Goal: Information Seeking & Learning: Learn about a topic

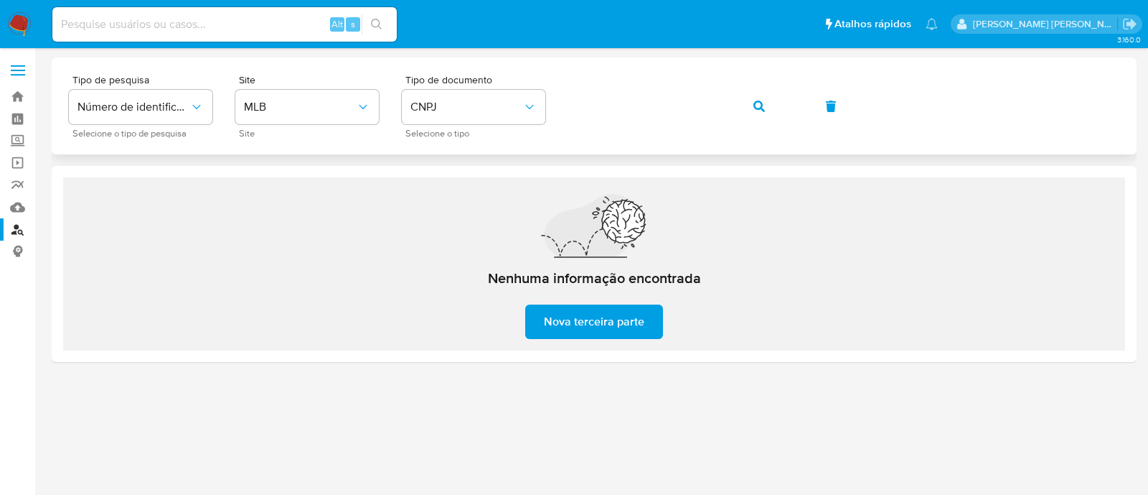
click at [744, 102] on button "button" at bounding box center [759, 106] width 49 height 34
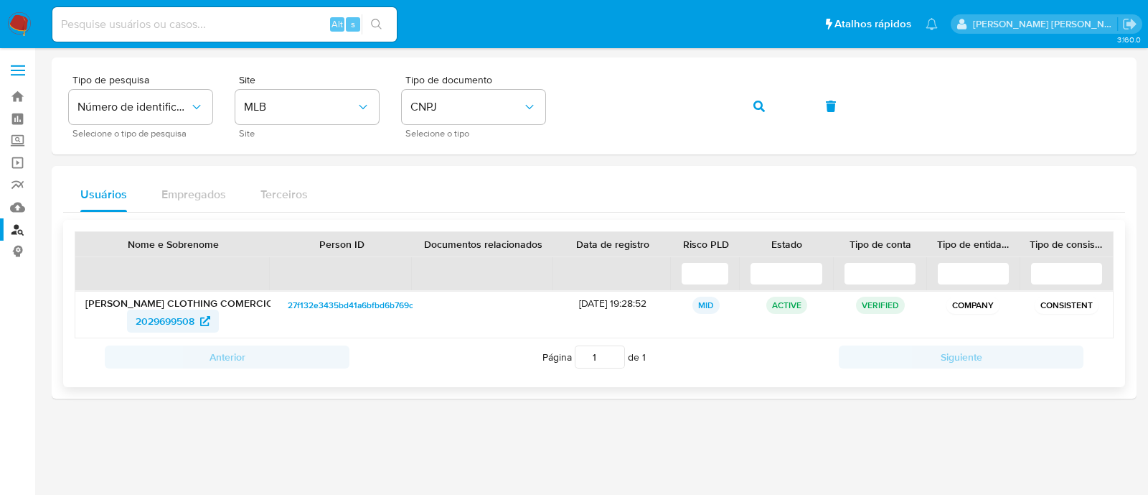
click at [190, 315] on span "2029699508" at bounding box center [165, 320] width 59 height 23
click at [259, 37] on div "Alt s" at bounding box center [224, 24] width 345 height 34
click at [262, 26] on input at bounding box center [224, 24] width 345 height 19
paste input "05938743"
click at [368, 22] on button "search-icon" at bounding box center [376, 24] width 29 height 20
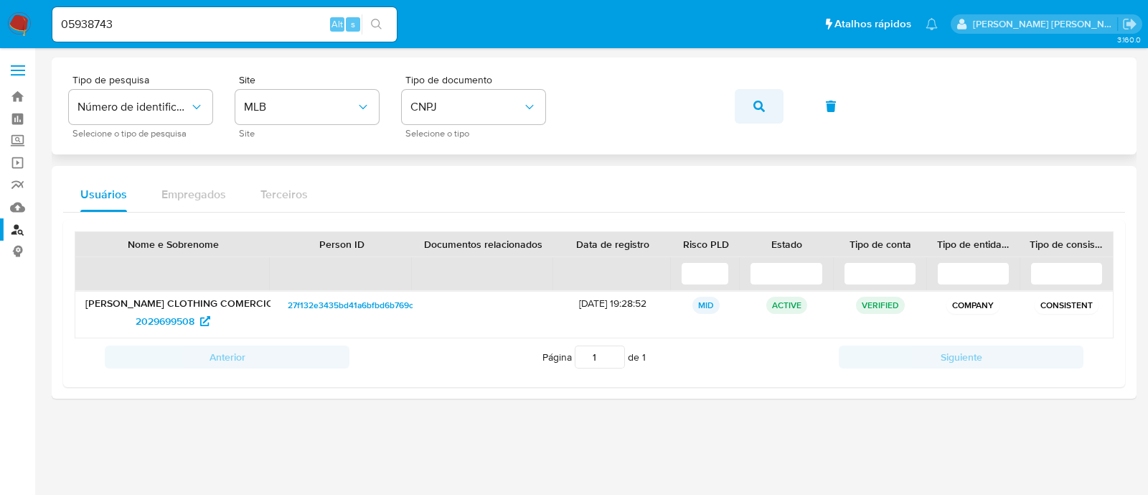
click at [757, 98] on span "button" at bounding box center [759, 106] width 11 height 32
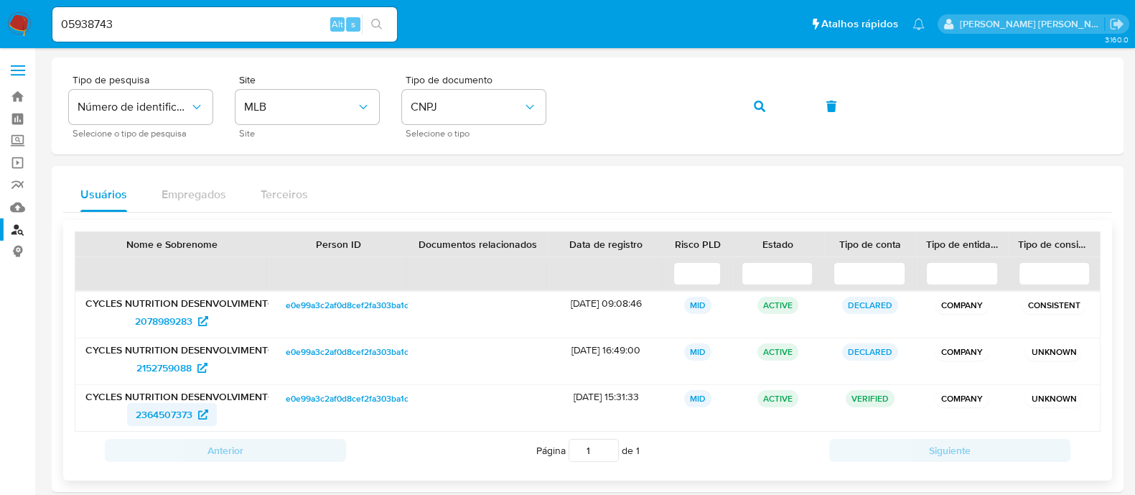
click at [188, 416] on span "2364507373" at bounding box center [164, 414] width 57 height 23
click at [209, 17] on input "05938743" at bounding box center [224, 24] width 345 height 19
paste input "42838991"
type input "42838991"
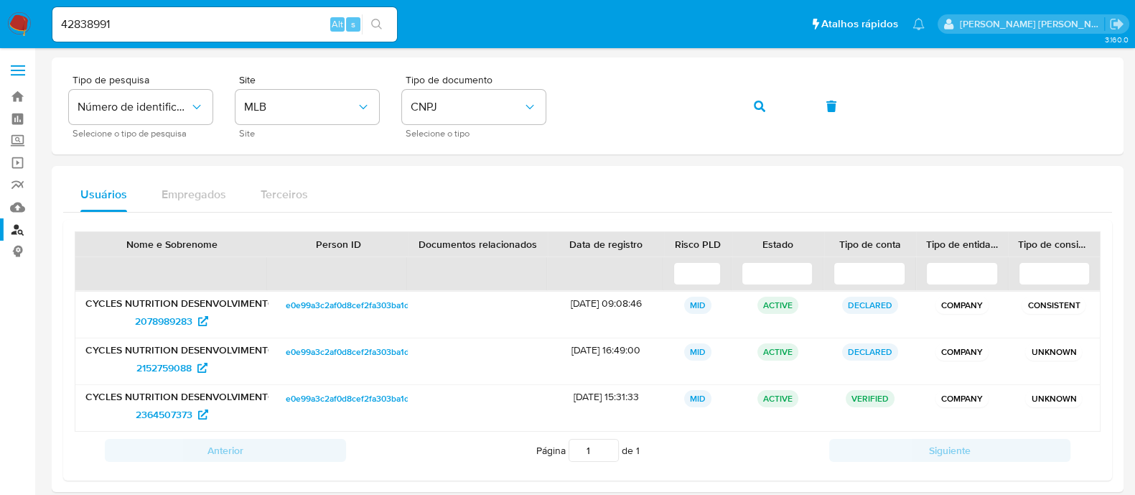
click at [366, 29] on button "search-icon" at bounding box center [376, 24] width 29 height 20
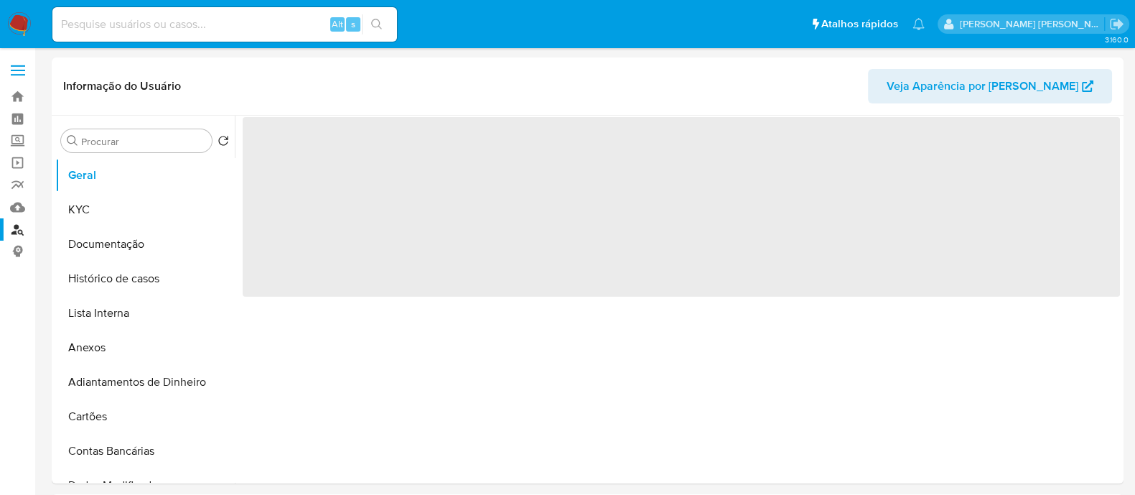
select select "10"
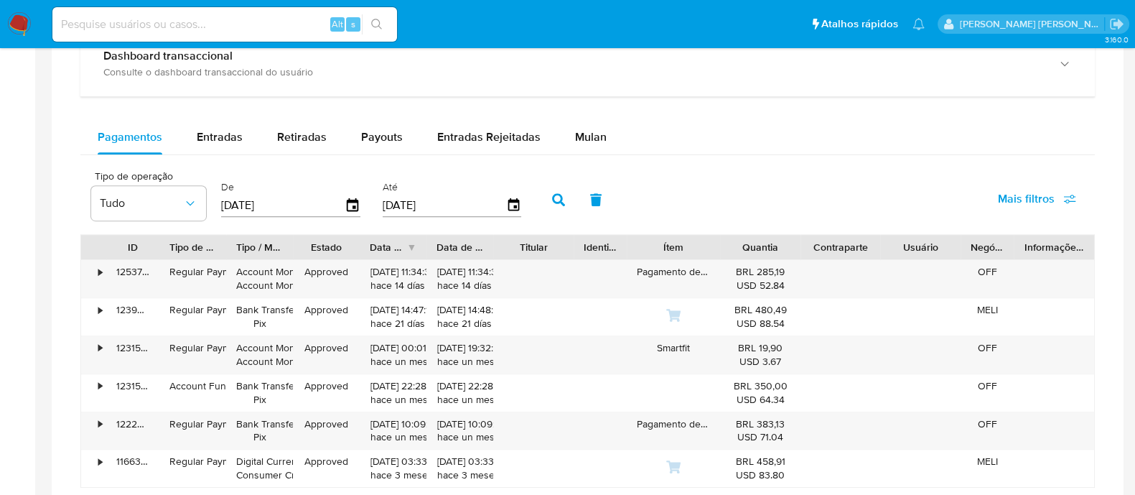
scroll to position [897, 0]
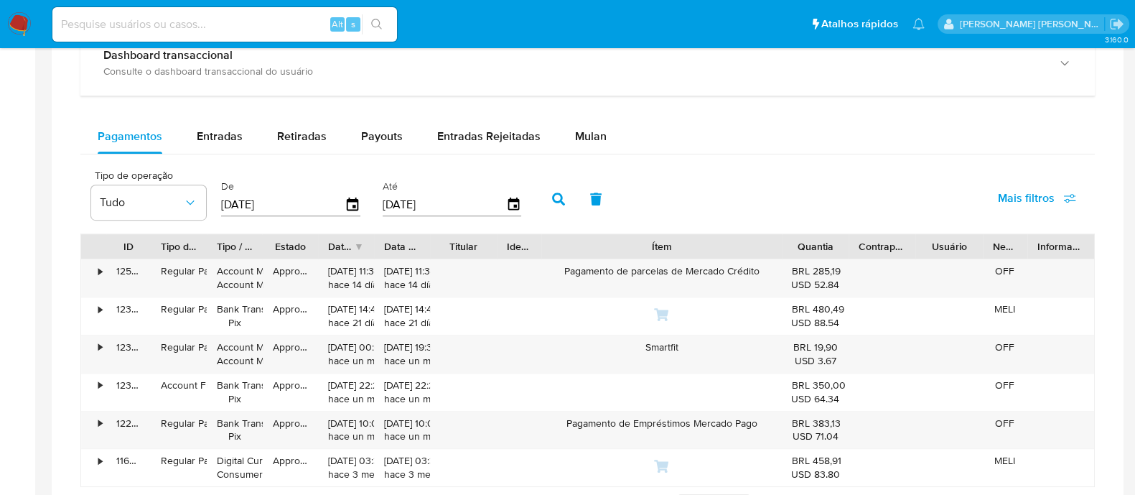
drag, startPoint x: 717, startPoint y: 240, endPoint x: 864, endPoint y: 244, distance: 147.2
click at [864, 244] on div "ID Tipo de operação Tipo / Método Estado Data de criação Data de aprovação Titu…" at bounding box center [587, 246] width 1013 height 24
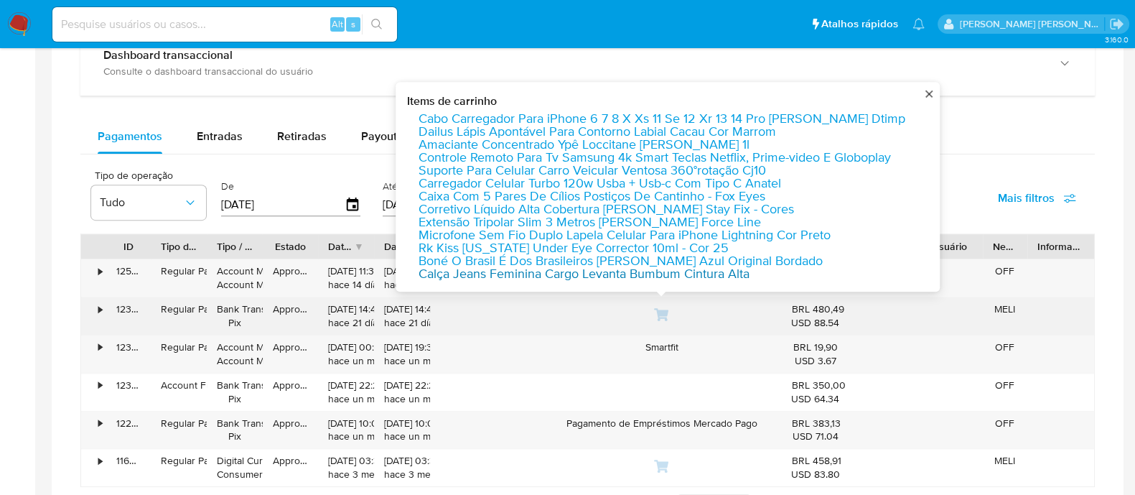
click at [698, 267] on link "Calça Jeans Feminina Cargo Levanta Bumbum Cintura Alta" at bounding box center [583, 273] width 331 height 13
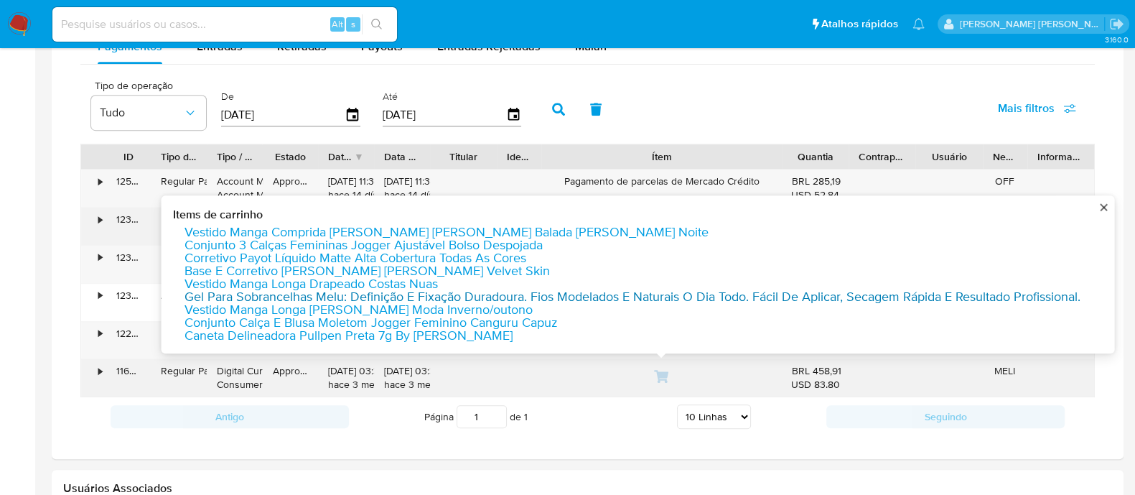
click at [317, 290] on link "Gel Para Sobrancelhas Melu: Definição E Fixação Duradoura. Fios Modelados E Nat…" at bounding box center [632, 296] width 896 height 13
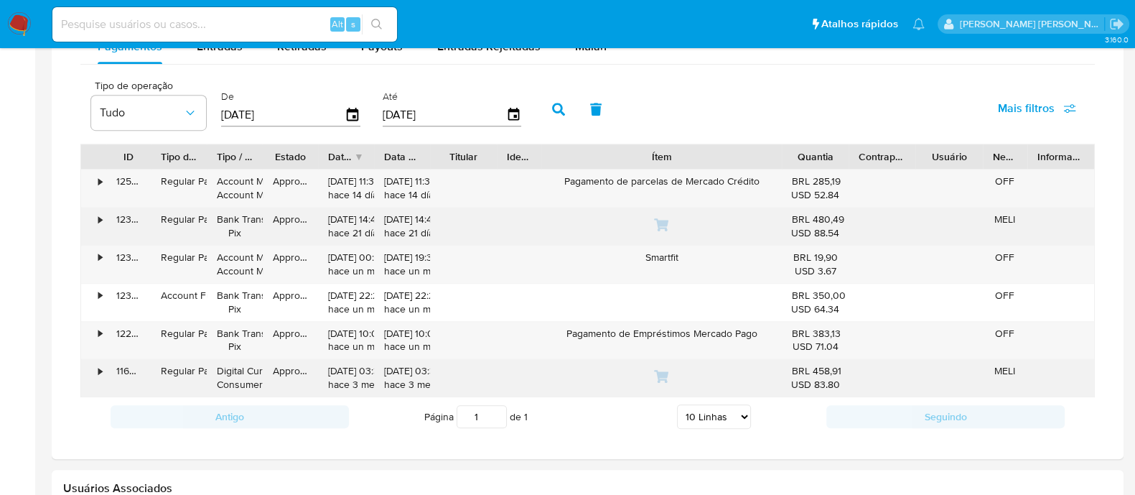
click at [209, 34] on div "Alt s" at bounding box center [224, 24] width 345 height 34
click at [210, 22] on input at bounding box center [224, 24] width 345 height 19
paste input "270043350"
type input "270043350"
click at [374, 19] on icon "search-icon" at bounding box center [376, 24] width 11 height 11
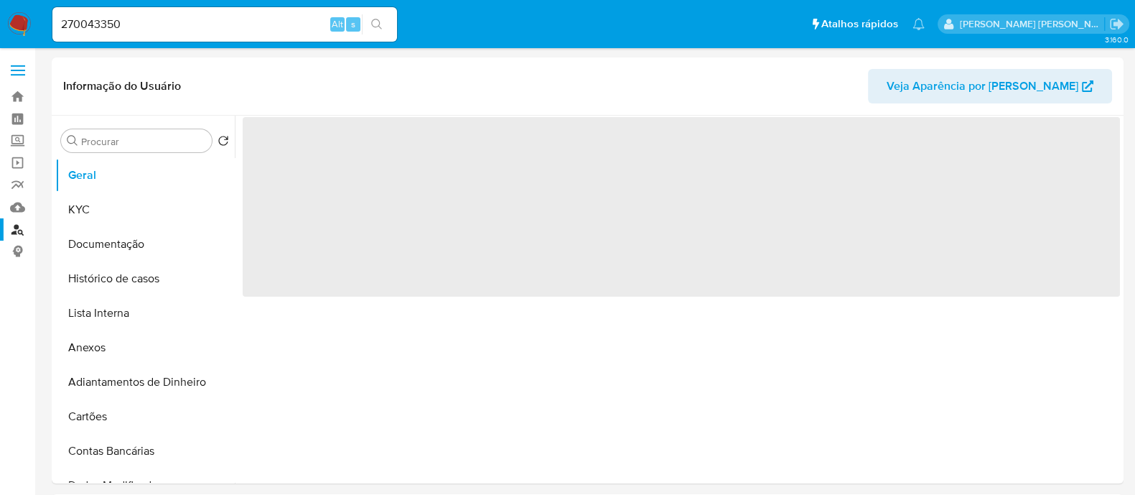
select select "10"
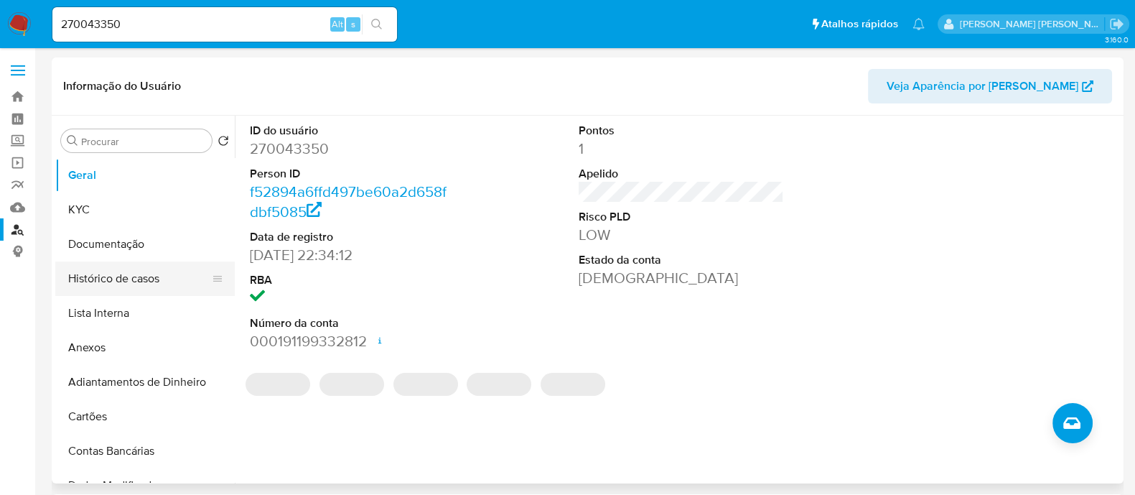
click at [151, 279] on button "Histórico de casos" at bounding box center [139, 278] width 168 height 34
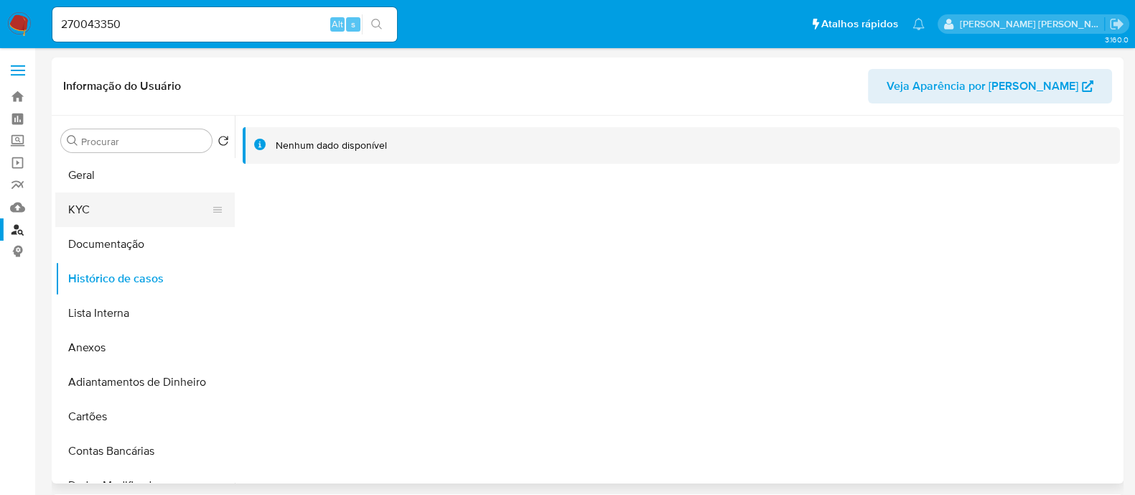
click at [112, 208] on button "KYC" at bounding box center [139, 209] width 168 height 34
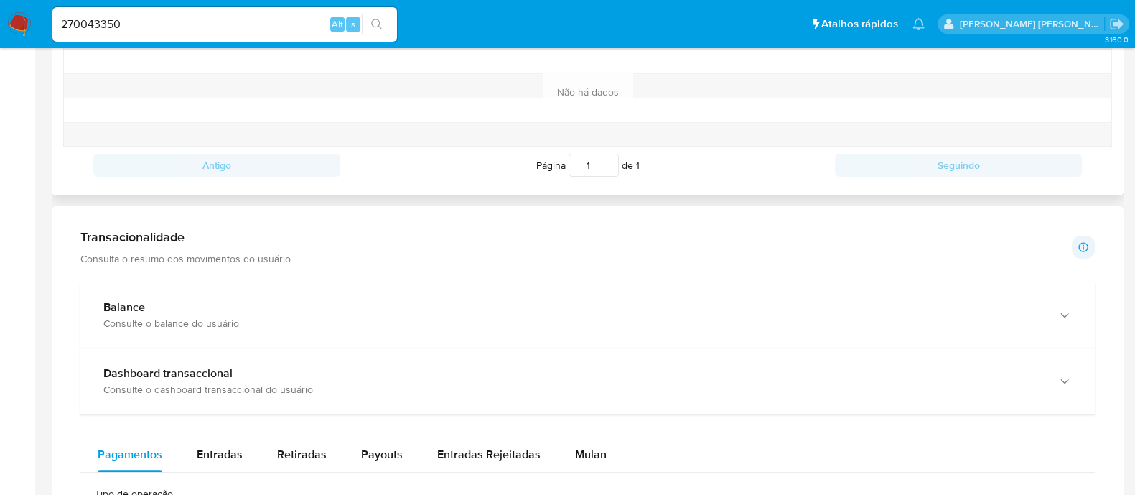
scroll to position [717, 0]
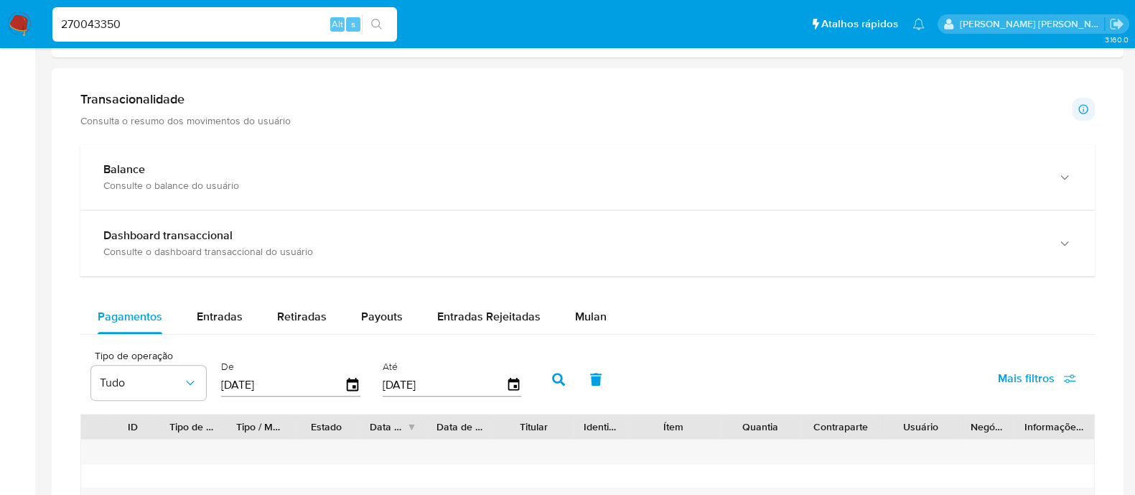
click at [217, 27] on input "270043350" at bounding box center [224, 24] width 345 height 19
paste input "38006828"
type input "238006828"
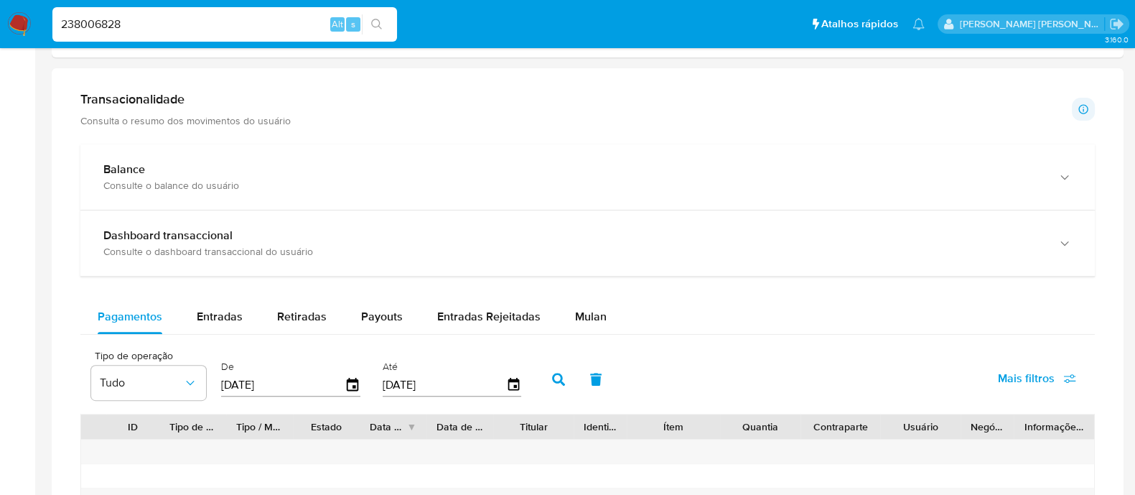
click at [387, 20] on button "search-icon" at bounding box center [376, 24] width 29 height 20
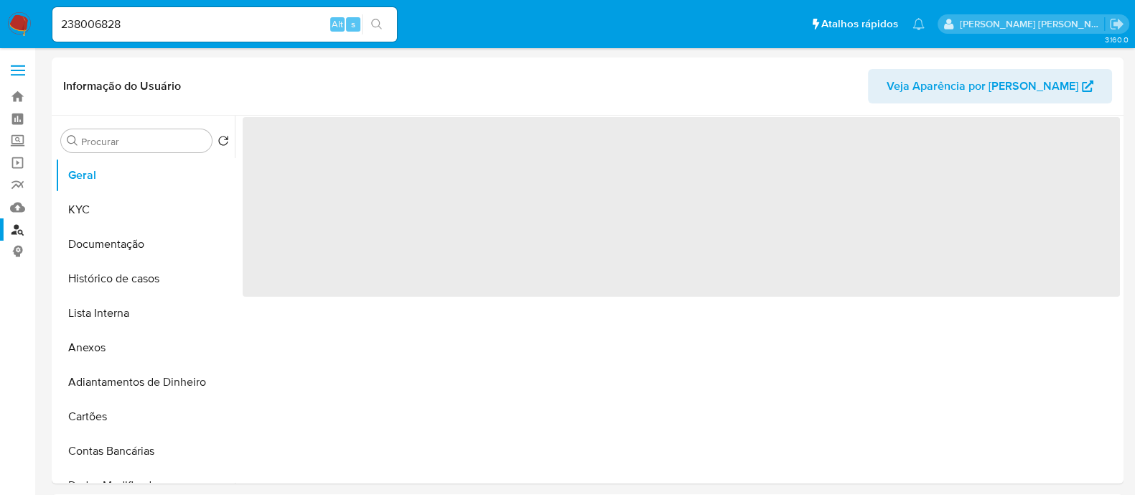
select select "10"
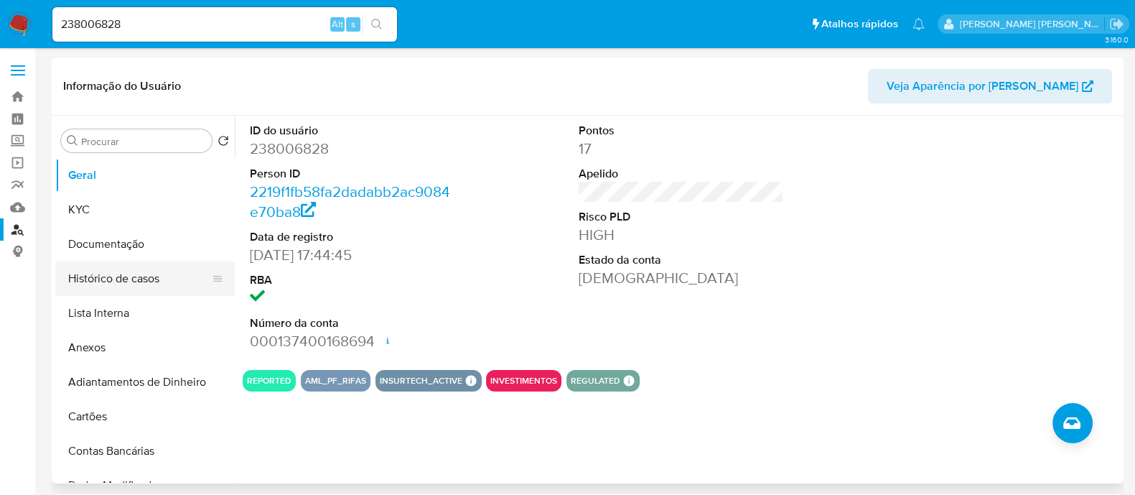
click at [154, 274] on button "Histórico de casos" at bounding box center [139, 278] width 168 height 34
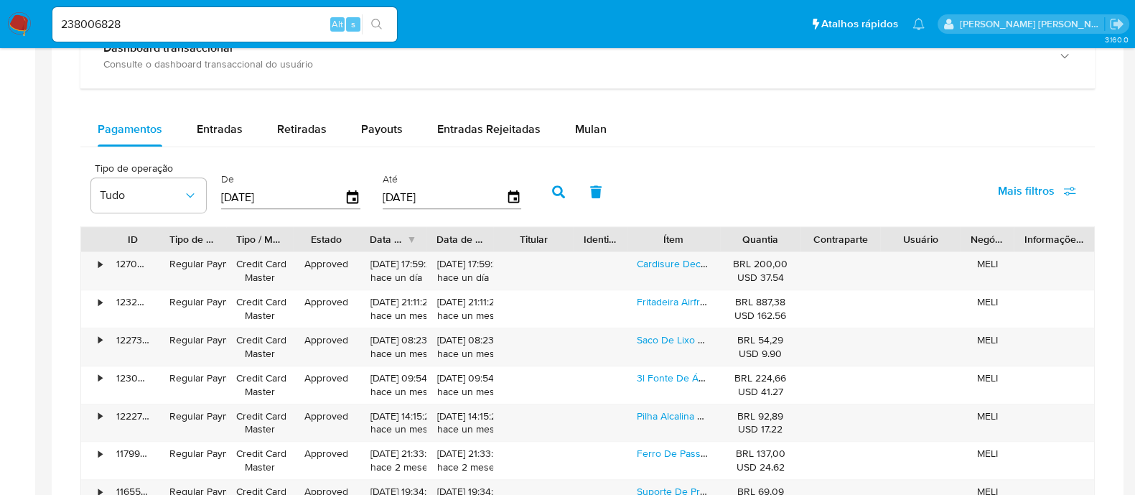
scroll to position [897, 0]
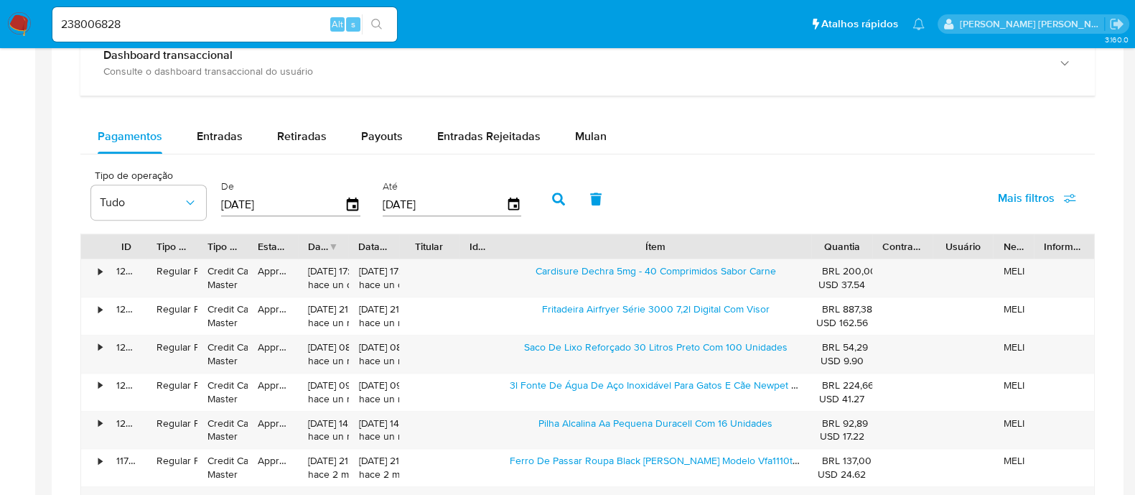
drag, startPoint x: 722, startPoint y: 240, endPoint x: 940, endPoint y: 224, distance: 218.8
click at [940, 224] on div "Tipo de operação Tudo De [DATE] Até [DATE] Mais filtros ID Tipo de operação Tip…" at bounding box center [587, 361] width 1014 height 401
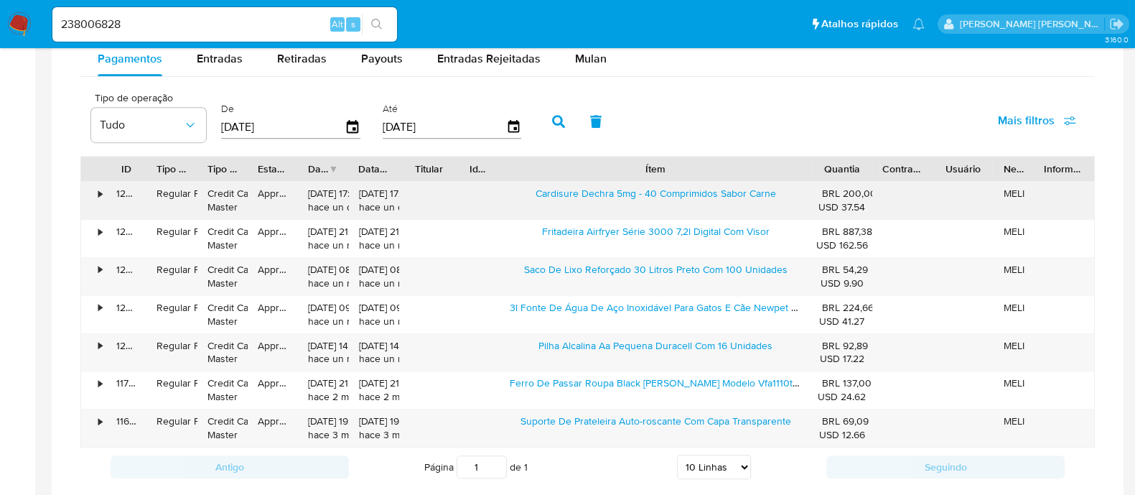
scroll to position [1077, 0]
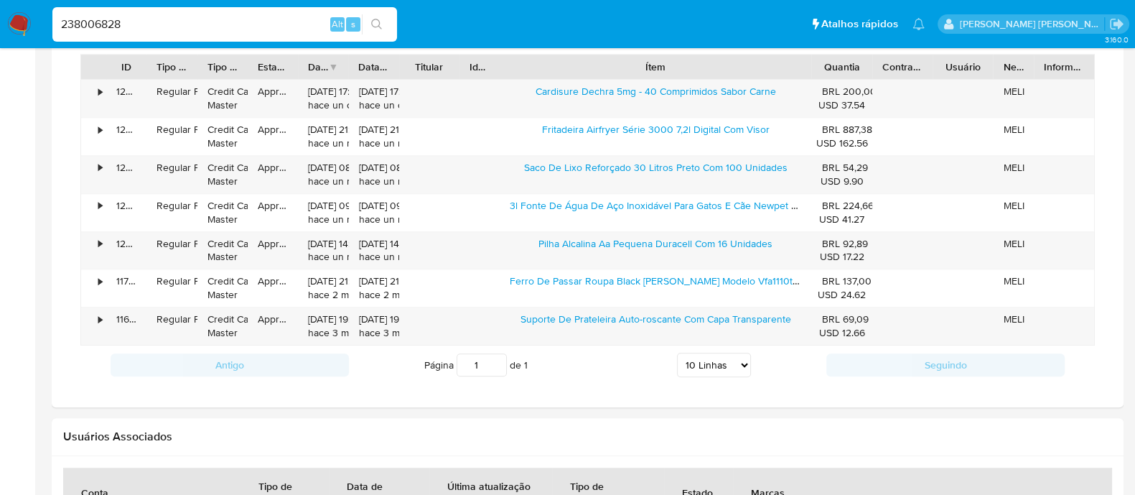
click at [229, 27] on input "238006828" at bounding box center [224, 24] width 345 height 19
paste input "1778576030"
type input "1778576030"
click at [373, 24] on icon "search-icon" at bounding box center [376, 24] width 11 height 11
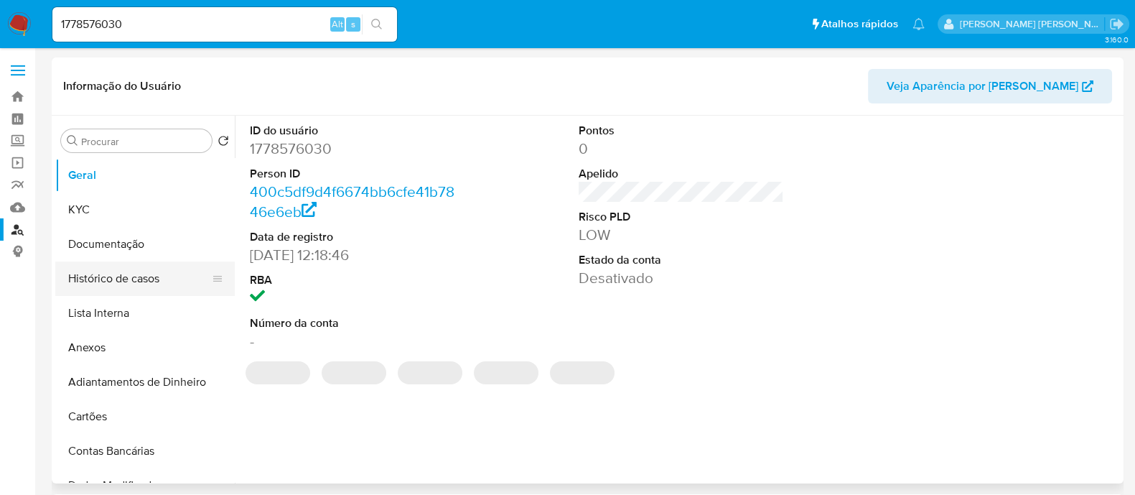
select select "10"
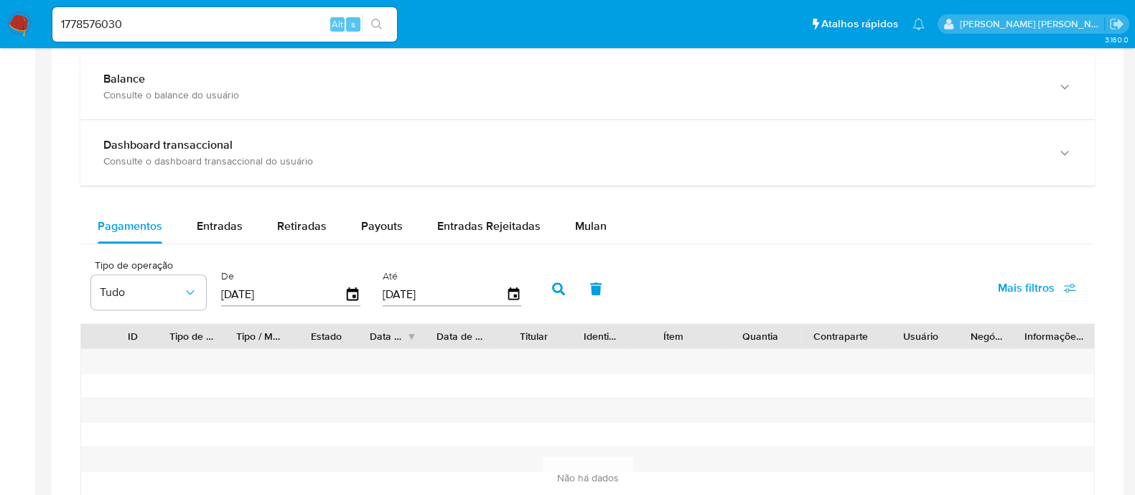
scroll to position [789, 0]
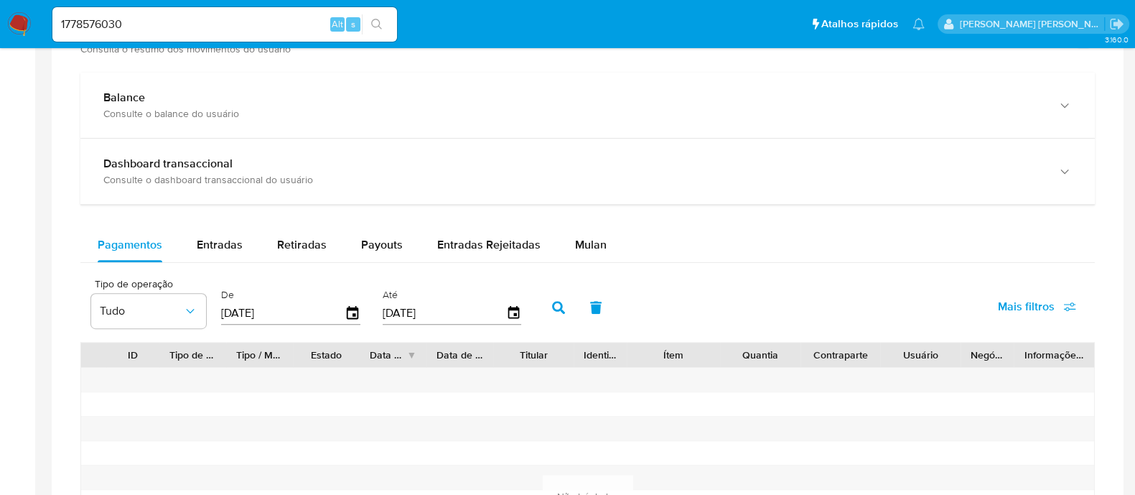
click at [224, 30] on input "1778576030" at bounding box center [224, 24] width 345 height 19
paste input "207277894"
click at [392, 29] on input "207277894" at bounding box center [224, 24] width 345 height 19
type input "207277894"
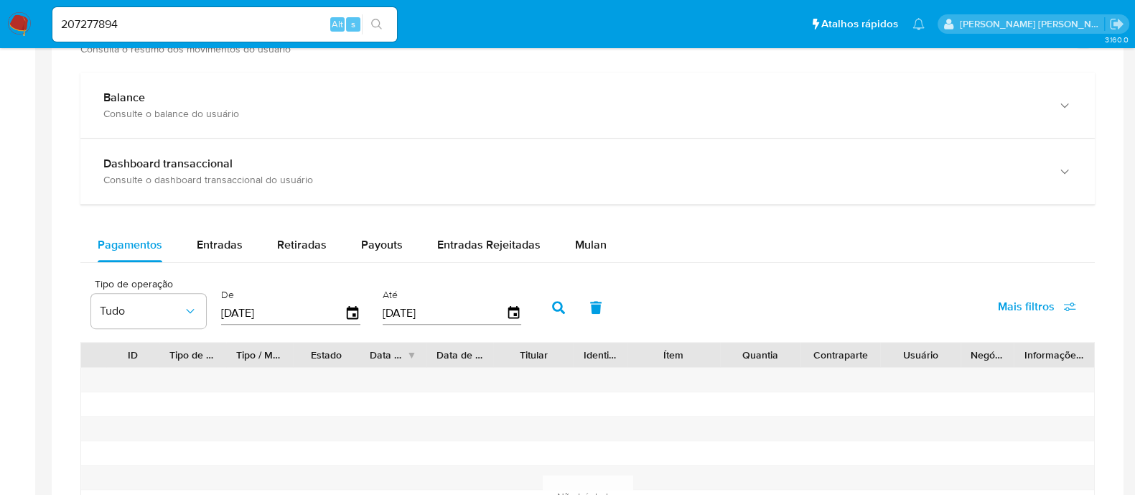
click at [383, 21] on button "search-icon" at bounding box center [376, 24] width 29 height 20
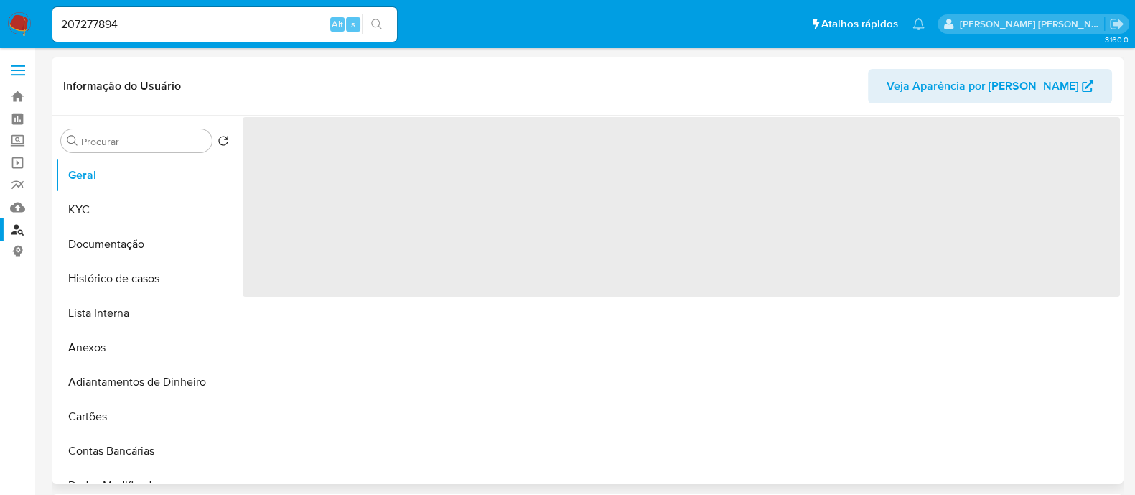
select select "10"
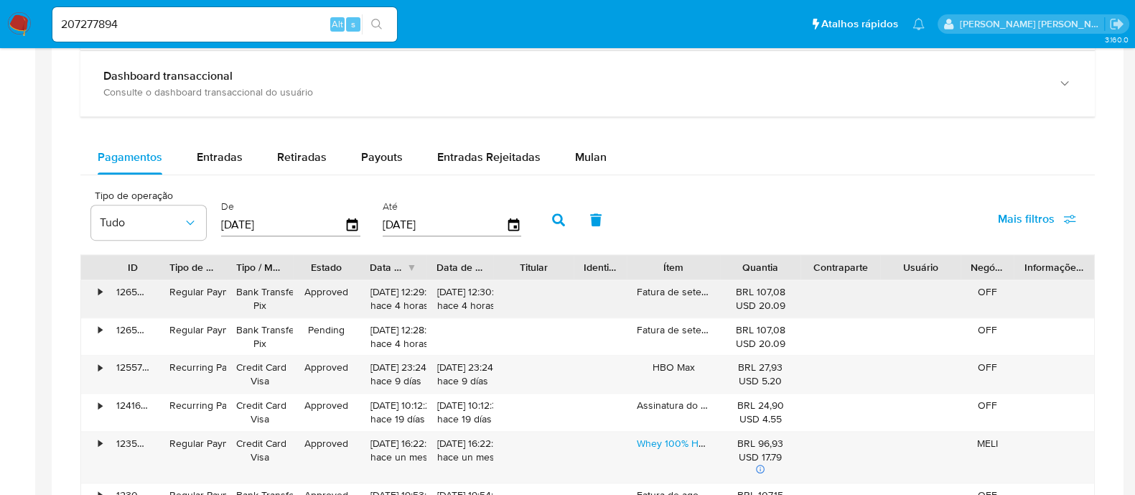
scroll to position [807, 0]
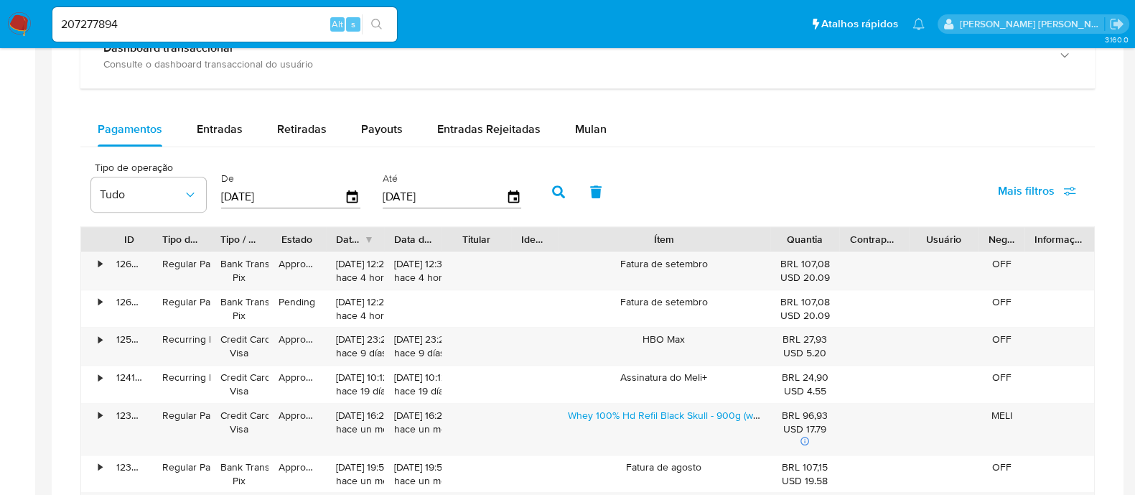
drag, startPoint x: 724, startPoint y: 235, endPoint x: 845, endPoint y: 234, distance: 120.6
click at [845, 234] on div "ID Tipo de operação Tipo / Método Estado Data de criação Data de aprovação Titu…" at bounding box center [587, 239] width 1013 height 24
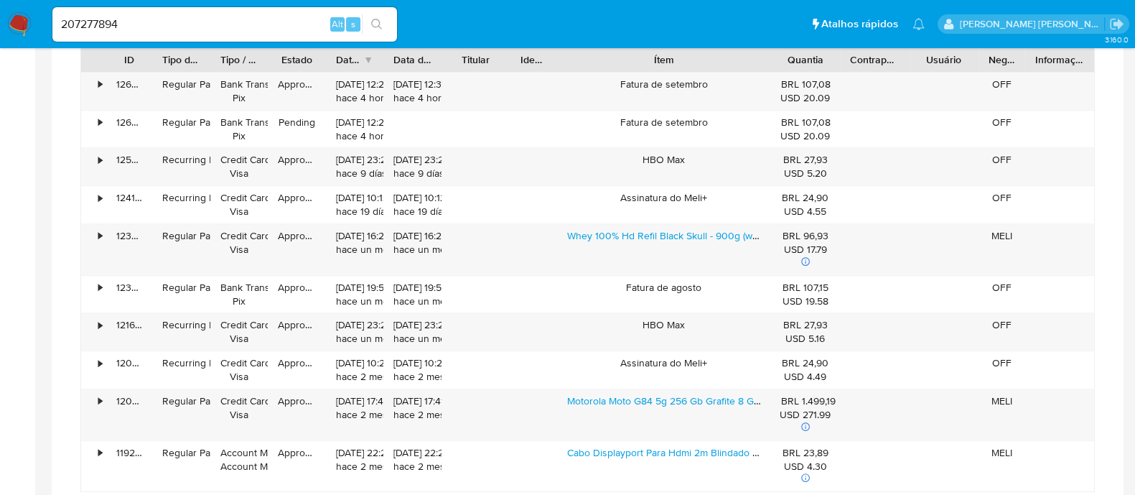
scroll to position [1077, 0]
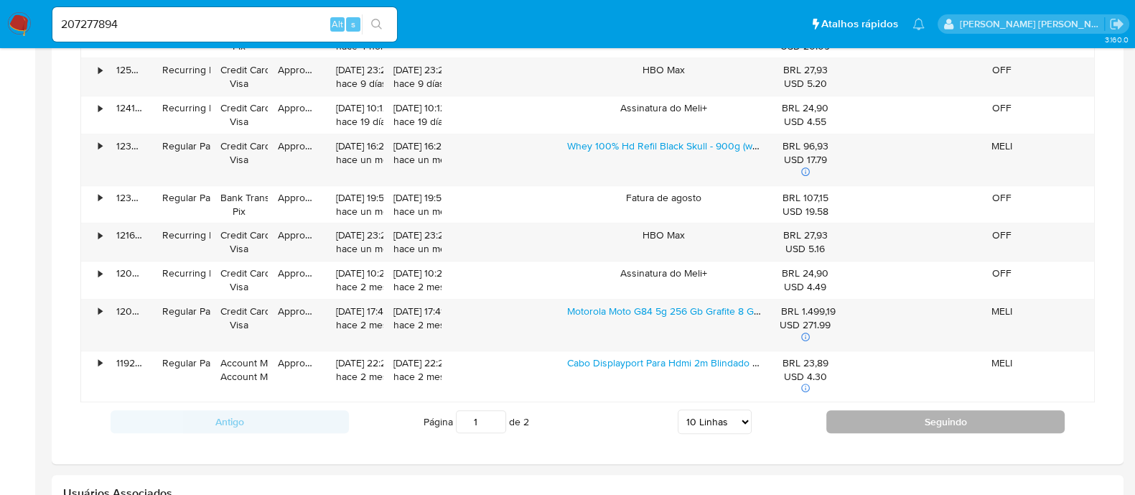
click at [889, 424] on button "Seguindo" at bounding box center [945, 421] width 238 height 23
type input "2"
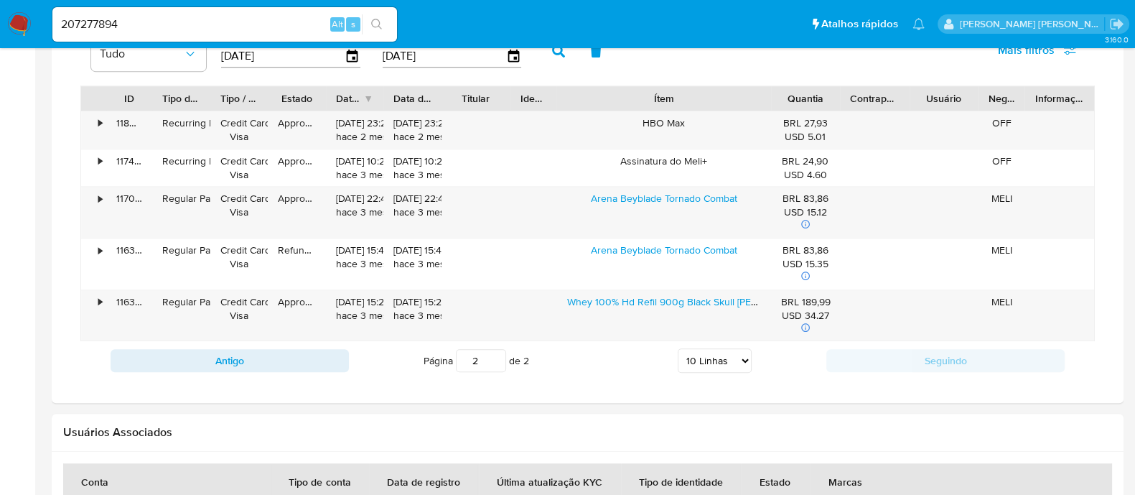
scroll to position [897, 0]
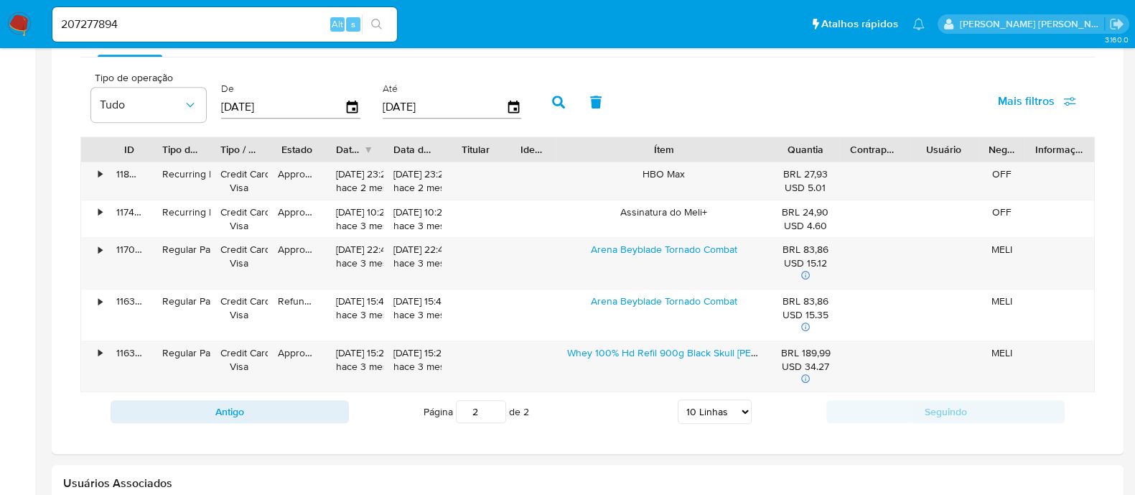
click at [215, 22] on input "207277894" at bounding box center [224, 24] width 345 height 19
paste input "39565359"
type input "239565359"
click at [382, 10] on div "239565359 Alt s" at bounding box center [224, 24] width 345 height 34
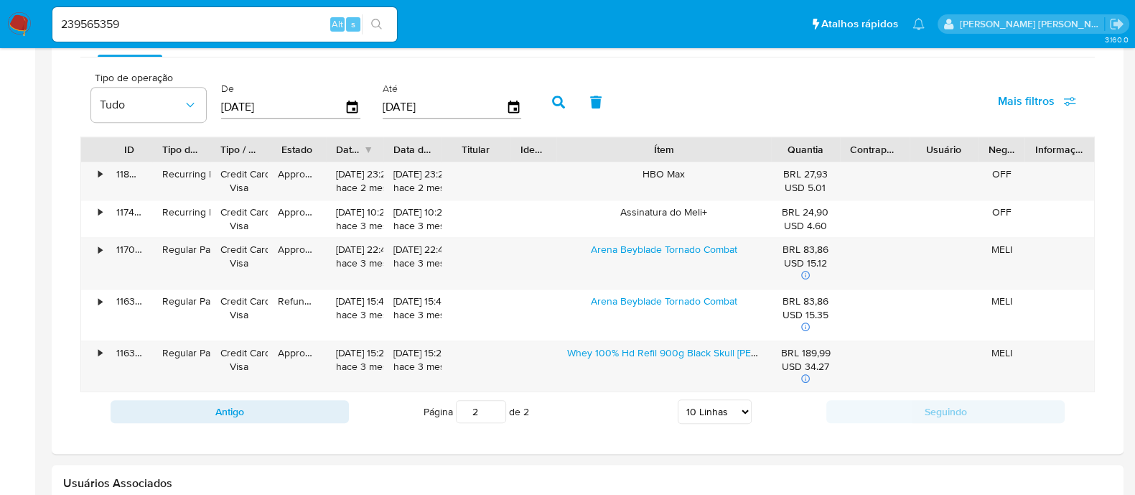
click at [384, 34] on div "239565359 Alt s" at bounding box center [224, 24] width 345 height 34
click at [379, 23] on icon "search-icon" at bounding box center [376, 24] width 11 height 11
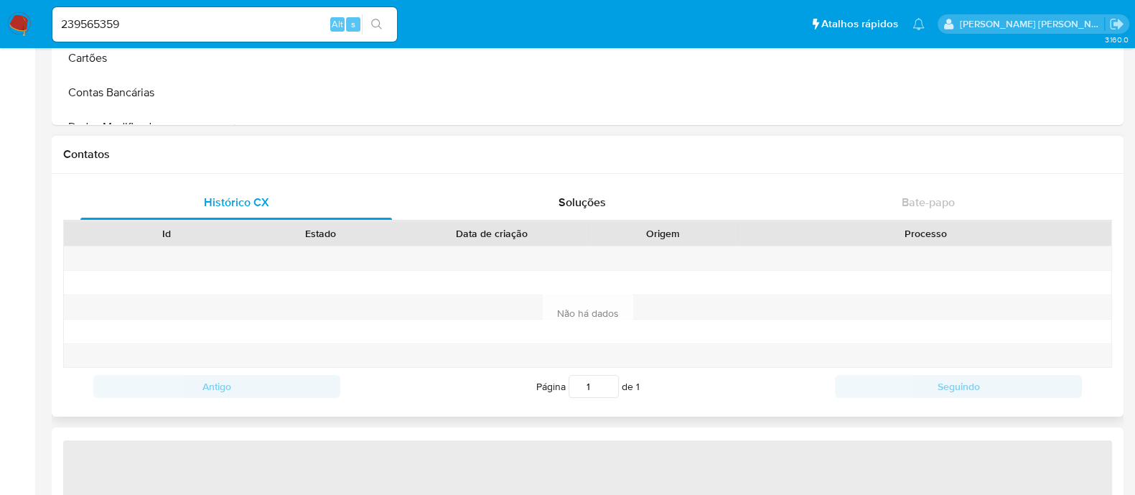
select select "10"
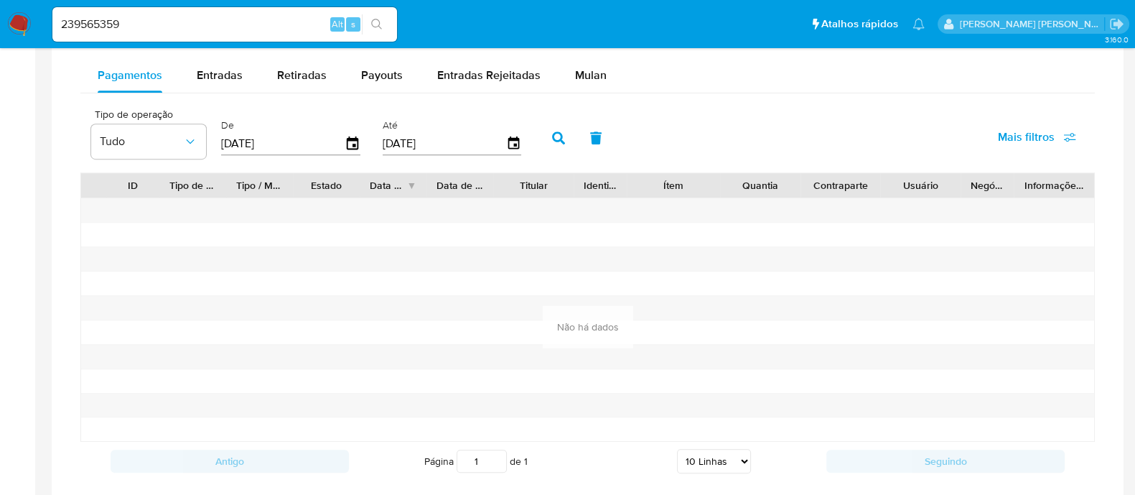
scroll to position [987, 0]
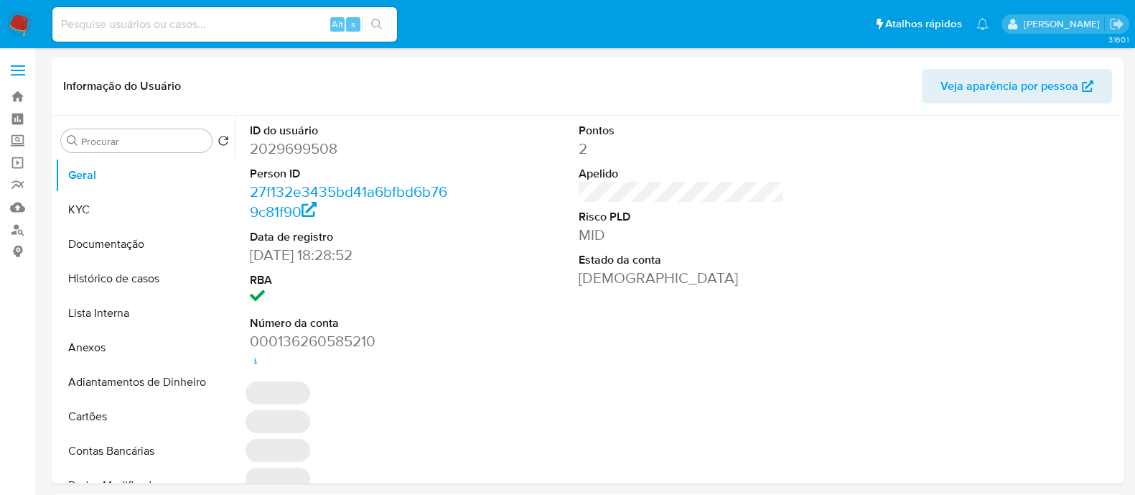
select select "10"
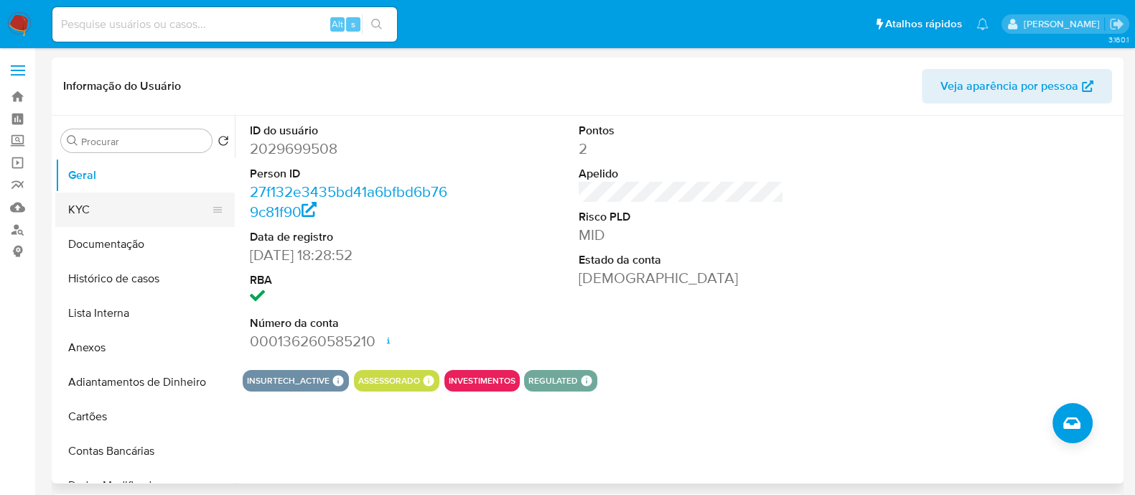
click at [134, 205] on button "KYC" at bounding box center [139, 209] width 168 height 34
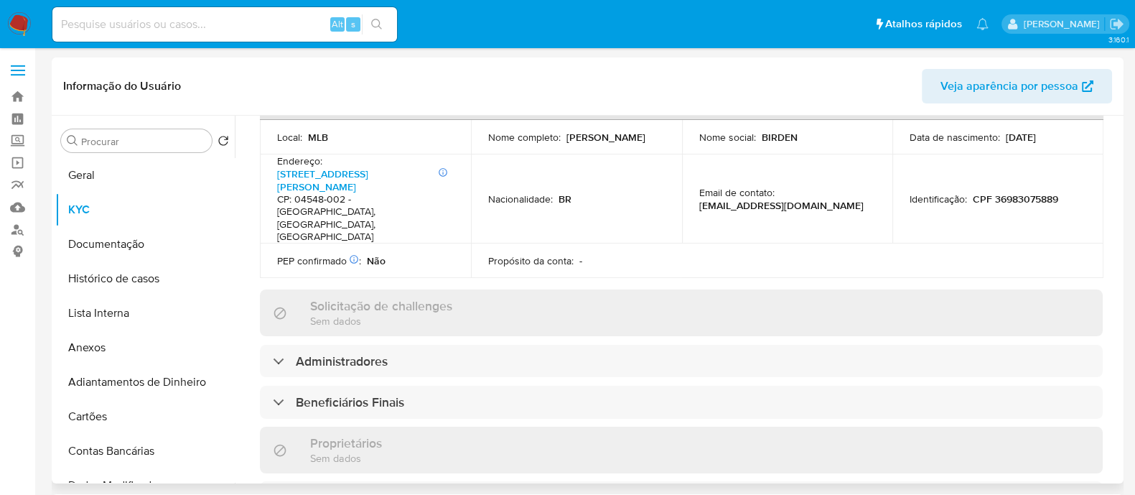
scroll to position [627, 0]
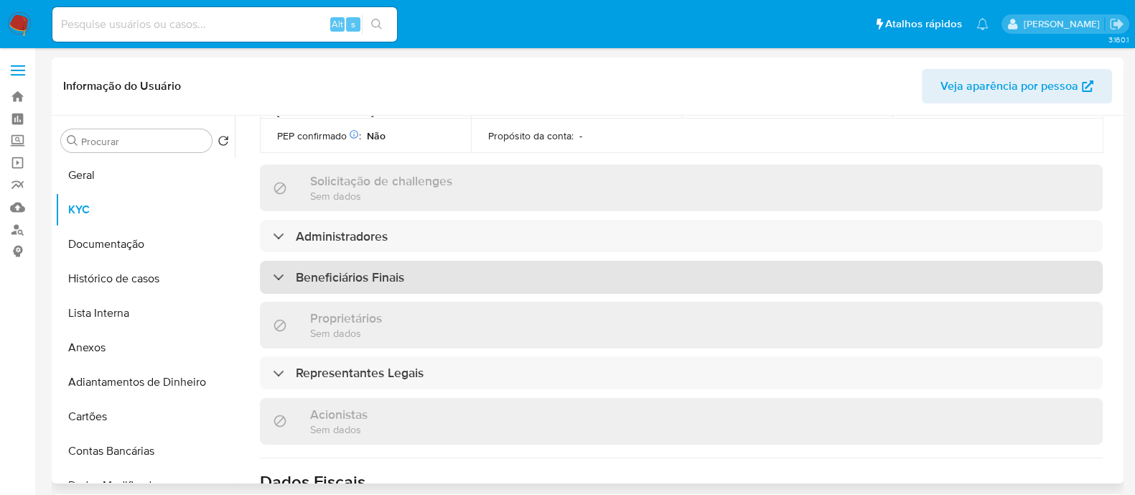
click at [665, 261] on div "Beneficiários Finais" at bounding box center [681, 277] width 843 height 33
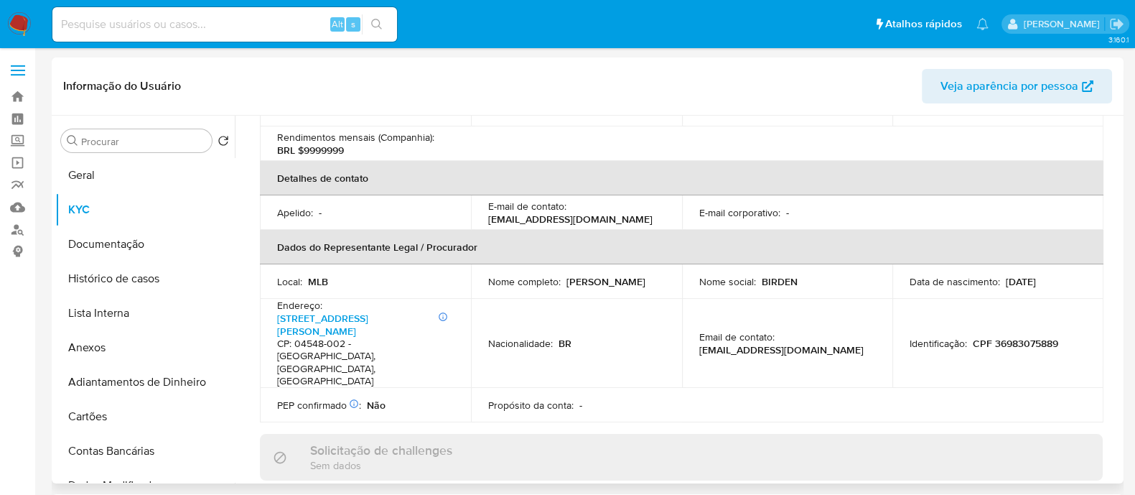
scroll to position [0, 0]
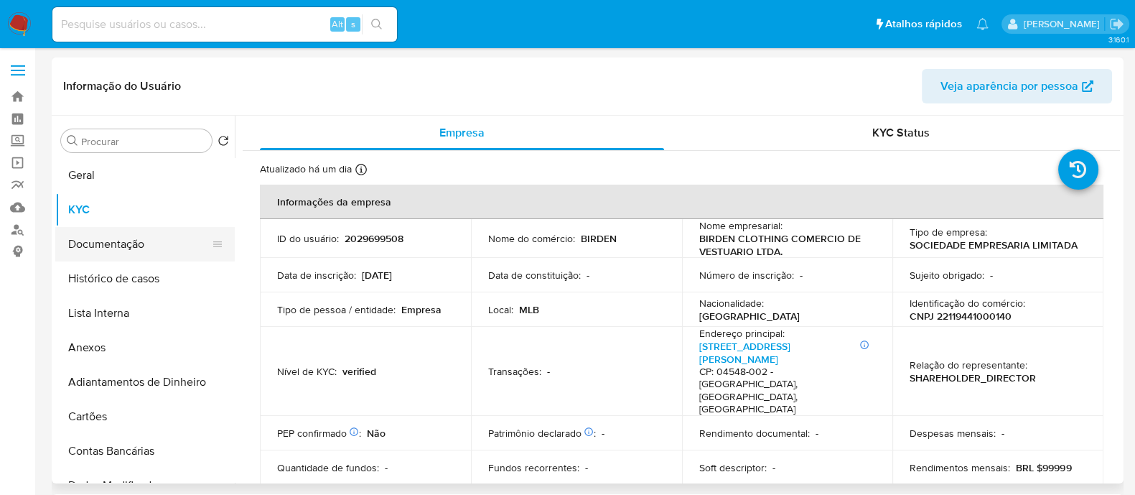
click at [136, 248] on button "Documentação" at bounding box center [139, 244] width 168 height 34
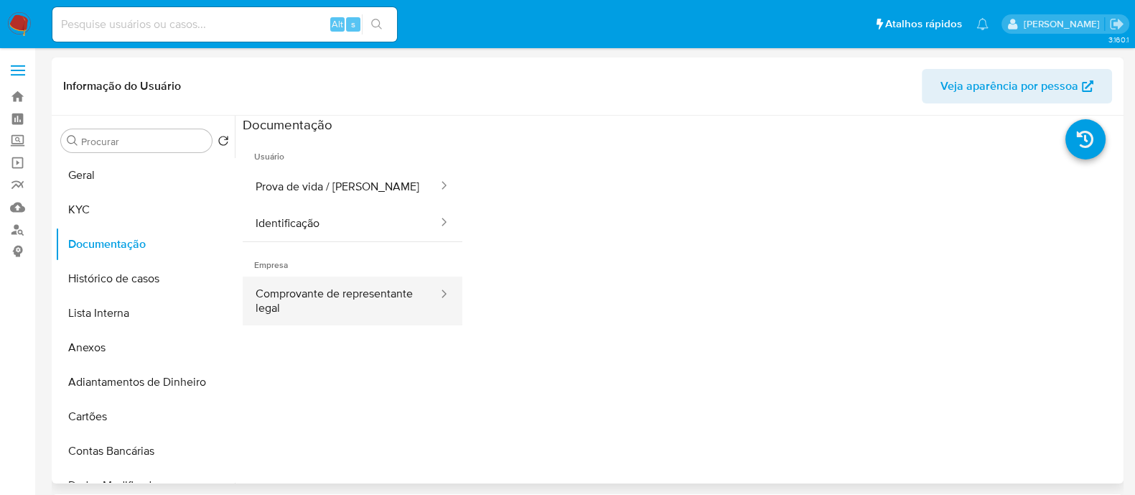
click at [360, 303] on button "Comprovante de representante legal" at bounding box center [341, 300] width 197 height 49
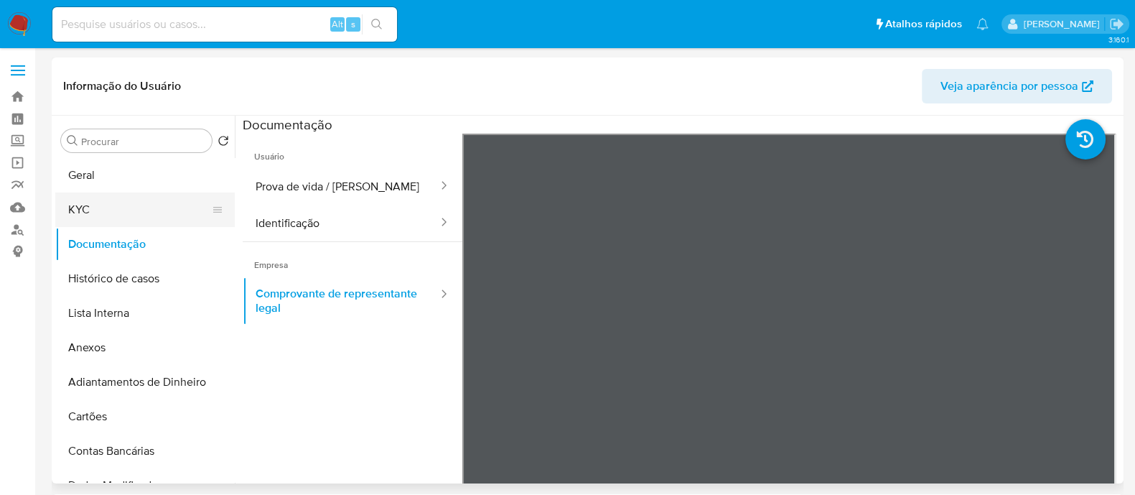
click at [137, 210] on button "KYC" at bounding box center [139, 209] width 168 height 34
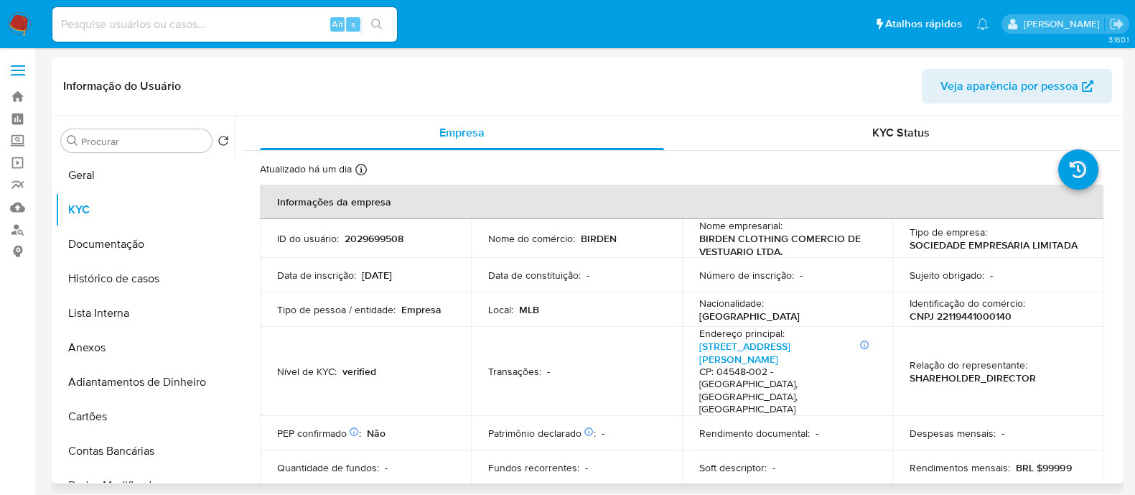
click at [976, 317] on p "CNPJ 22119441000140" at bounding box center [960, 315] width 102 height 13
copy p "22119441000140"
click at [761, 350] on link "Avenida Doutor Cardoso De Melo 474, Vila Olímpia" at bounding box center [744, 352] width 91 height 27
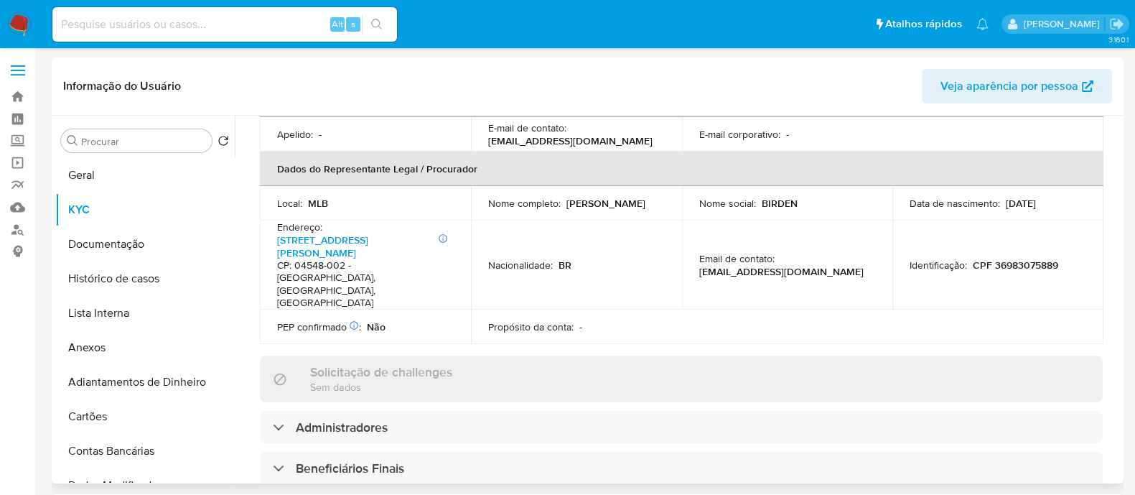
scroll to position [538, 0]
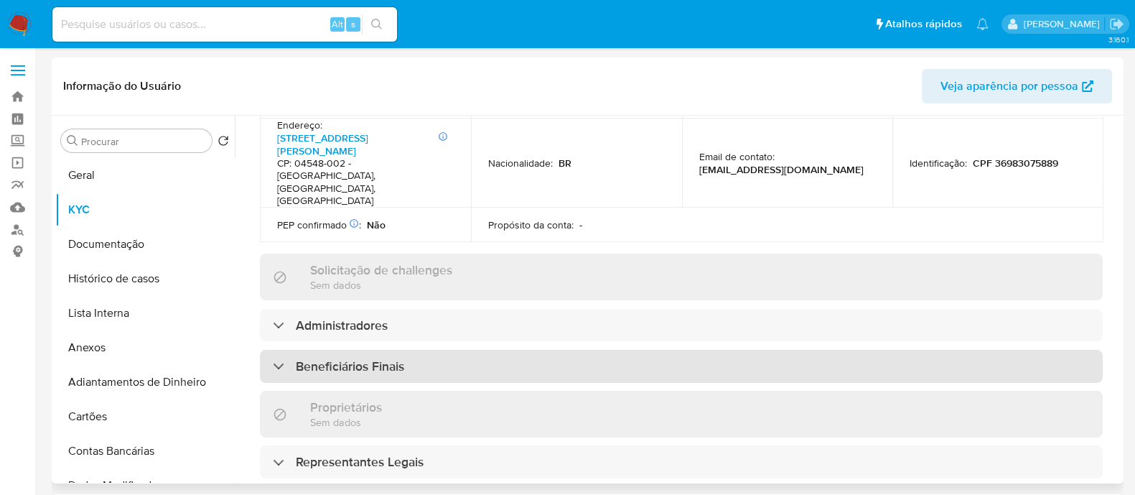
click at [503, 350] on div "Beneficiários Finais" at bounding box center [681, 366] width 843 height 33
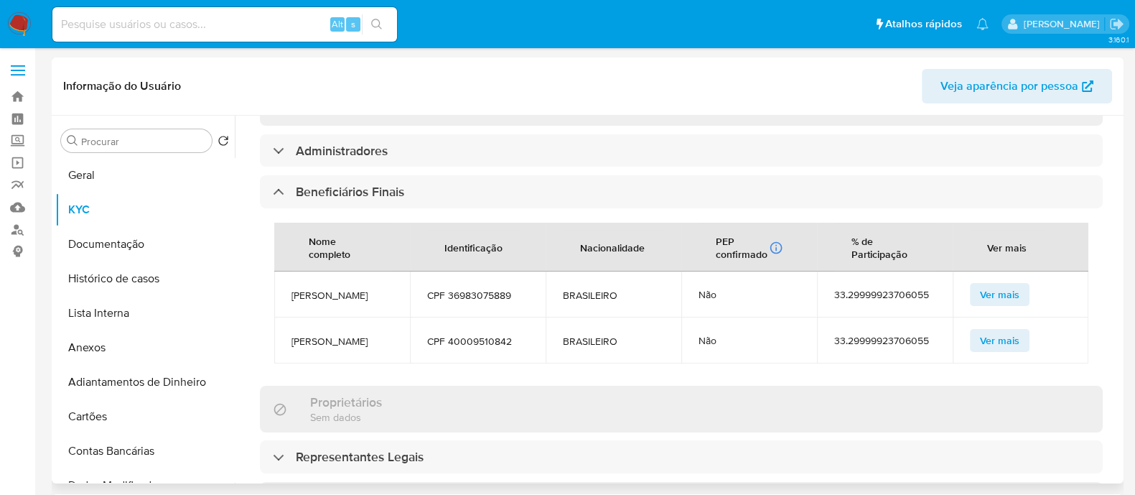
scroll to position [717, 0]
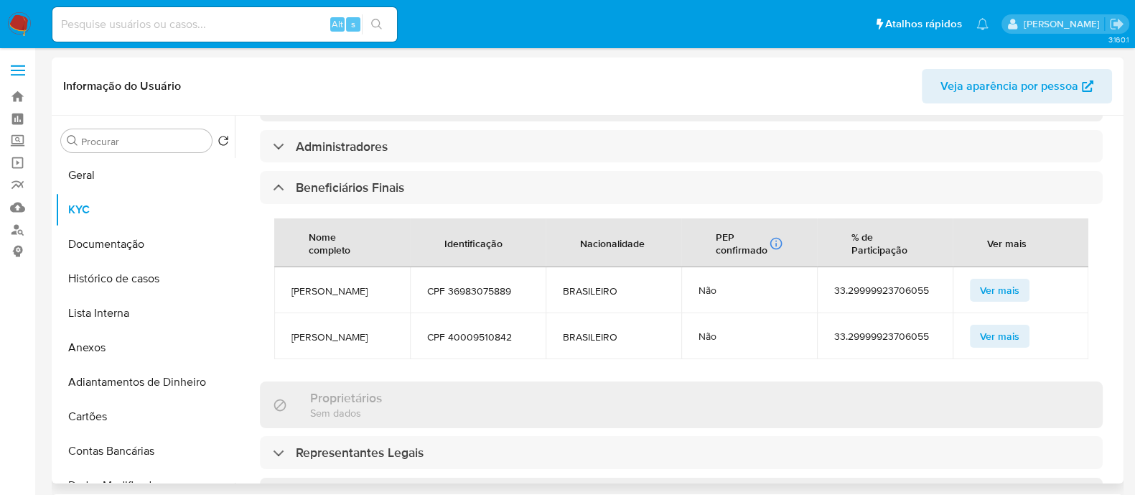
click at [346, 284] on span "FELIPE BERNARDINI ANTONIAZZI" at bounding box center [341, 290] width 101 height 13
copy span "FELIPE BERNARDINI ANTONIAZZI"
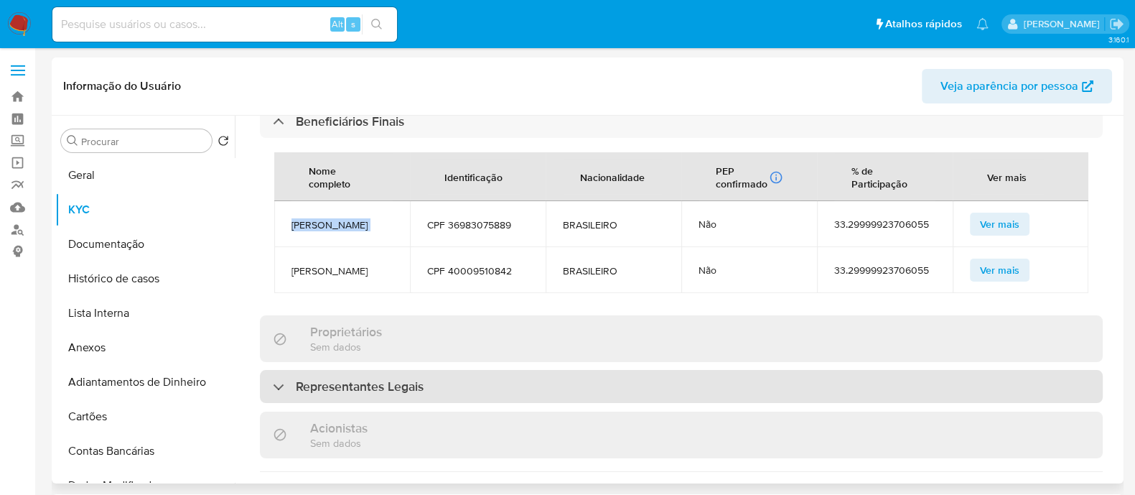
scroll to position [807, 0]
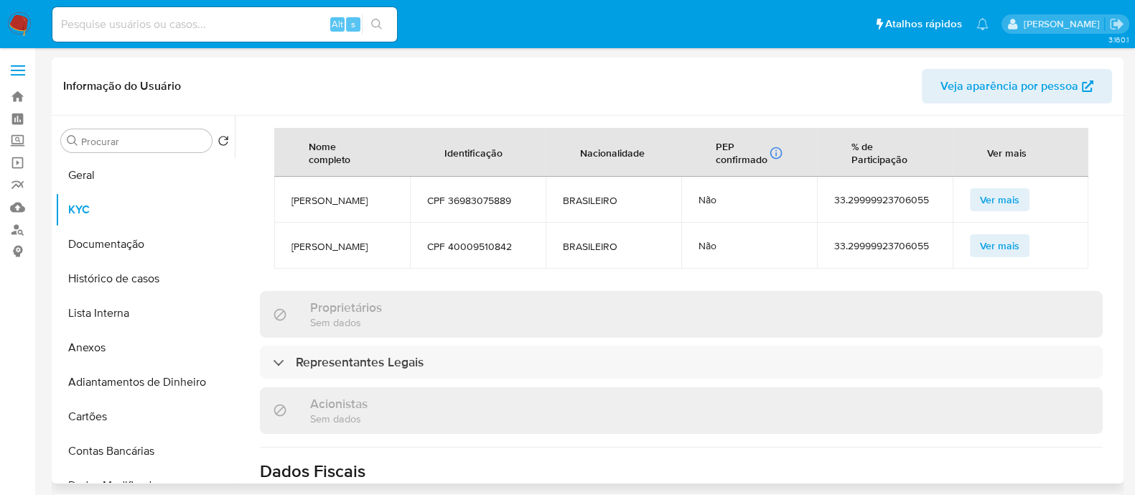
click at [495, 387] on div "Acionistas Sem dados" at bounding box center [681, 410] width 843 height 47
click at [530, 303] on div "Informações da empresa ID do usuário : 2029699508 Nome do comércio : BIRDEN Nom…" at bounding box center [681, 82] width 843 height 1410
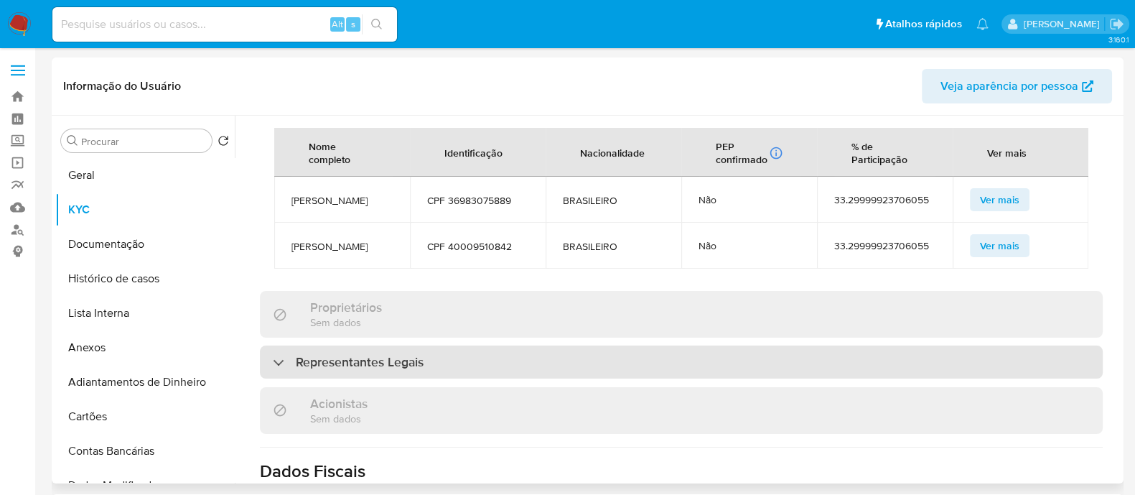
click at [668, 345] on div "Representantes Legais" at bounding box center [681, 361] width 843 height 33
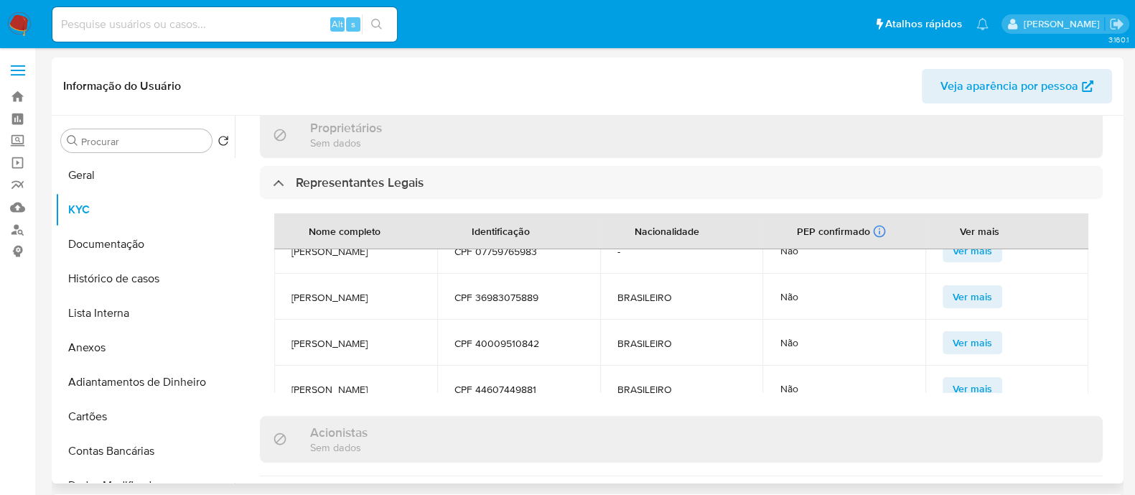
scroll to position [0, 0]
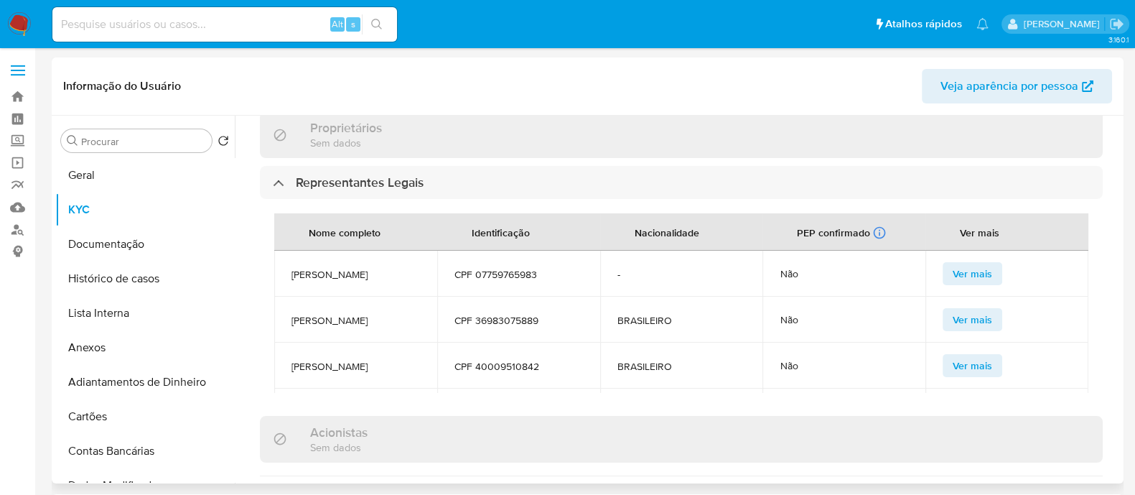
click at [373, 268] on span "GABRIEL BARBIERE" at bounding box center [355, 274] width 128 height 13
copy span "GABRIEL BARBIERE"
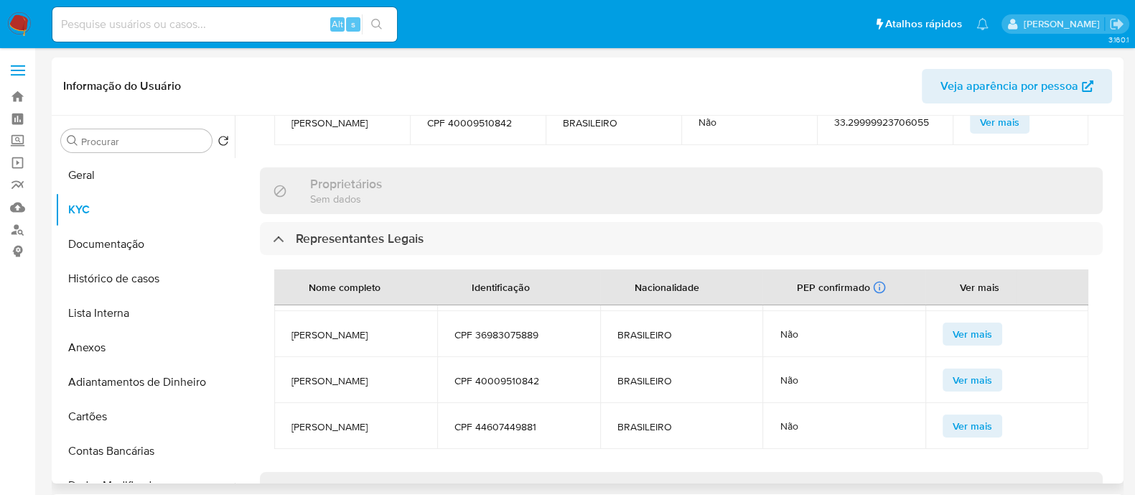
scroll to position [67, 0]
click at [348, 420] on span "HALEFY LUIS SOARES DE OLIVEIRA" at bounding box center [355, 426] width 128 height 13
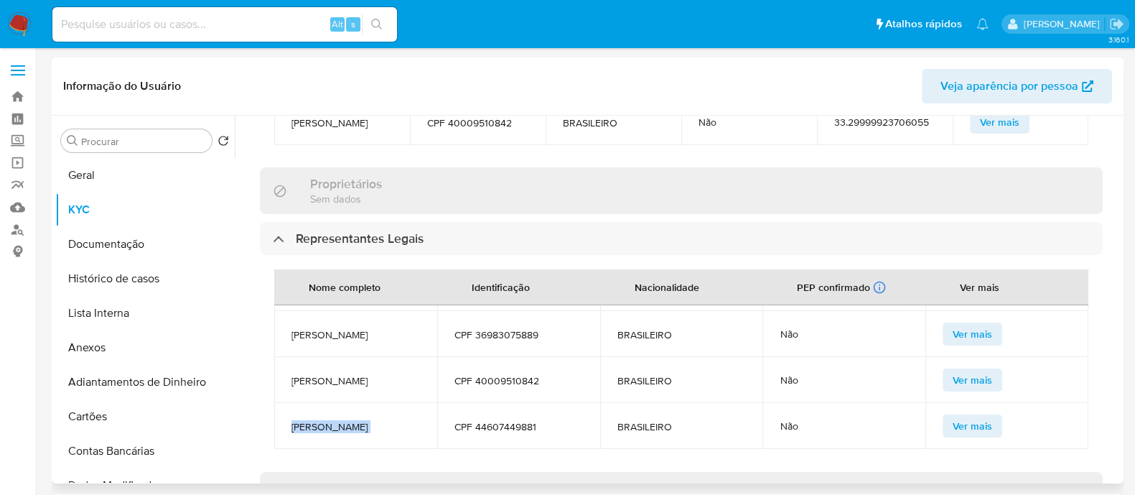
copy span "HALEFY LUIS SOARES DE OLIVEIRA"
click at [348, 374] on span "RENNAN SPADAFORA" at bounding box center [355, 380] width 128 height 13
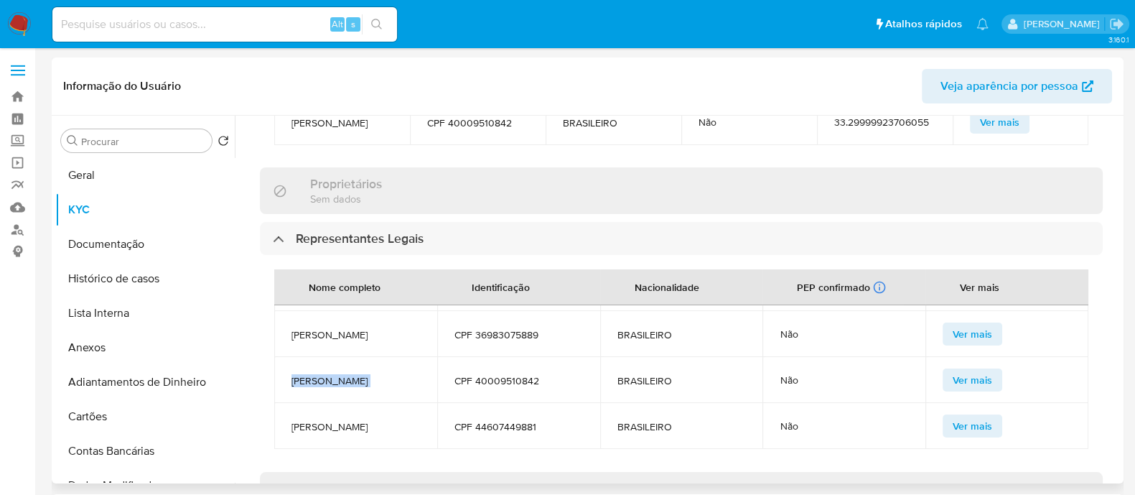
copy span "RENNAN SPADAFORA"
drag, startPoint x: 333, startPoint y: 322, endPoint x: 319, endPoint y: 324, distance: 13.9
copy span "RENNAN SPADAFORA"
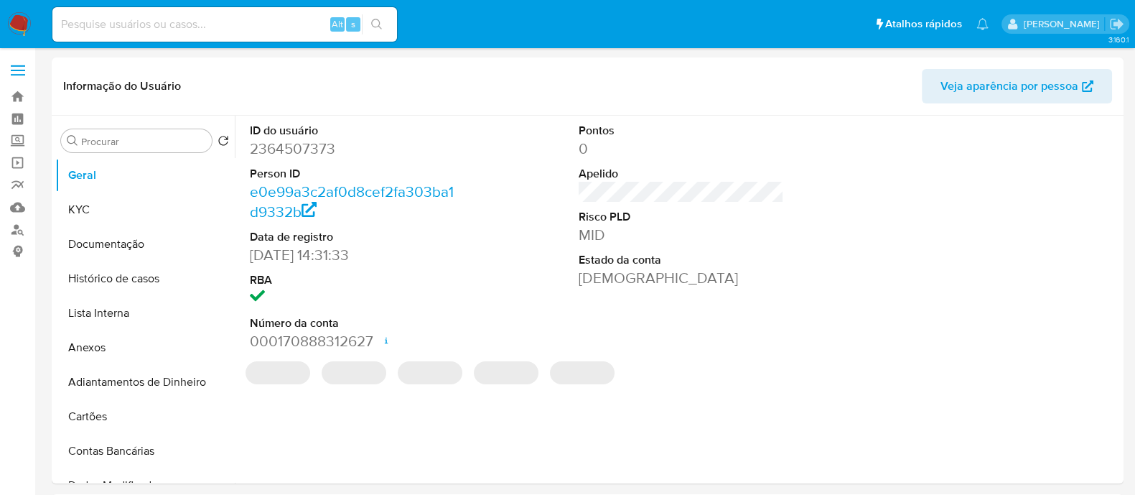
select select "10"
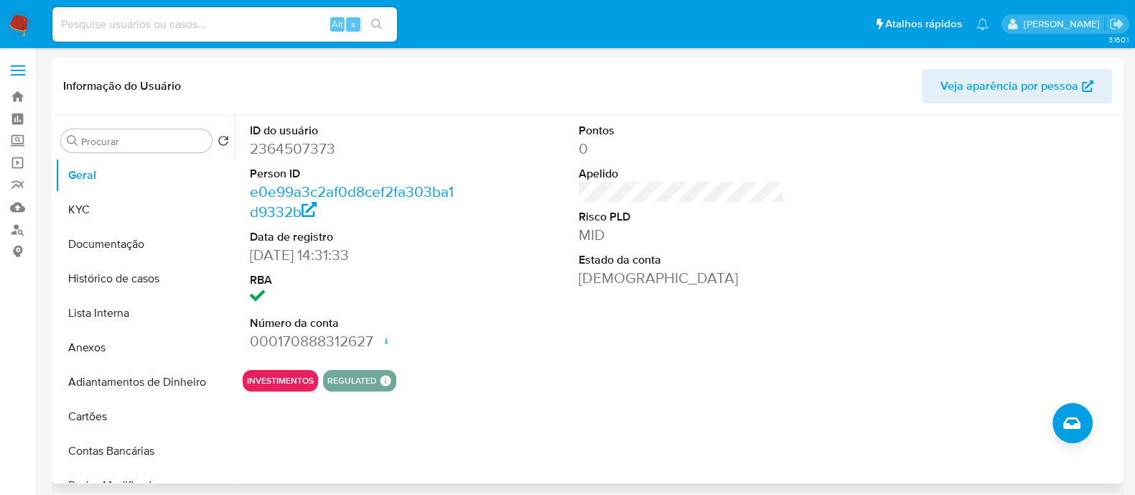
click at [799, 211] on div "ID do usuário 2364507373 Person ID e0e99a3c2af0d8cef2fa303ba1d9332b Data de reg…" at bounding box center [681, 237] width 877 height 243
click at [134, 209] on button "KYC" at bounding box center [139, 209] width 168 height 34
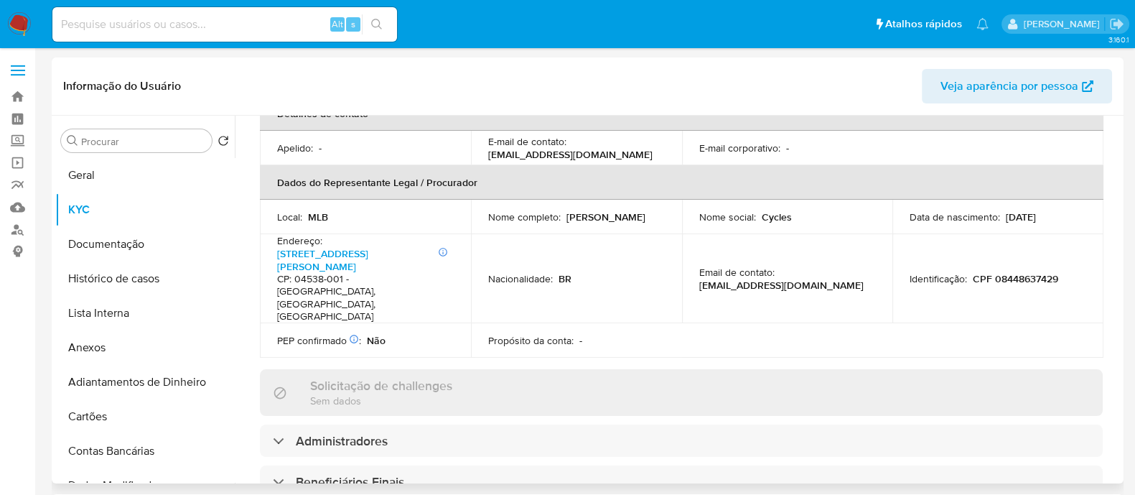
scroll to position [627, 0]
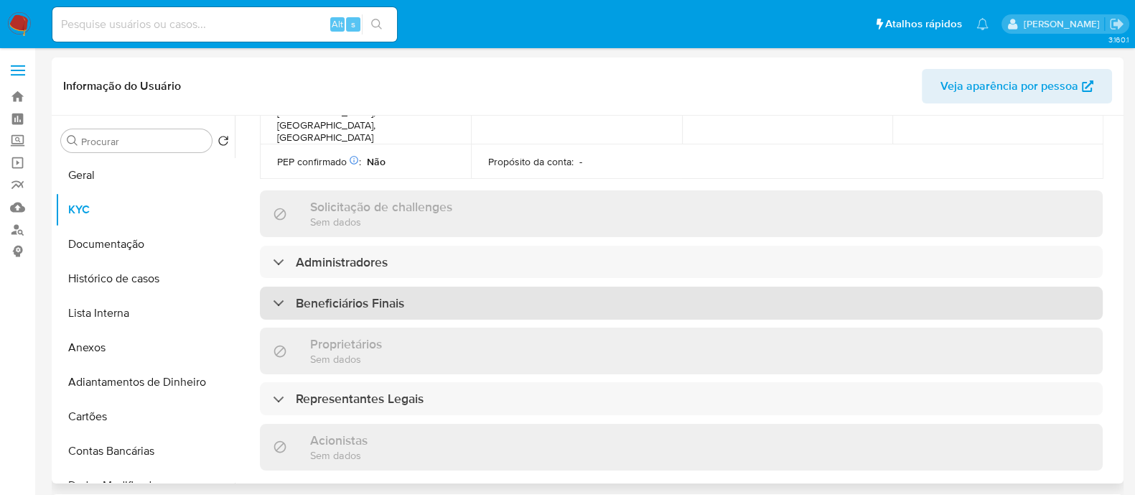
click at [479, 286] on div "Beneficiários Finais" at bounding box center [681, 302] width 843 height 33
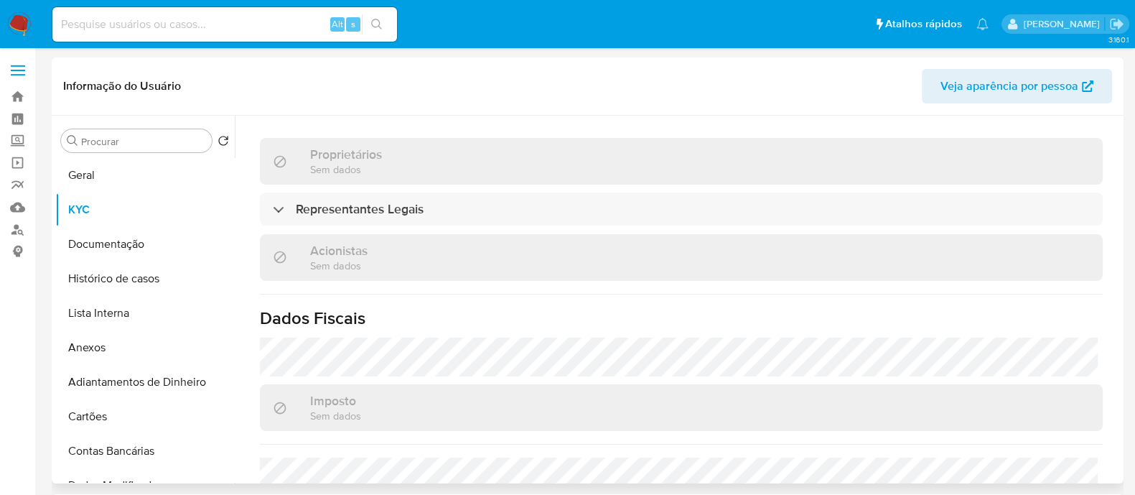
scroll to position [1077, 0]
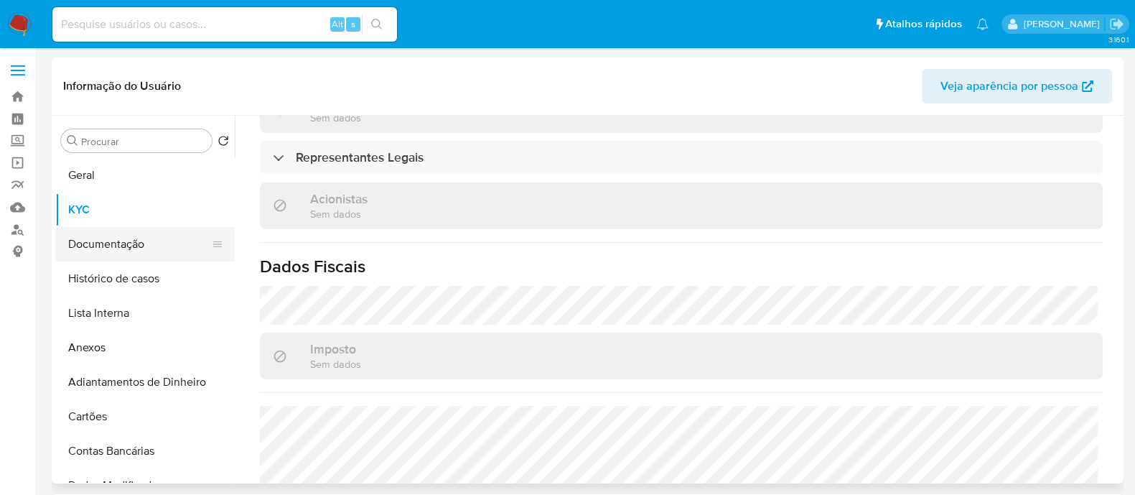
click at [141, 245] on button "Documentação" at bounding box center [139, 244] width 168 height 34
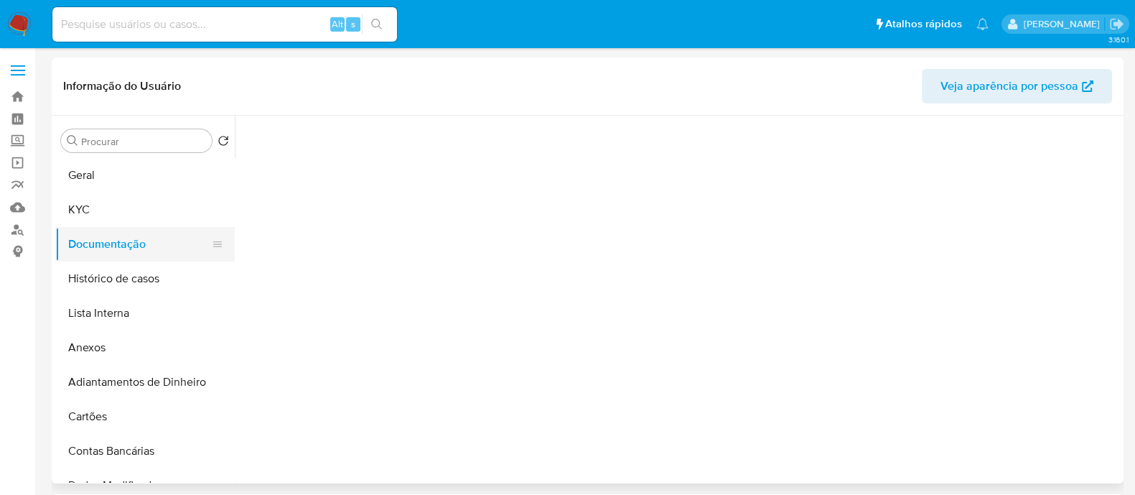
scroll to position [0, 0]
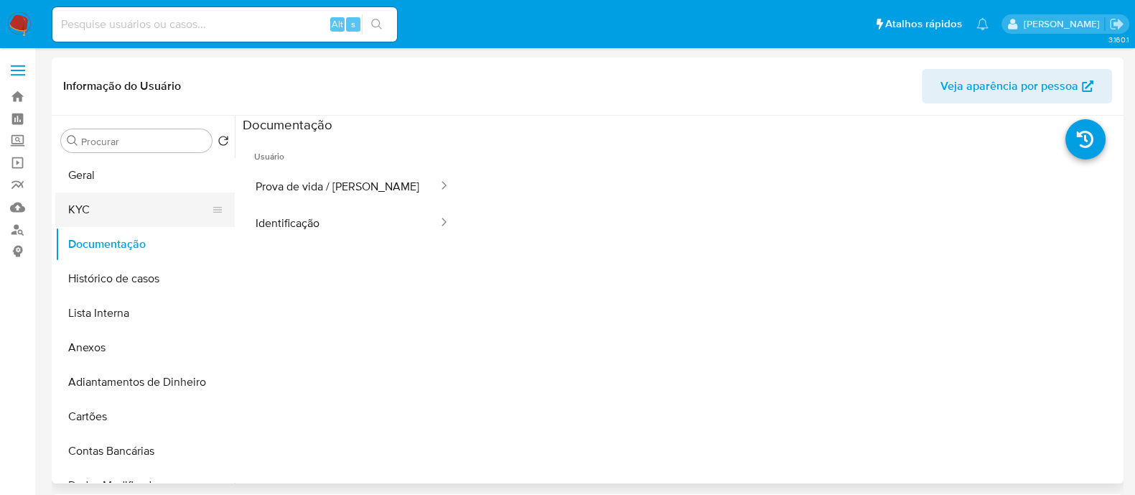
click at [151, 216] on button "KYC" at bounding box center [139, 209] width 168 height 34
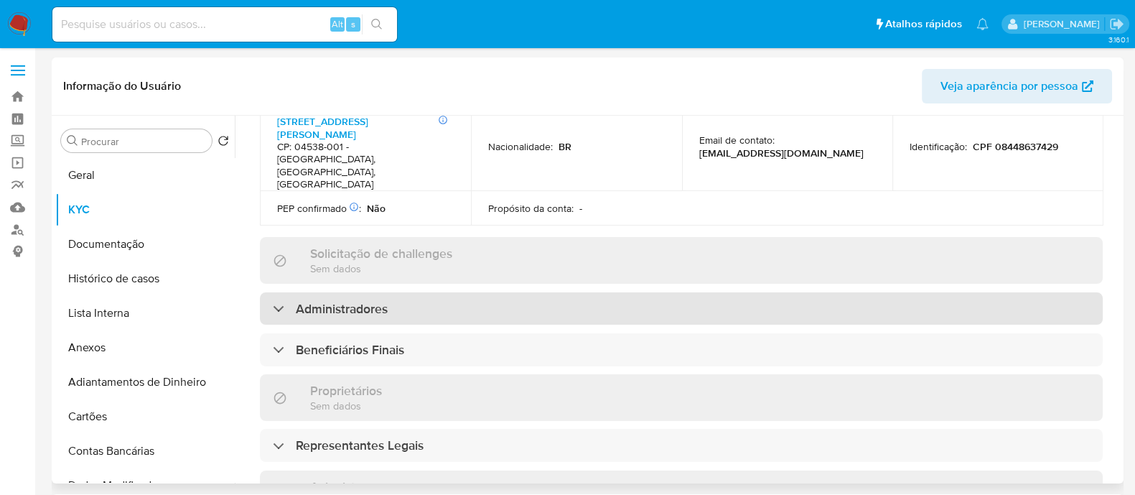
scroll to position [573, 0]
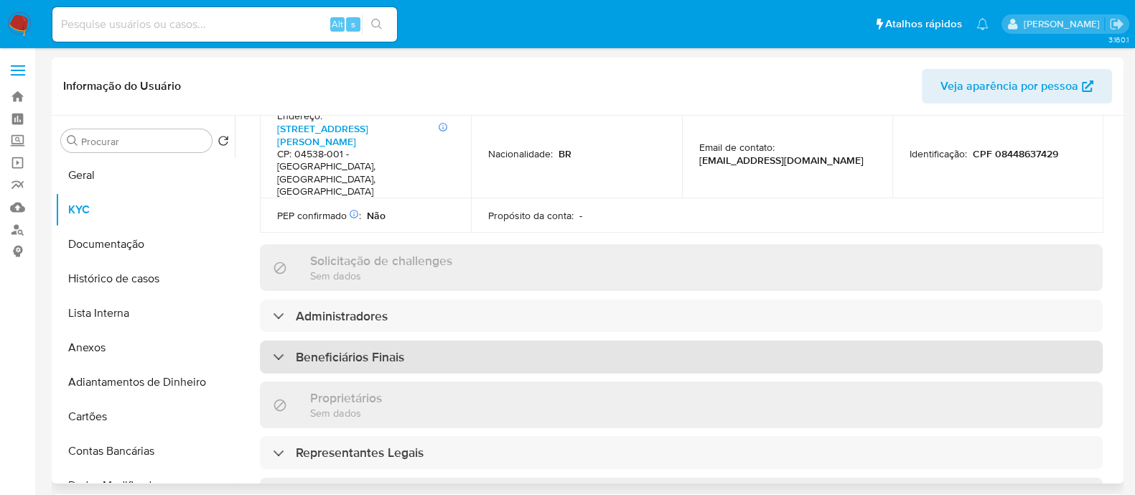
click at [434, 340] on div "Beneficiários Finais" at bounding box center [681, 356] width 843 height 33
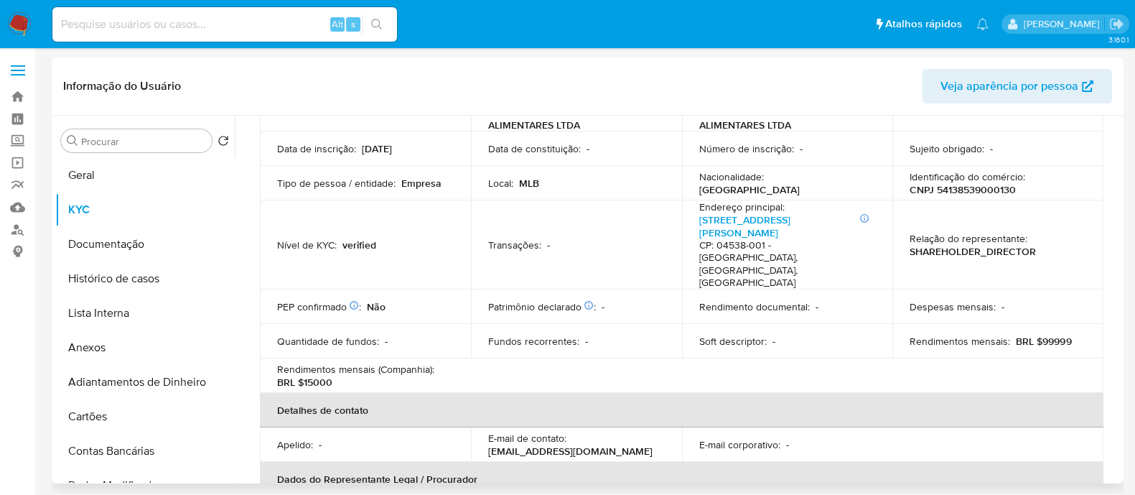
scroll to position [125, 0]
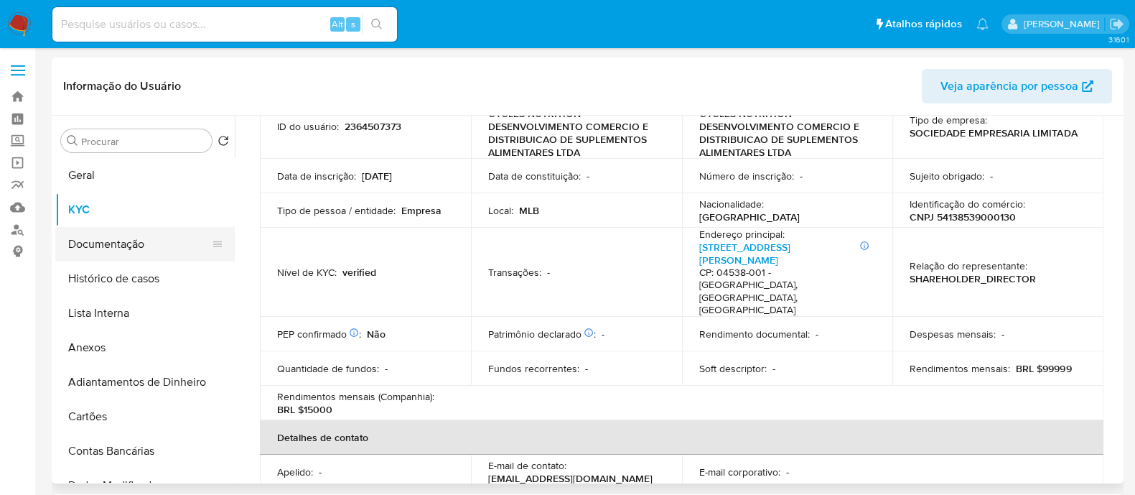
click at [137, 241] on button "Documentação" at bounding box center [139, 244] width 168 height 34
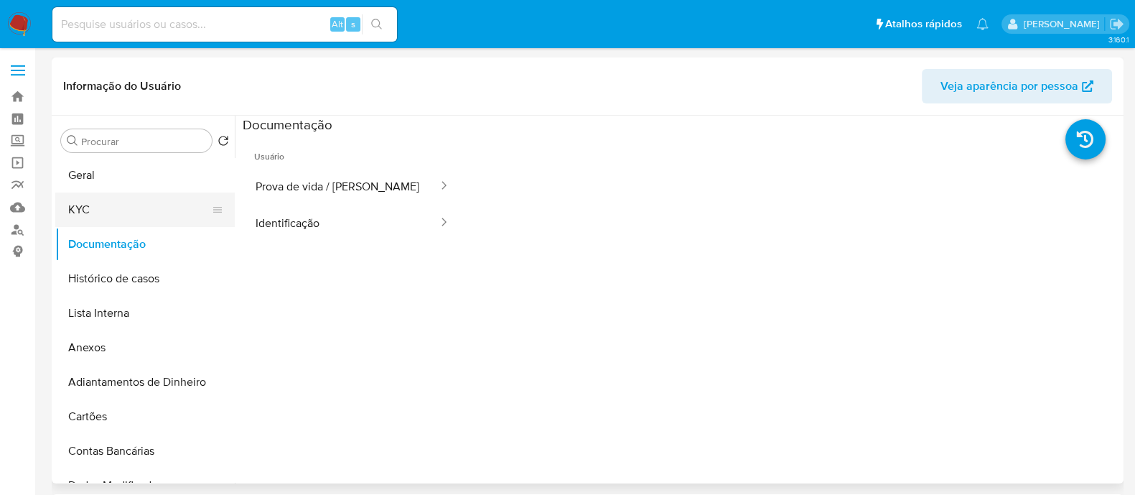
click at [159, 202] on button "KYC" at bounding box center [139, 209] width 168 height 34
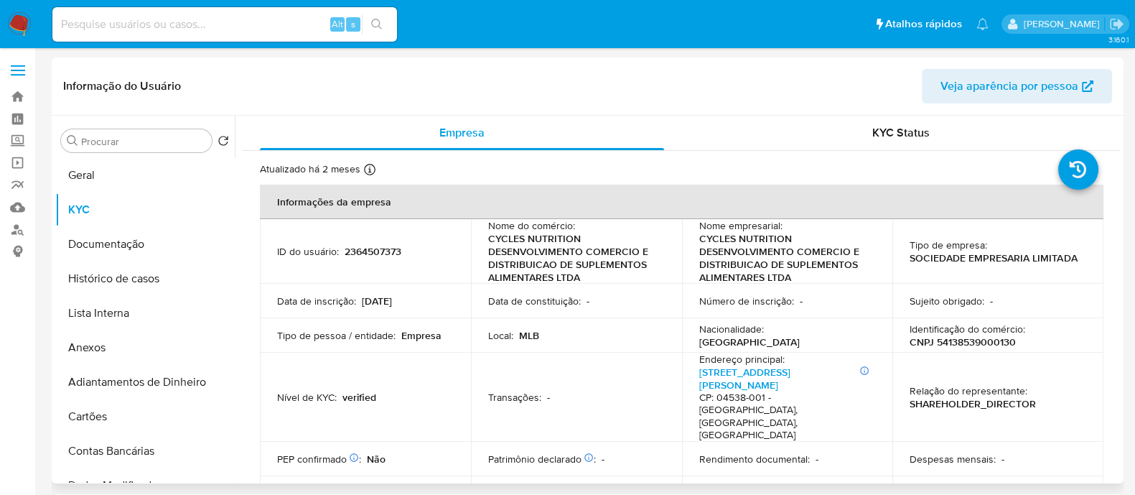
click at [993, 335] on p "CNPJ 54138539000130" at bounding box center [962, 341] width 106 height 13
click at [974, 339] on p "CNPJ 54138539000130" at bounding box center [962, 341] width 106 height 13
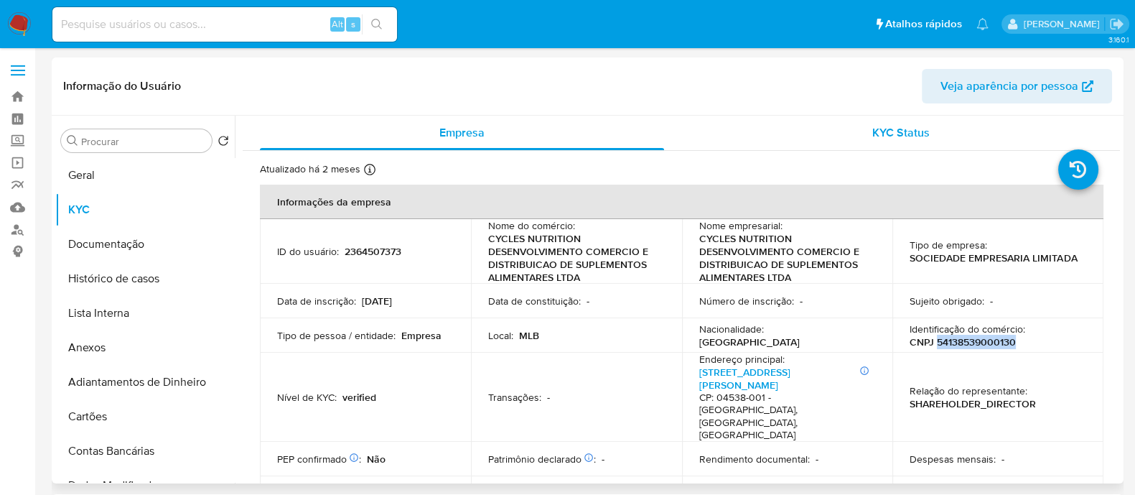
drag, startPoint x: 965, startPoint y: 337, endPoint x: 742, endPoint y: 131, distance: 303.7
click at [742, 131] on div "KYC Status" at bounding box center [900, 133] width 404 height 34
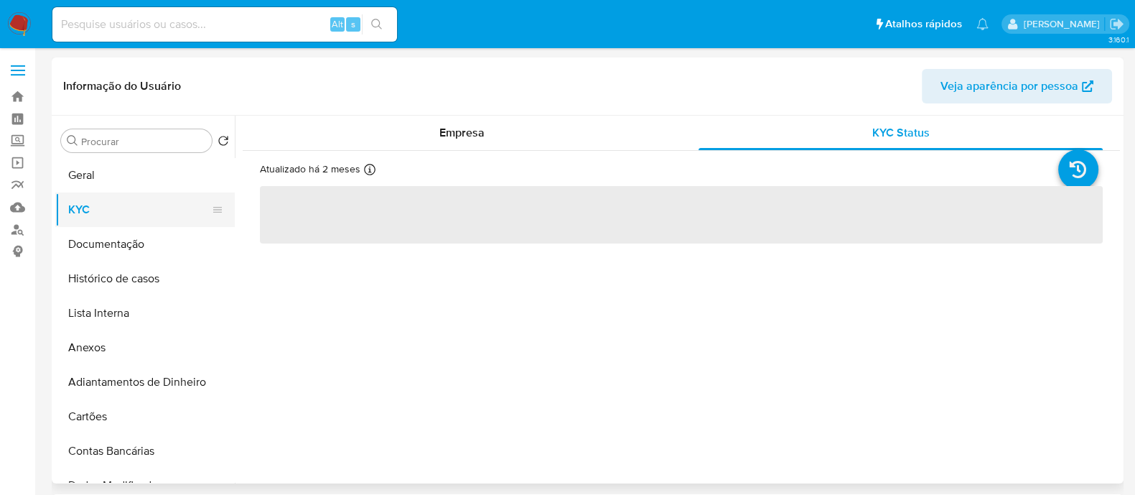
click at [149, 220] on button "KYC" at bounding box center [139, 209] width 168 height 34
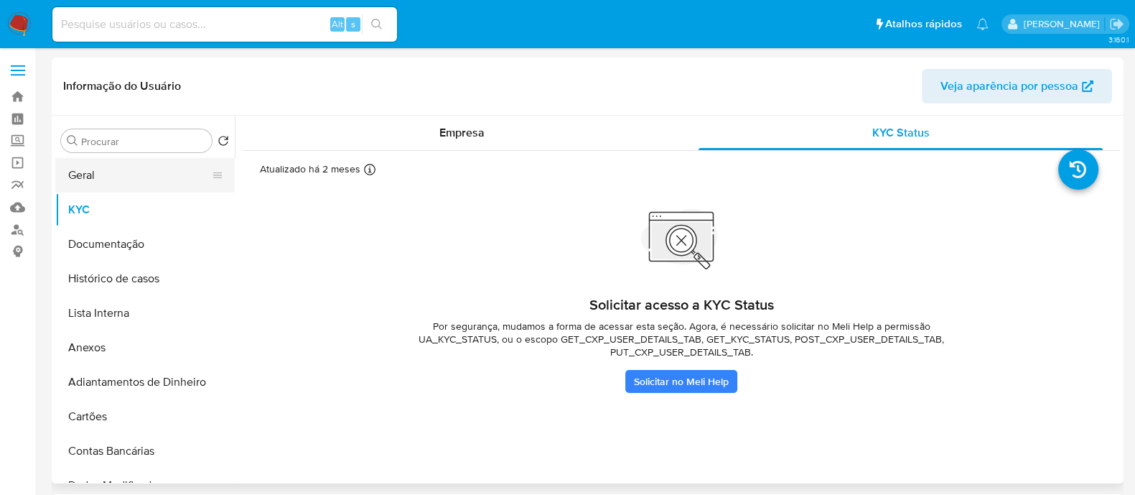
click at [141, 179] on button "Geral" at bounding box center [139, 175] width 168 height 34
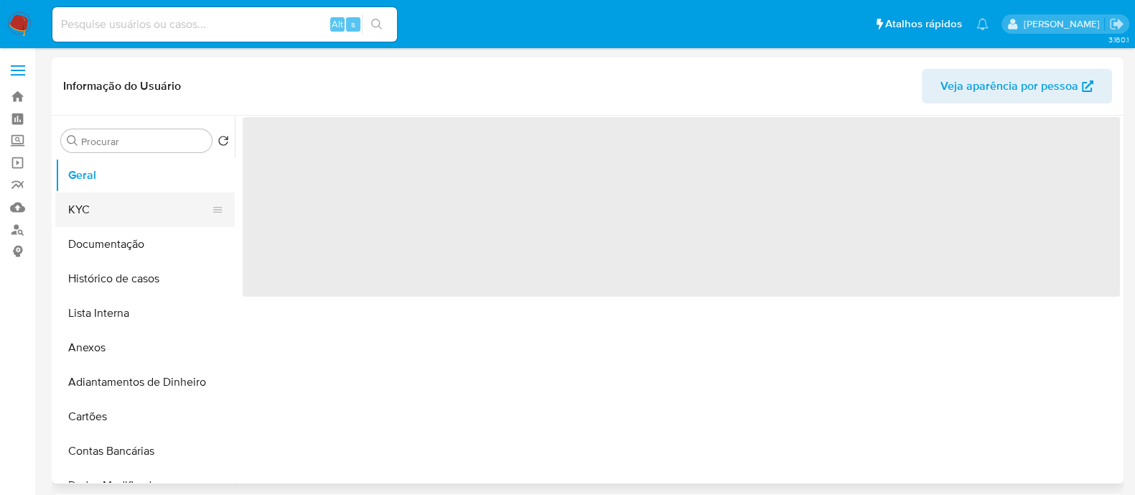
click at [107, 220] on button "KYC" at bounding box center [139, 209] width 168 height 34
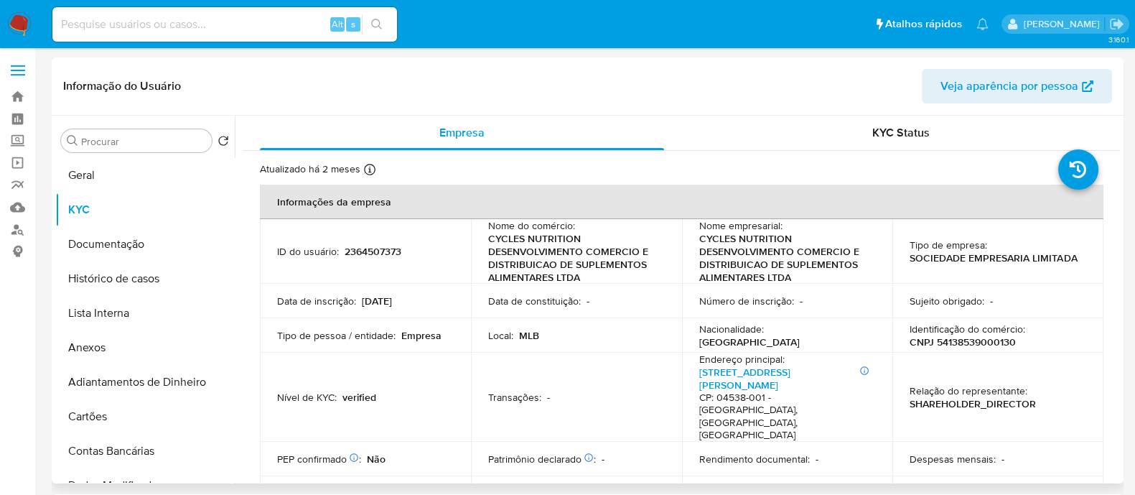
click at [967, 332] on p "Identificação do comércio :" at bounding box center [967, 328] width 116 height 13
drag, startPoint x: 967, startPoint y: 332, endPoint x: 950, endPoint y: 327, distance: 17.3
click at [967, 333] on div "Identificação do comércio : CNPJ 54138539000130" at bounding box center [997, 335] width 177 height 26
click at [944, 335] on p "CNPJ 54138539000130" at bounding box center [962, 341] width 106 height 13
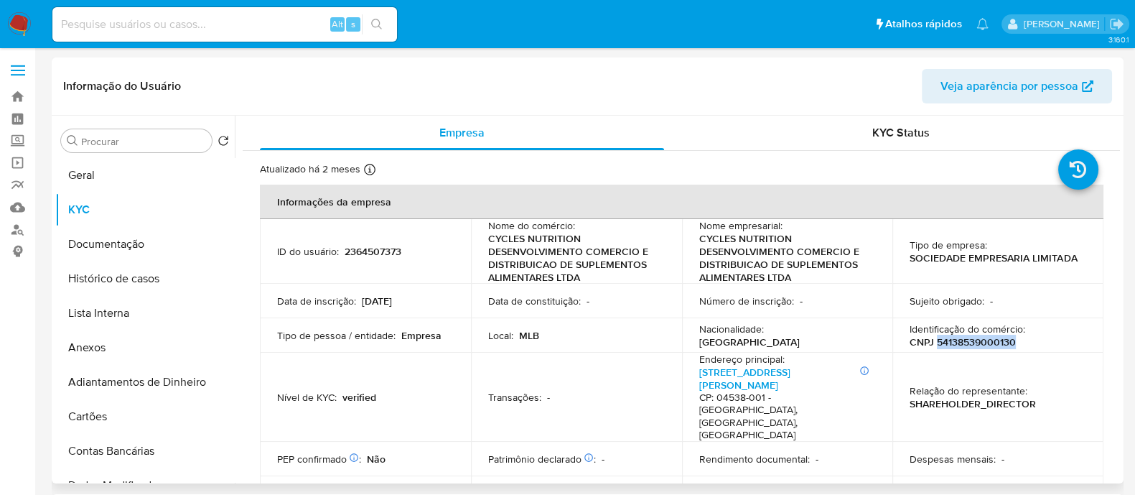
copy p "54138539000130"
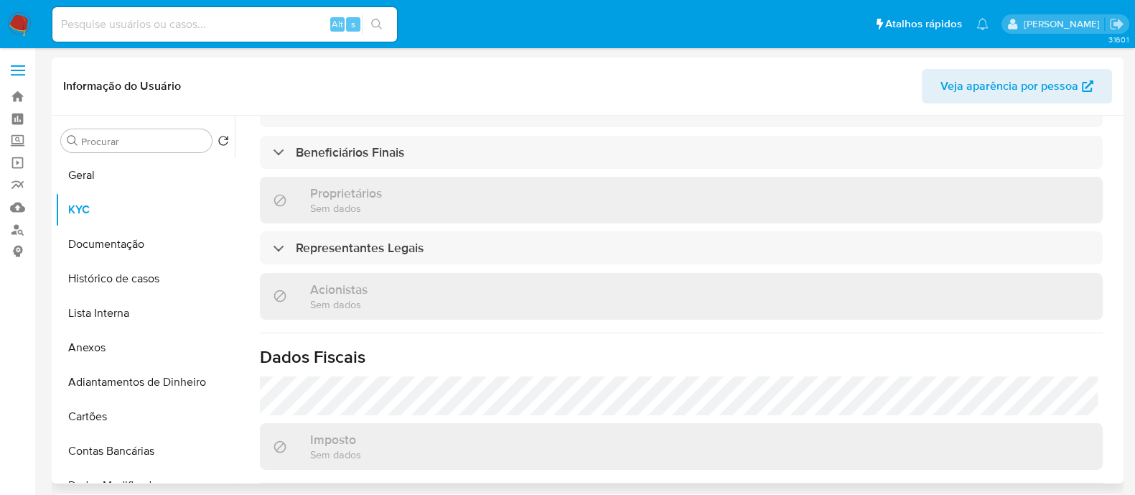
scroll to position [779, 0]
drag, startPoint x: 1080, startPoint y: 312, endPoint x: 1070, endPoint y: 319, distance: 11.9
click at [1080, 345] on h1 "Dados Fiscais" at bounding box center [681, 356] width 843 height 22
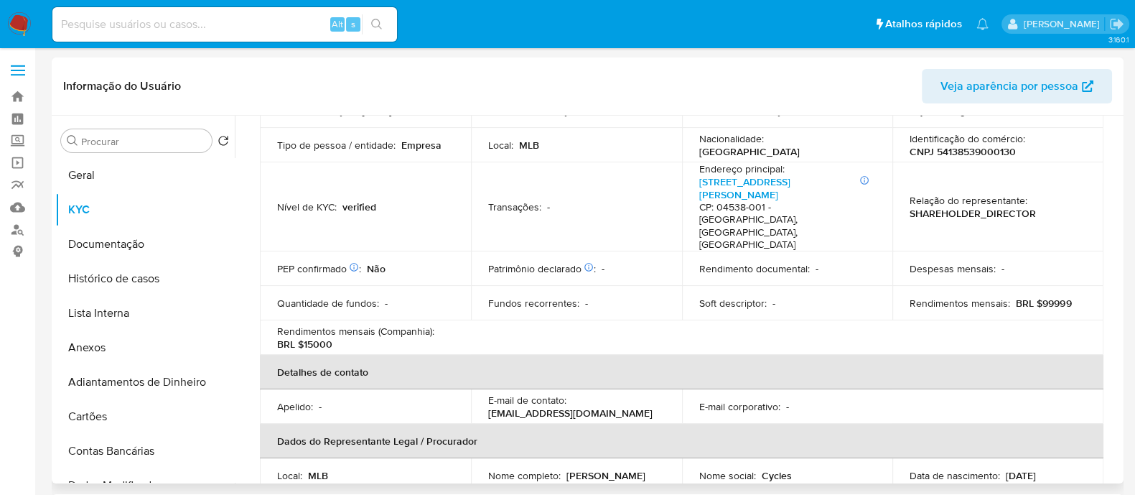
scroll to position [150, 0]
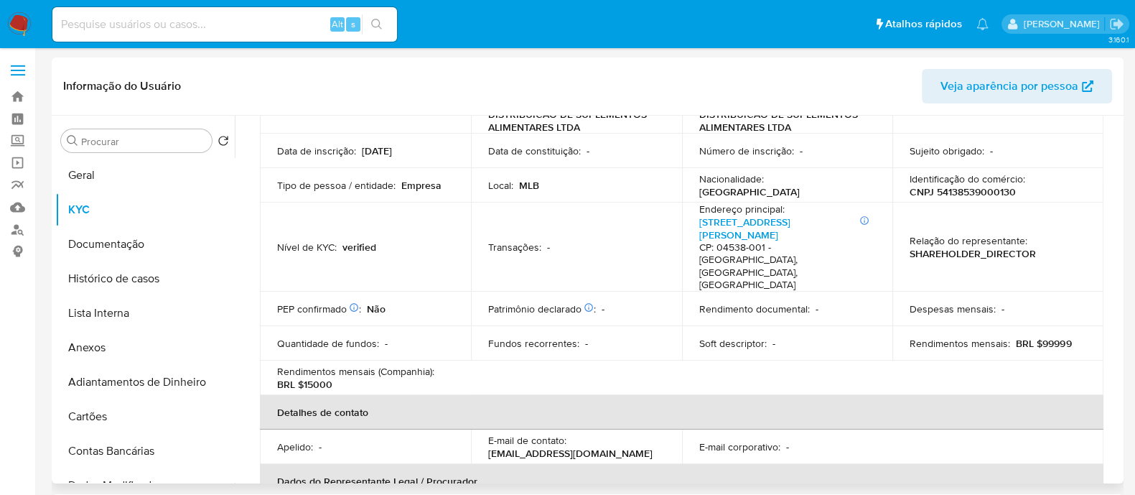
click at [729, 245] on h4 "CP: 04538-001 - São Paulo, São Paulo, Brasil" at bounding box center [784, 266] width 171 height 50
click at [735, 222] on link "Rua Professor Atílio Innocenti 474, Vila Nova Conceição" at bounding box center [744, 228] width 91 height 27
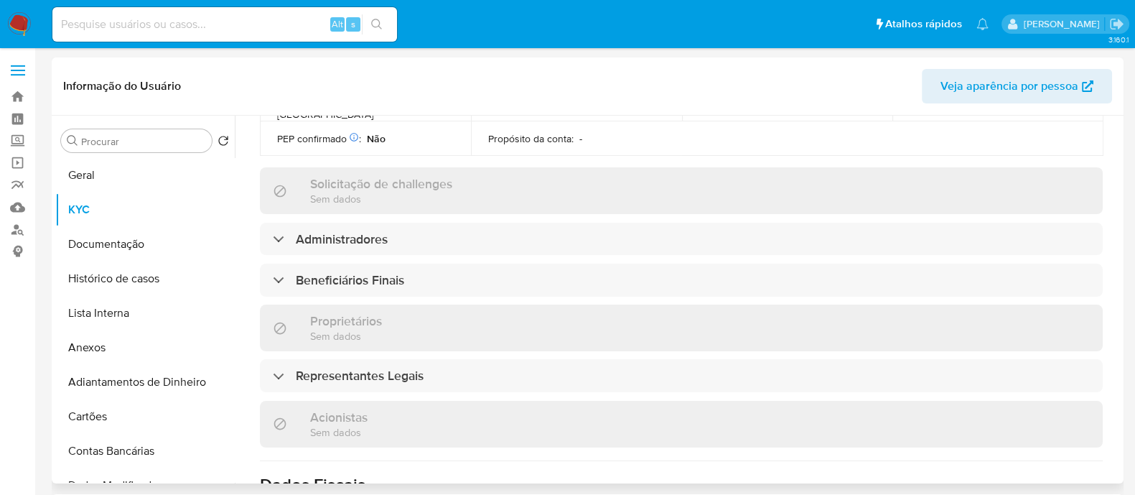
scroll to position [779, 0]
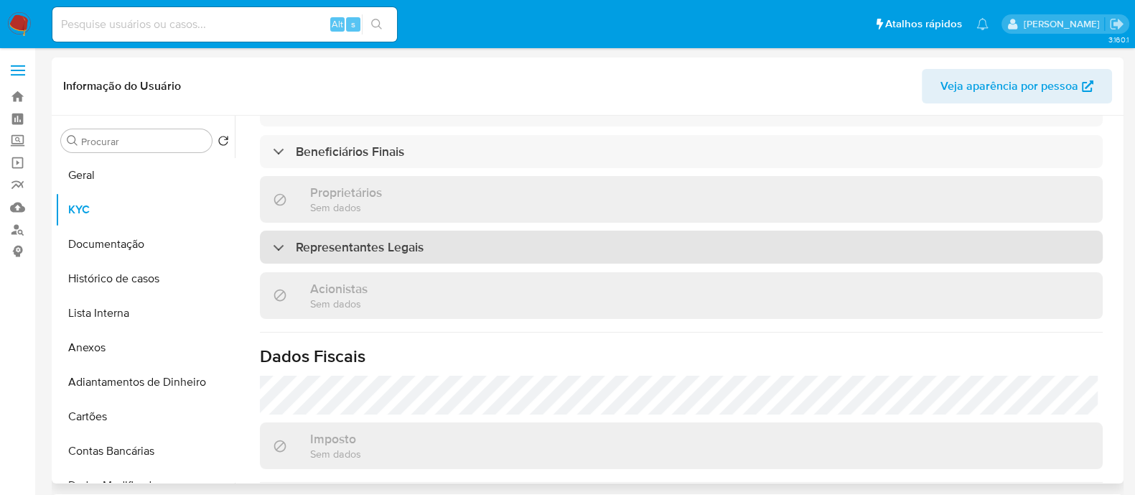
click at [473, 230] on div "Representantes Legais" at bounding box center [681, 246] width 843 height 33
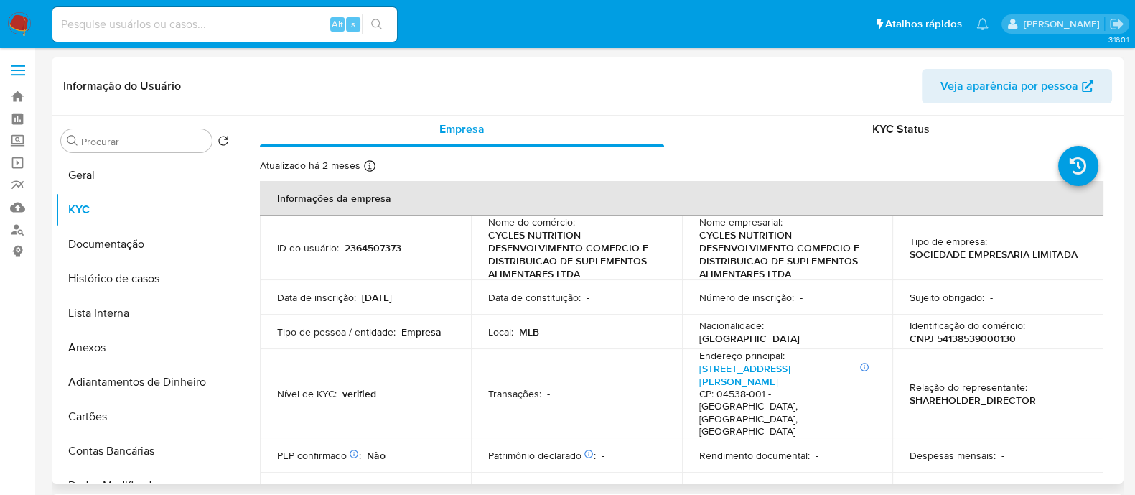
scroll to position [0, 0]
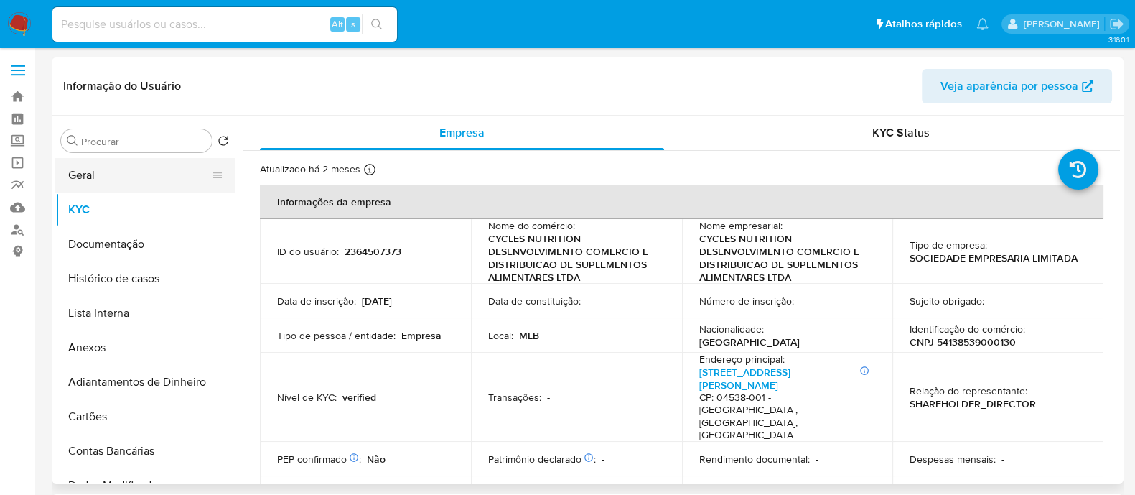
click at [99, 177] on button "Geral" at bounding box center [139, 175] width 168 height 34
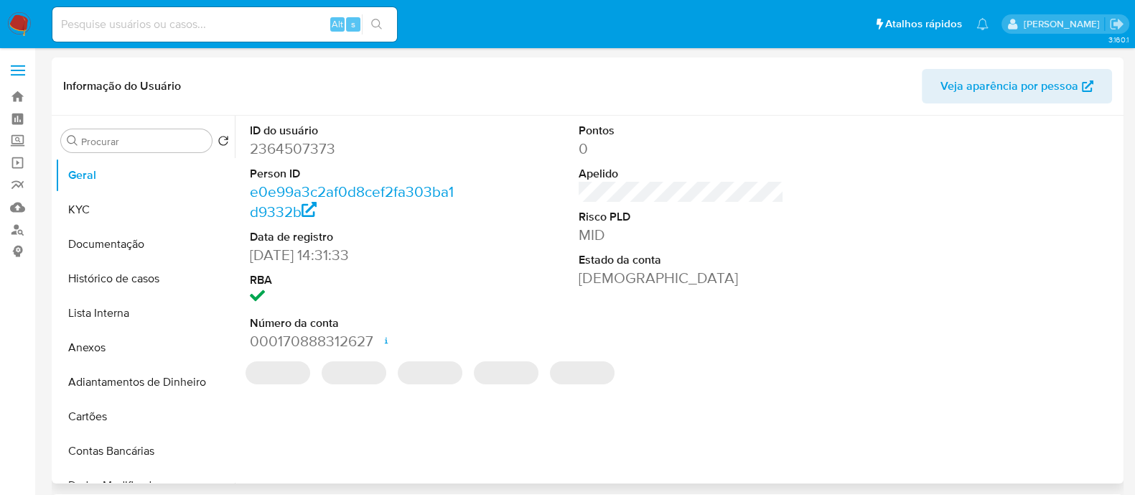
click at [306, 152] on dd "2364507373" at bounding box center [352, 149] width 205 height 20
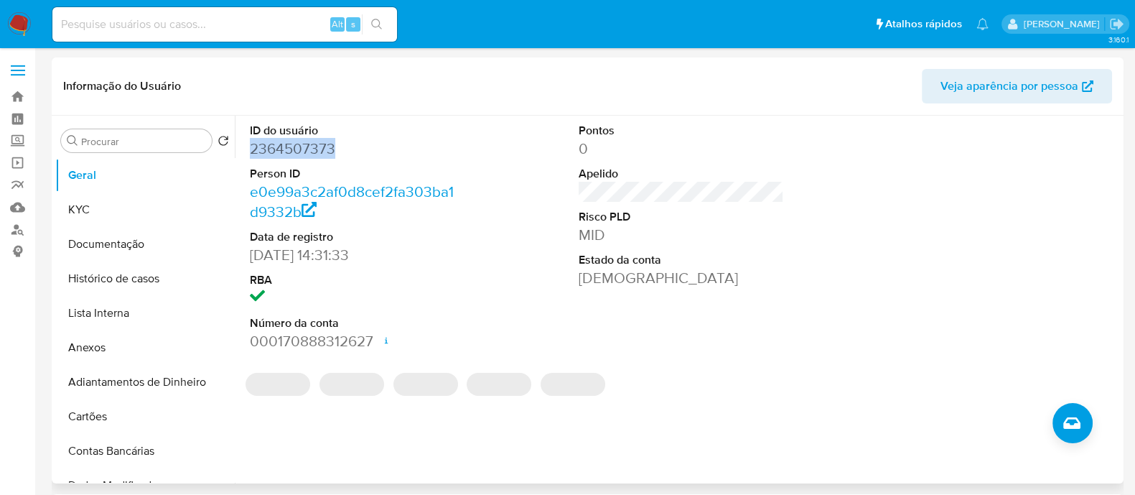
copy dd "2364507373"
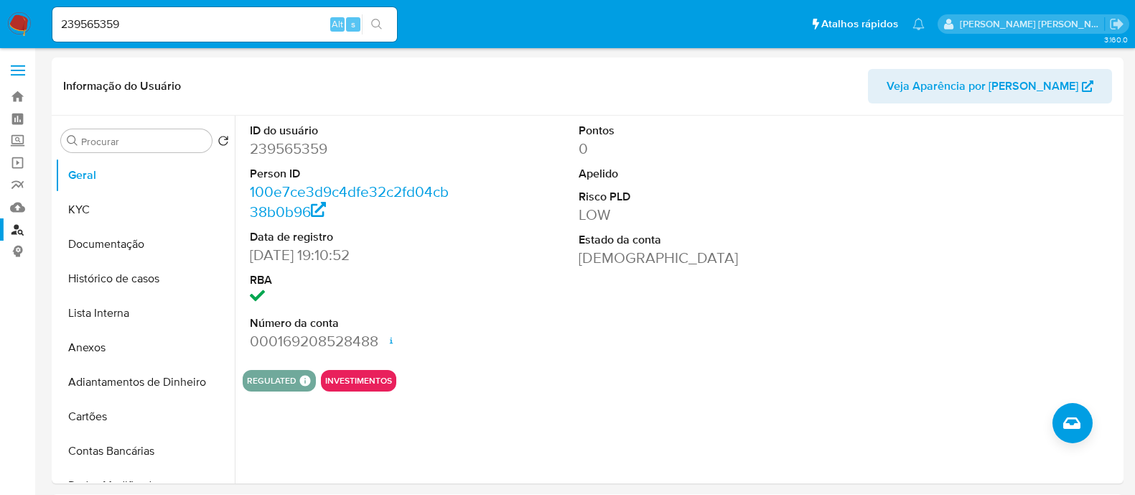
select select "10"
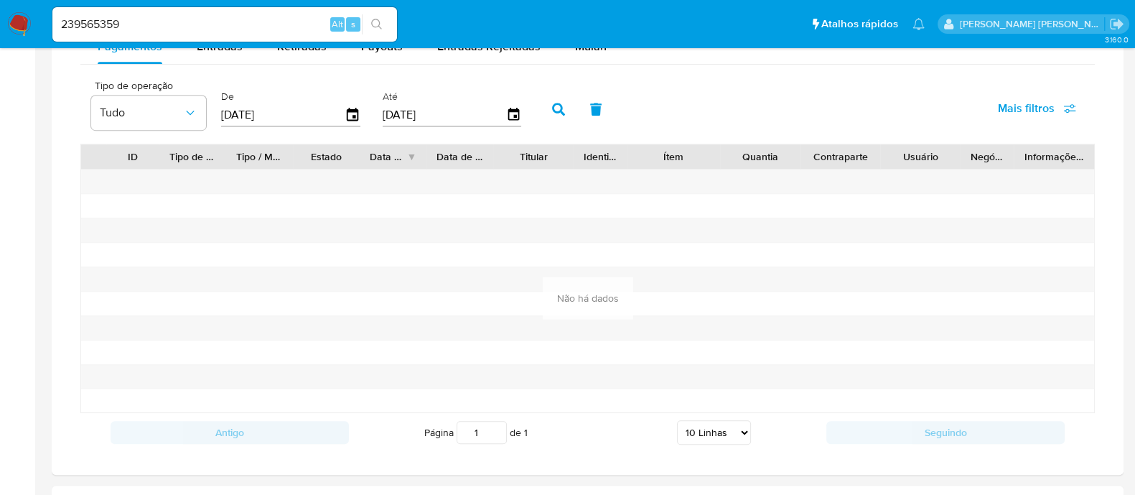
scroll to position [987, 0]
click at [301, 19] on input "239565359" at bounding box center [224, 24] width 345 height 19
paste input "889635"
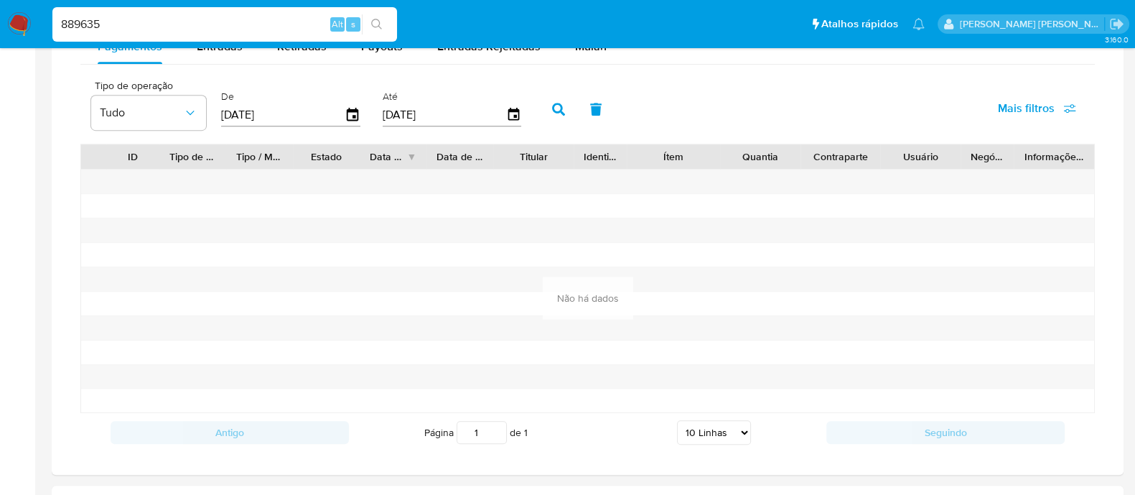
type input "889635"
click at [385, 25] on button "search-icon" at bounding box center [376, 24] width 29 height 20
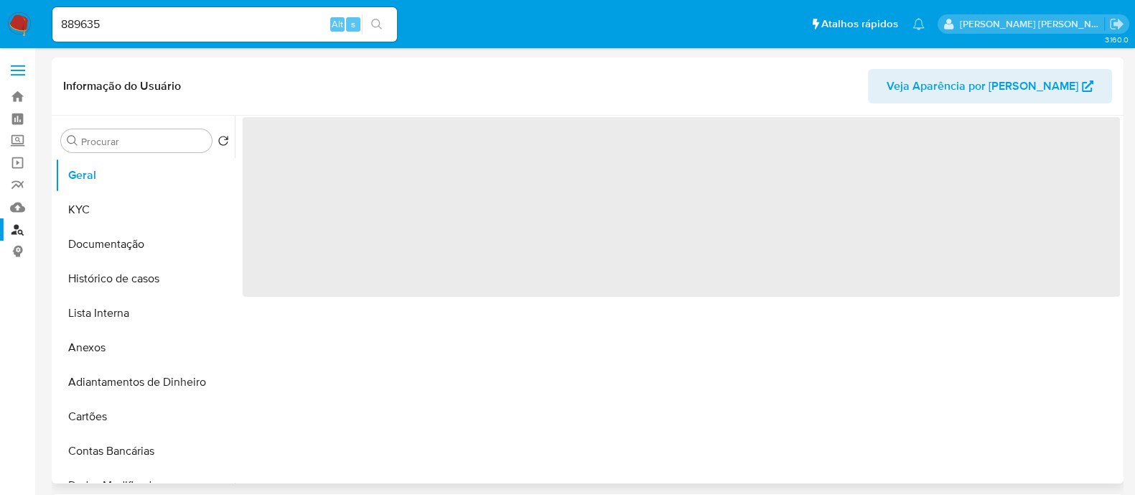
select select "10"
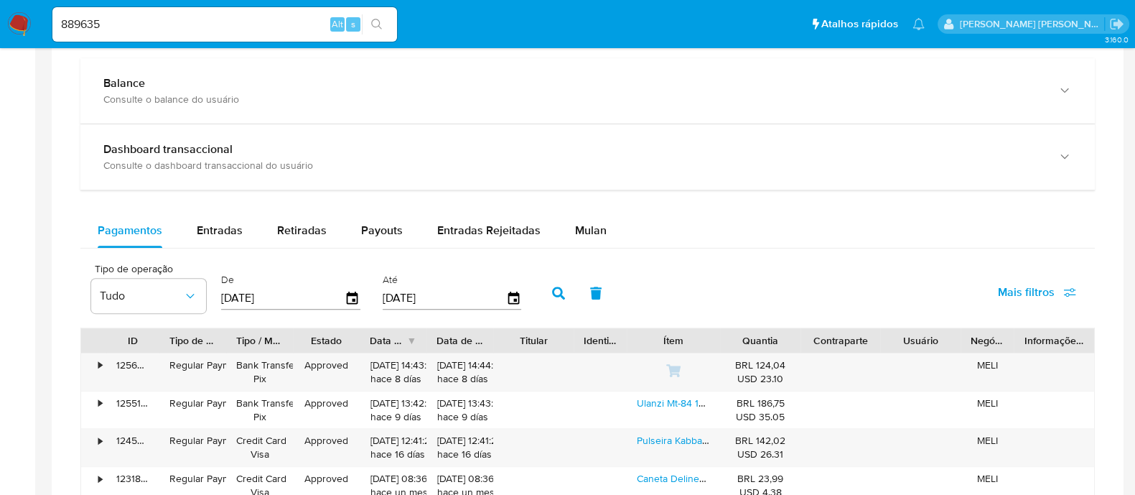
scroll to position [807, 0]
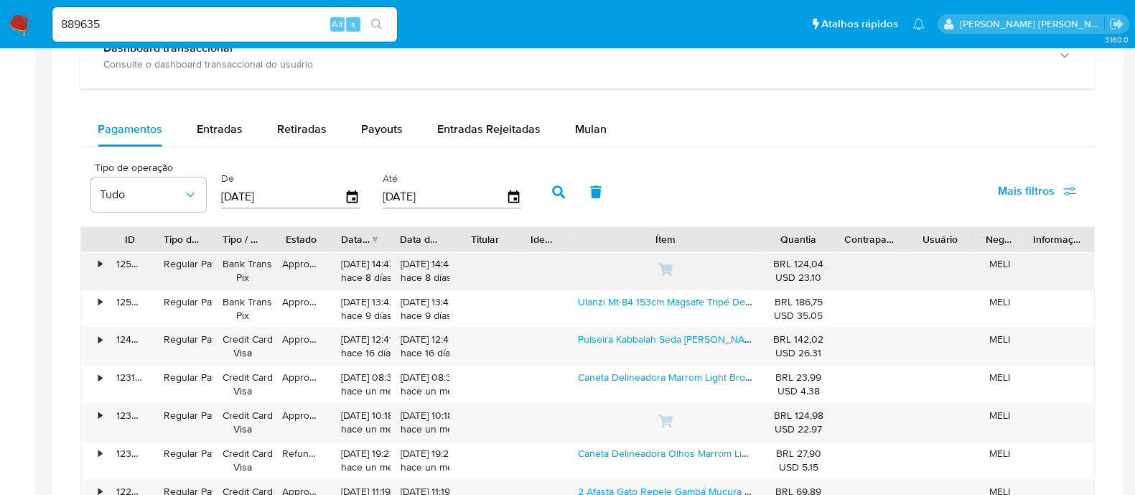
click at [834, 256] on div "ID Tipo de operação Tipo / Método Estado Data de criação Data de aprovação Titu…" at bounding box center [587, 428] width 1014 height 405
click at [706, 343] on link "Pulseira Kabbalah Seda Fixa Lisa Vermelha Banhado A Ouro 18k" at bounding box center [716, 339] width 277 height 14
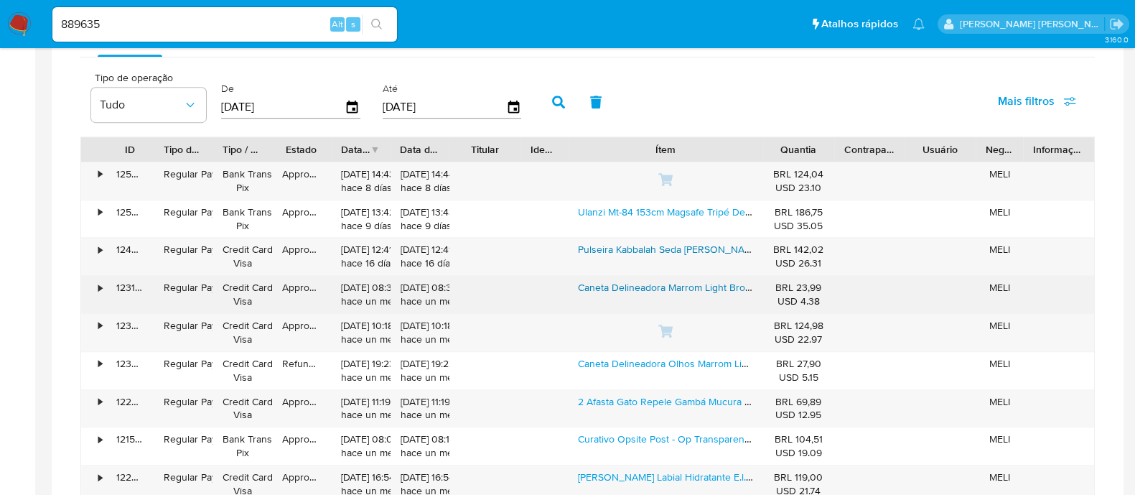
click at [740, 280] on link "Caneta Delineadora Marrom Light Brown Ruby Rose Glass Marrom-claro Fosco" at bounding box center [779, 287] width 402 height 14
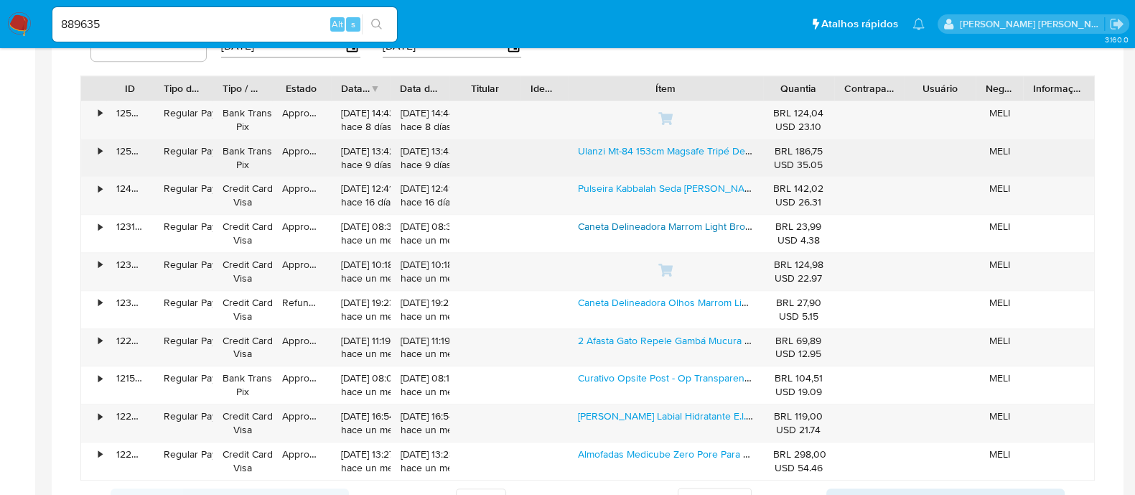
scroll to position [987, 0]
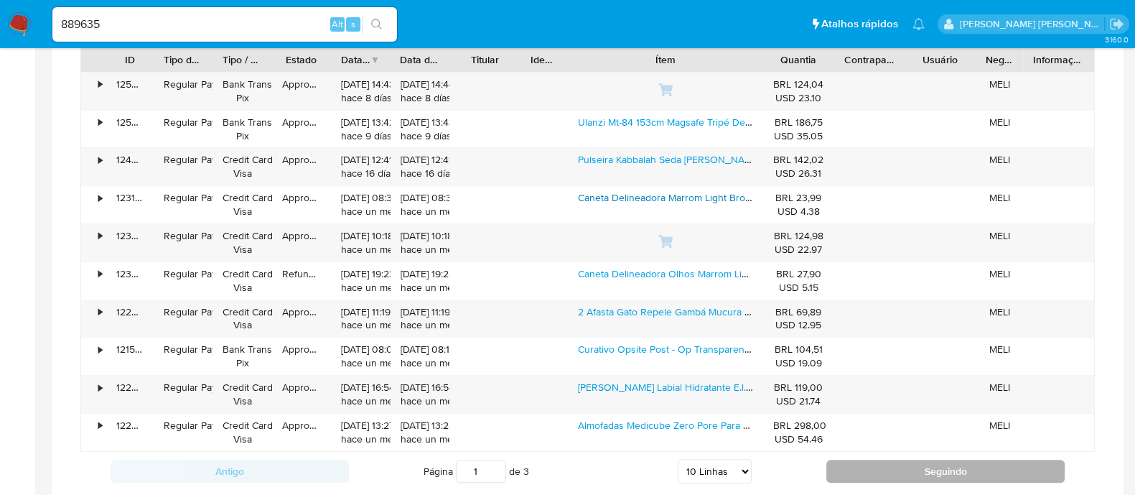
click at [1005, 459] on button "Seguindo" at bounding box center [945, 470] width 238 height 23
type input "2"
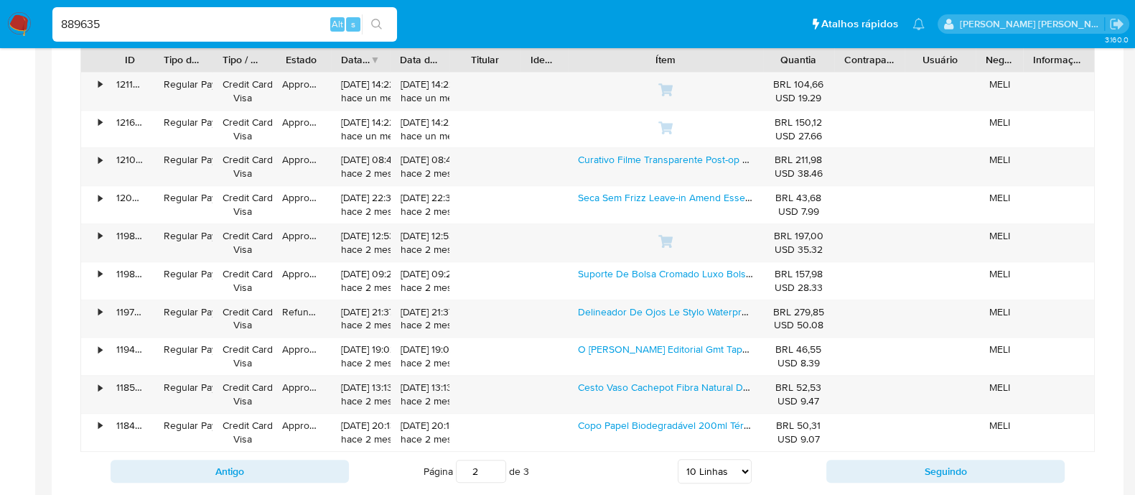
click at [280, 23] on input "889635" at bounding box center [224, 24] width 345 height 19
paste input "191568848"
type input "191568848"
click at [373, 32] on button "search-icon" at bounding box center [376, 24] width 29 height 20
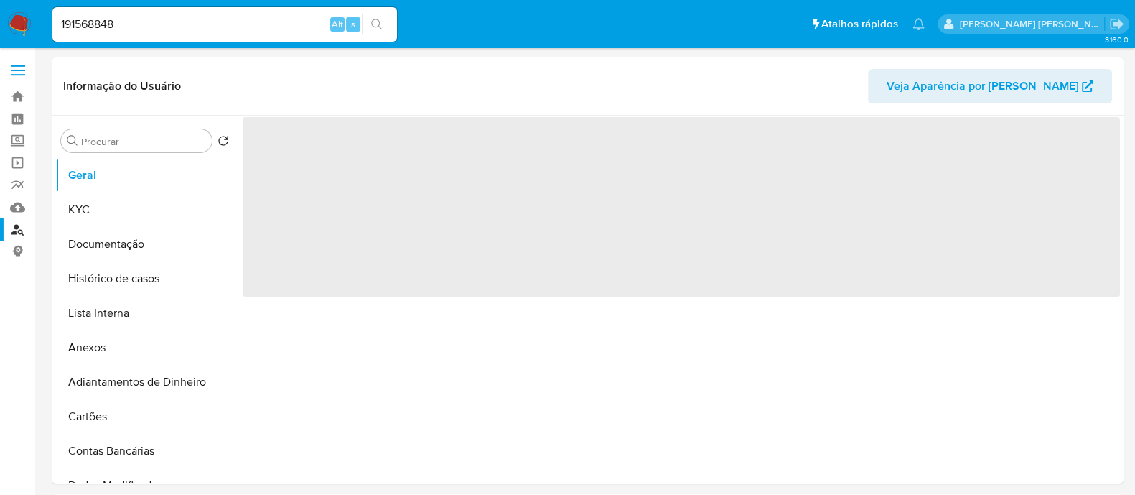
select select "10"
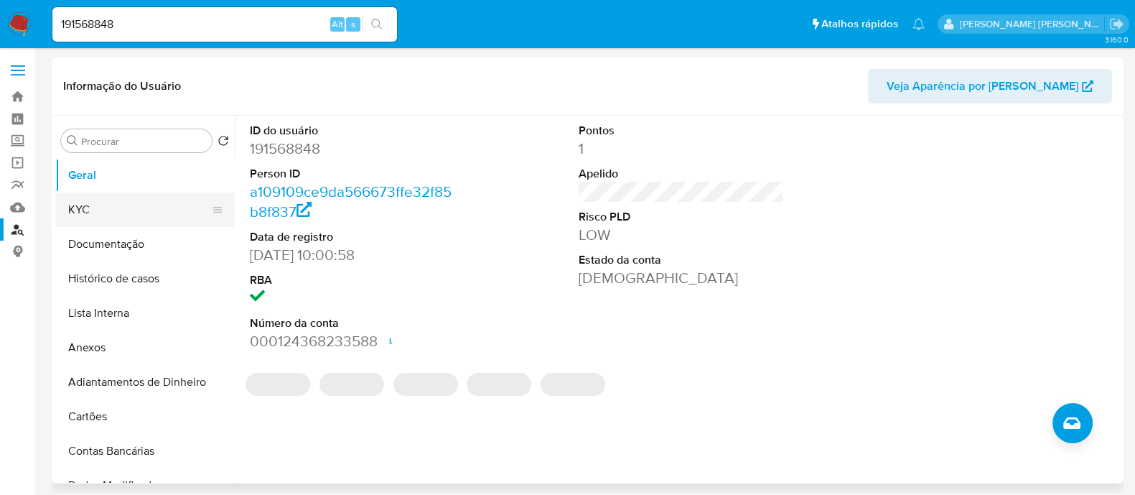
click at [130, 213] on button "KYC" at bounding box center [139, 209] width 168 height 34
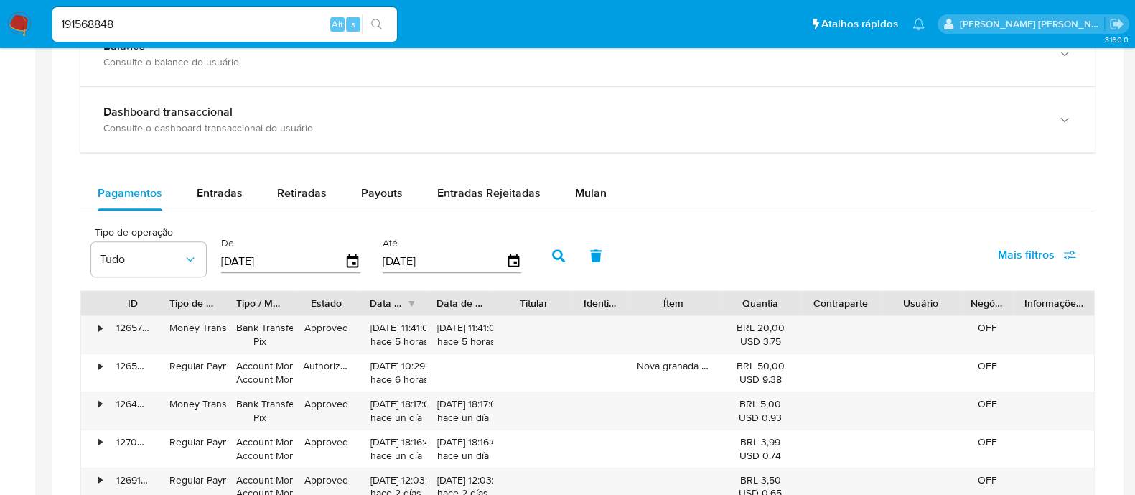
scroll to position [987, 0]
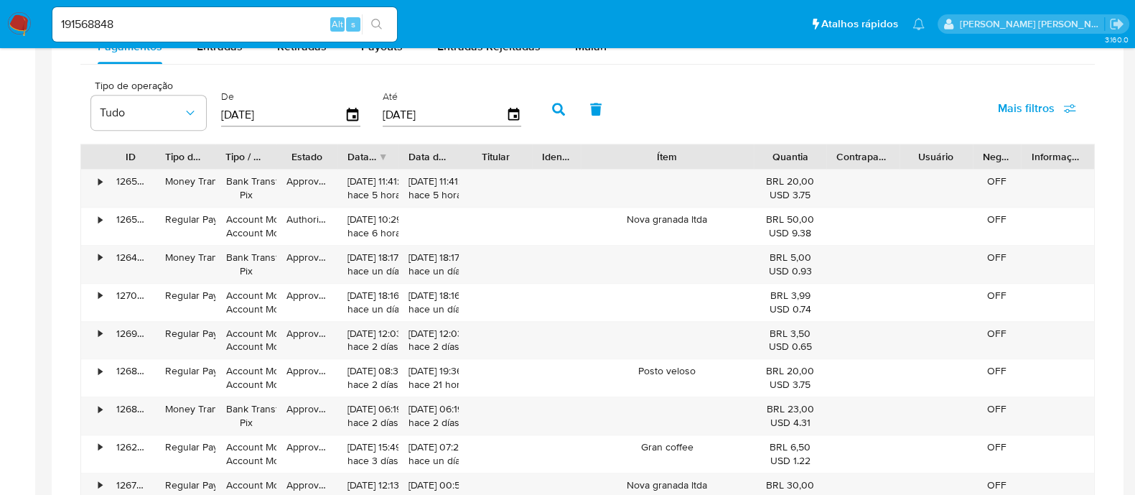
drag, startPoint x: 732, startPoint y: 157, endPoint x: 812, endPoint y: 162, distance: 79.8
click at [812, 162] on div "ID Tipo de operação Tipo / Método Estado Data de criação Data de aprovação Titu…" at bounding box center [587, 156] width 1013 height 24
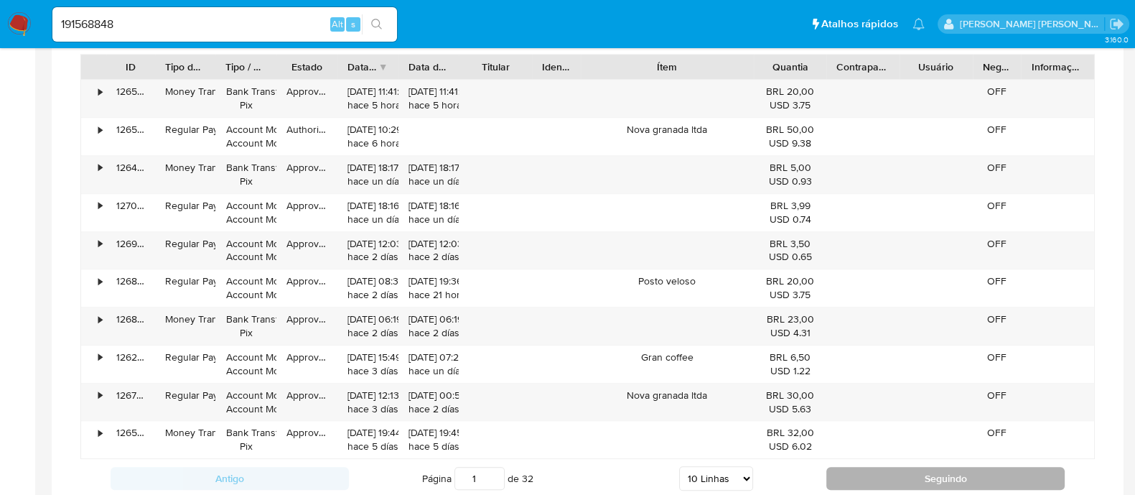
click at [861, 467] on button "Seguindo" at bounding box center [945, 478] width 238 height 23
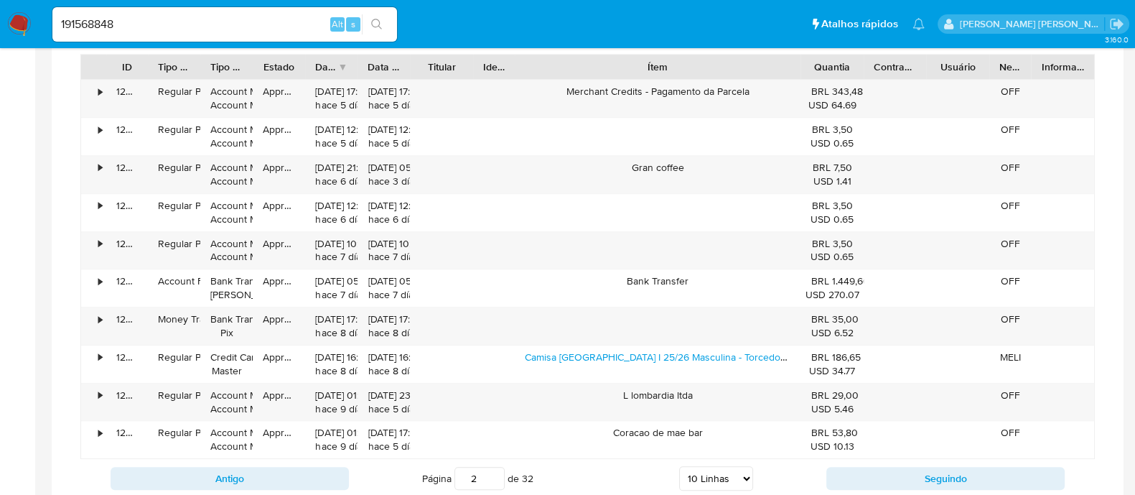
drag, startPoint x: 743, startPoint y: 63, endPoint x: 856, endPoint y: 58, distance: 112.8
click at [856, 58] on div "ID Tipo de operação Tipo / Método Estado Data de criação Data de aprovação Titu…" at bounding box center [587, 67] width 1013 height 24
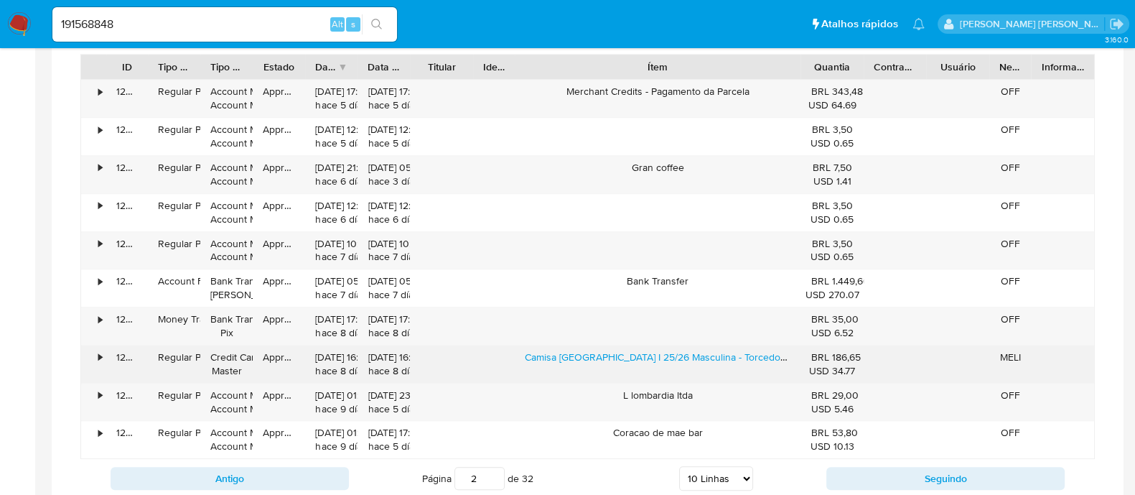
scroll to position [1166, 0]
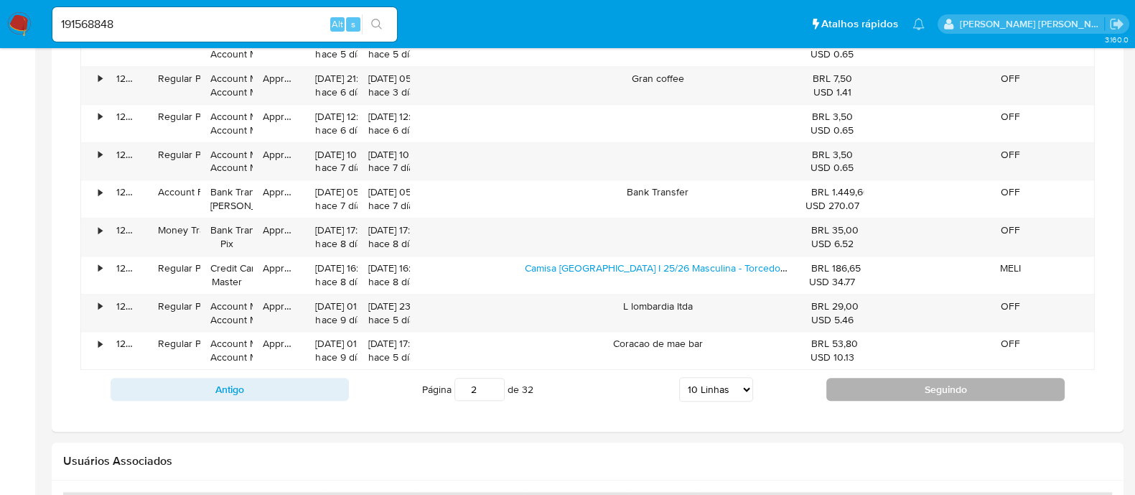
click at [925, 397] on button "Seguindo" at bounding box center [945, 389] width 238 height 23
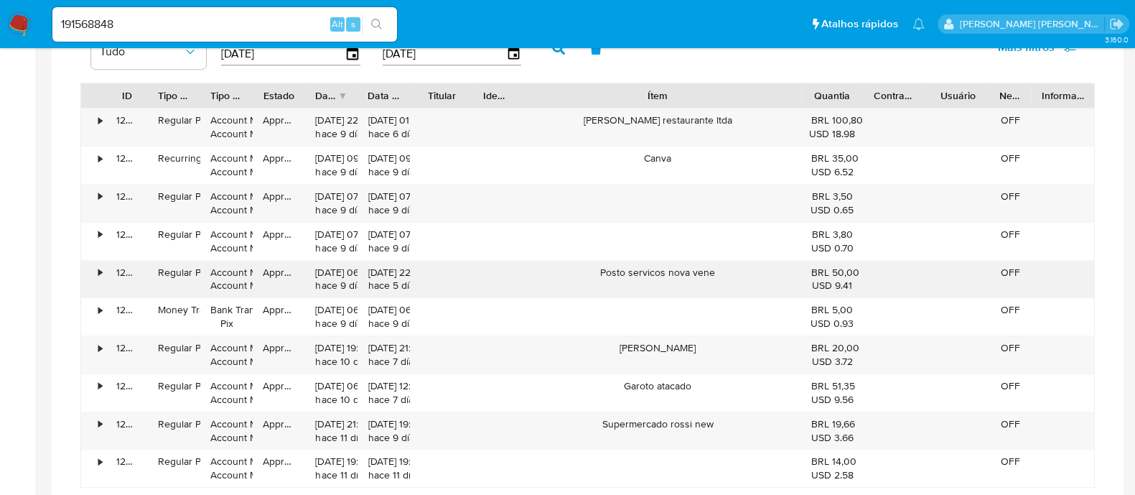
scroll to position [1077, 0]
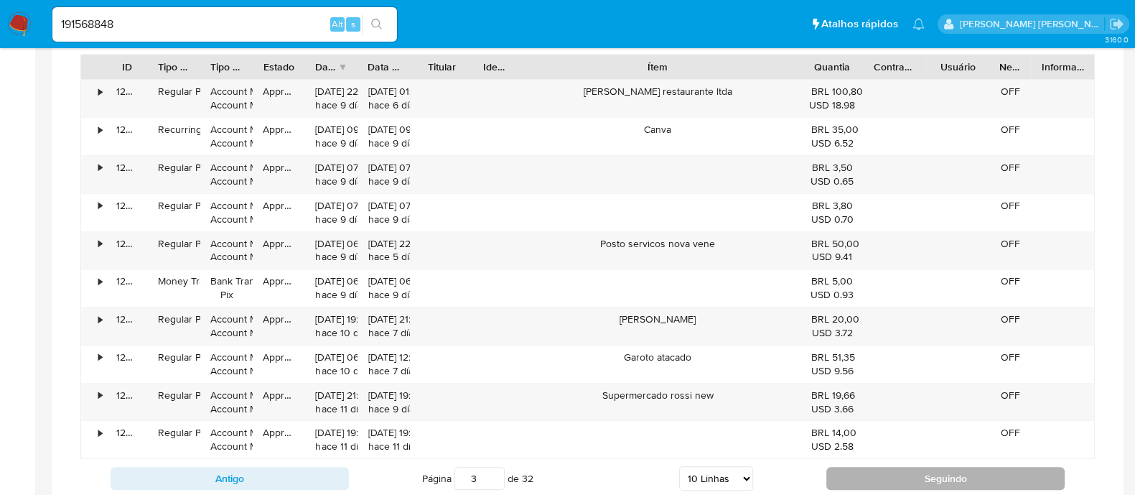
click at [919, 482] on button "Seguindo" at bounding box center [945, 478] width 238 height 23
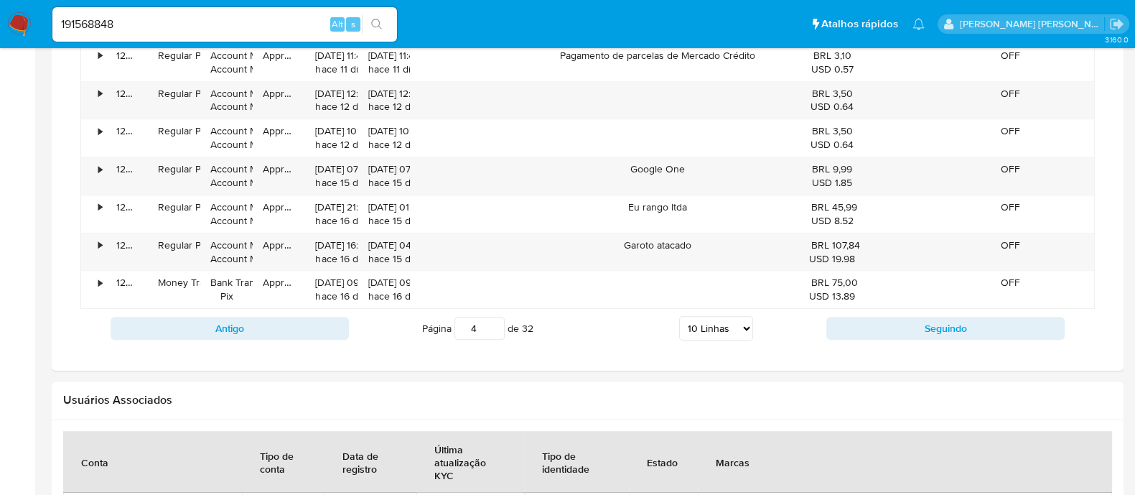
scroll to position [1255, 0]
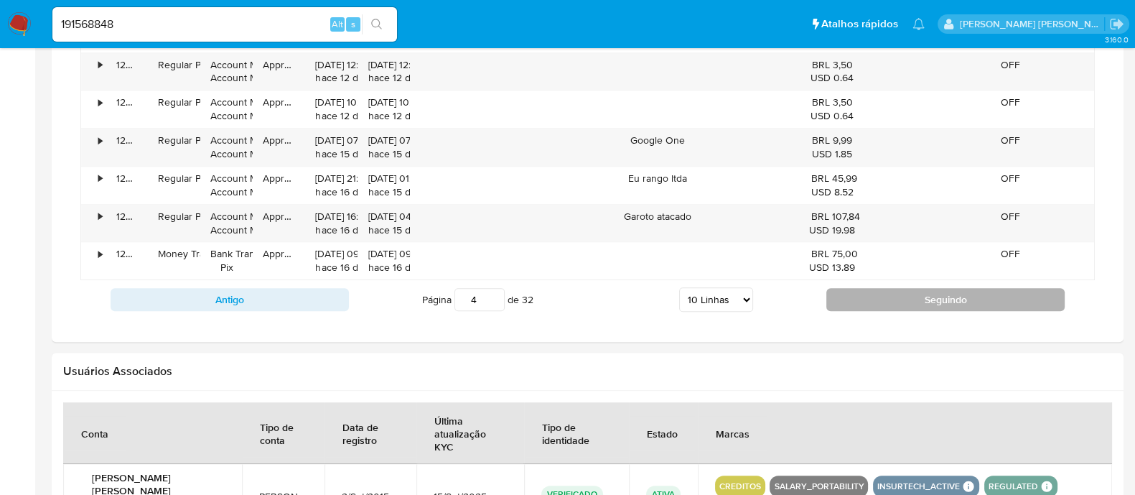
click at [904, 303] on button "Seguindo" at bounding box center [945, 299] width 238 height 23
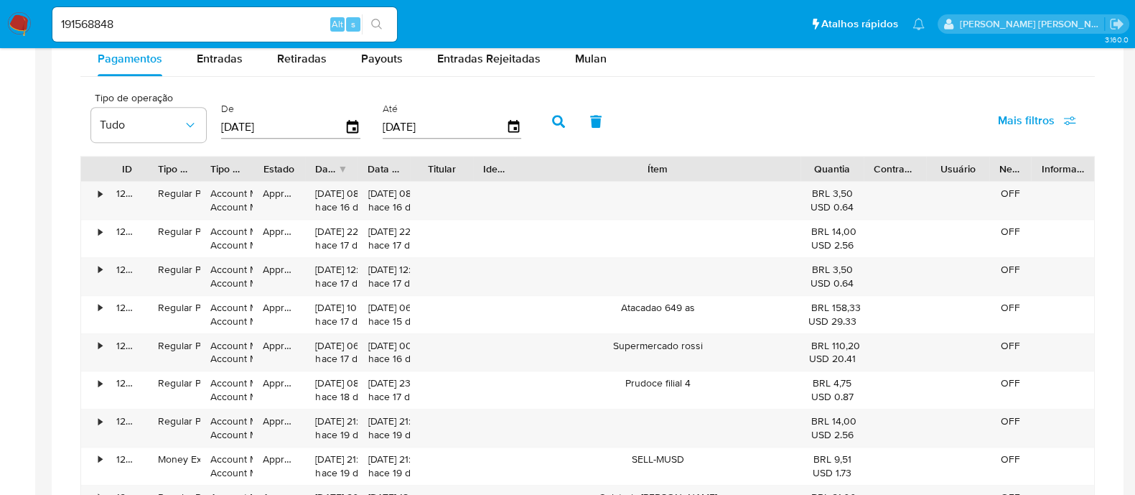
scroll to position [1166, 0]
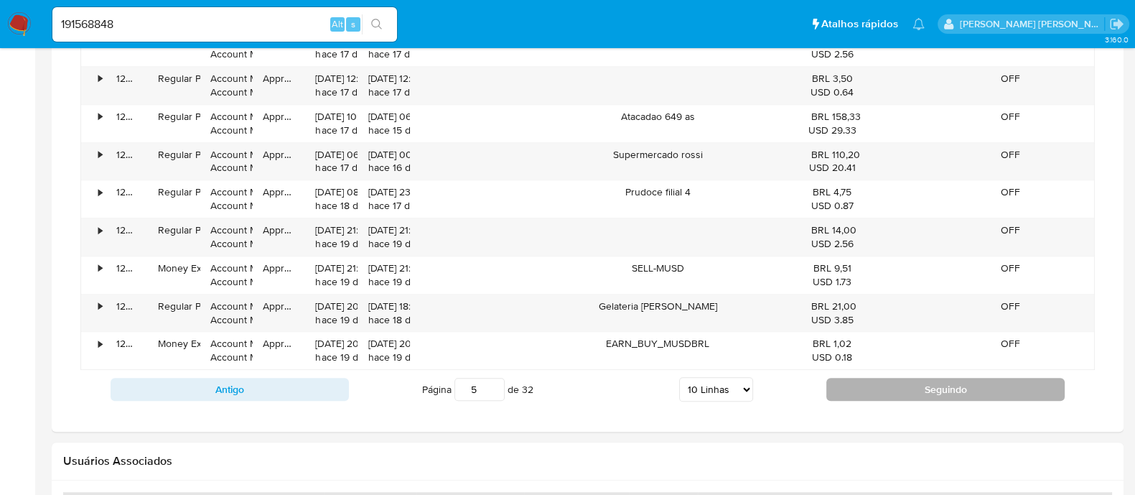
click at [929, 400] on button "Seguindo" at bounding box center [945, 389] width 238 height 23
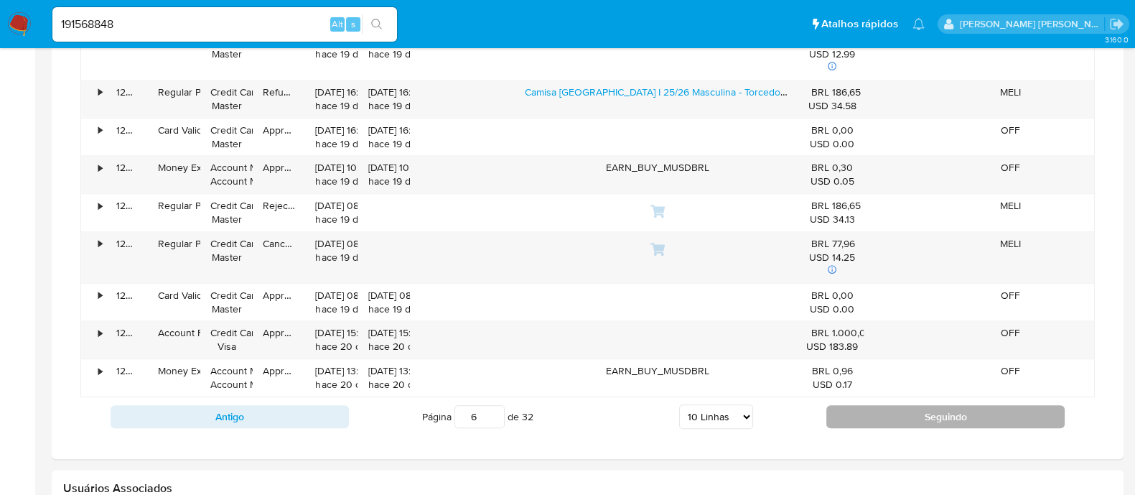
click at [908, 418] on button "Seguindo" at bounding box center [945, 416] width 238 height 23
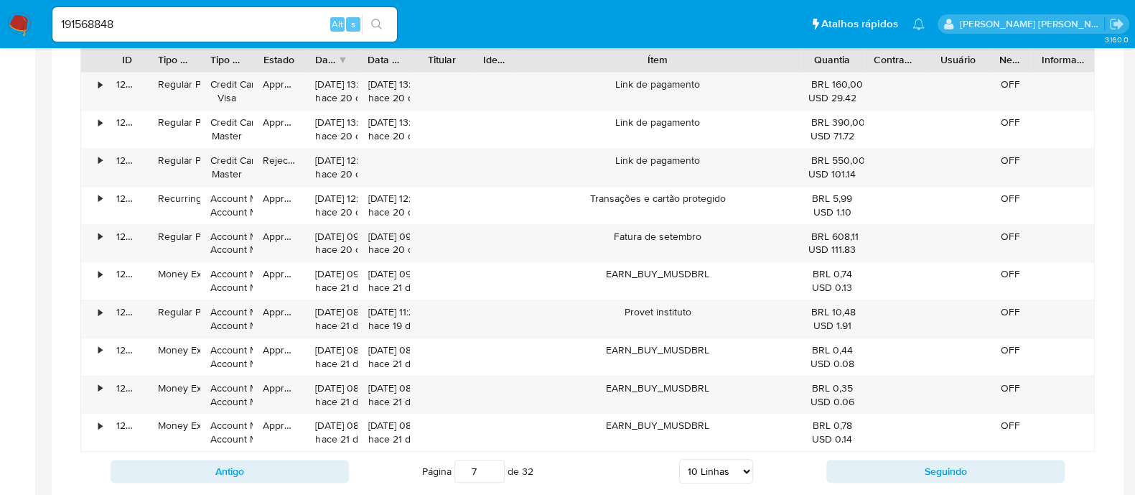
scroll to position [1255, 0]
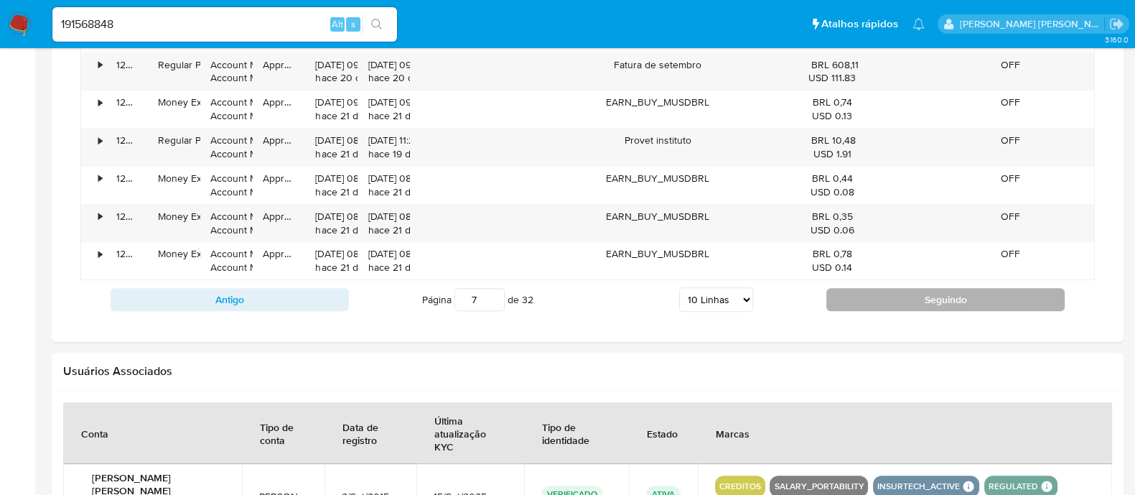
click at [861, 304] on button "Seguindo" at bounding box center [945, 299] width 238 height 23
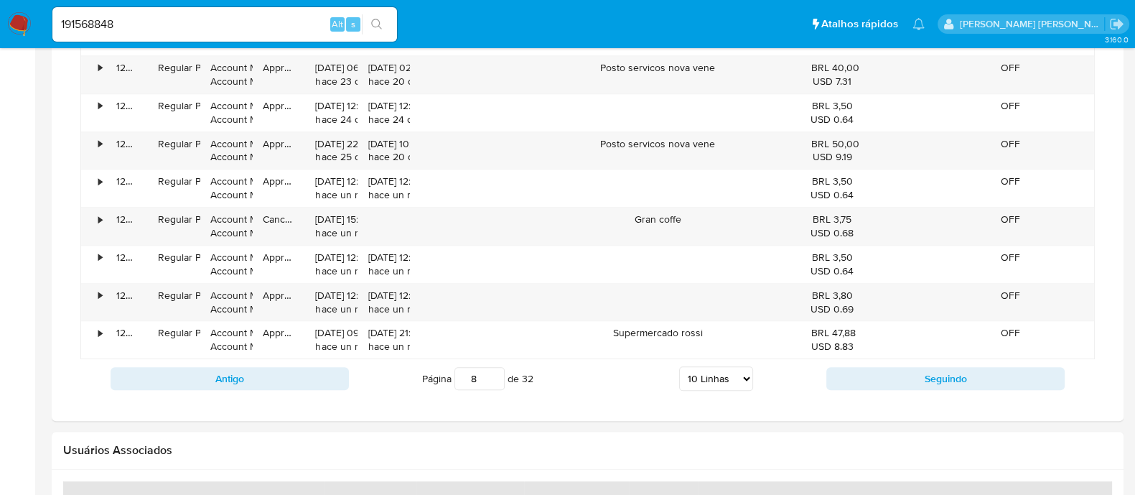
scroll to position [1077, 0]
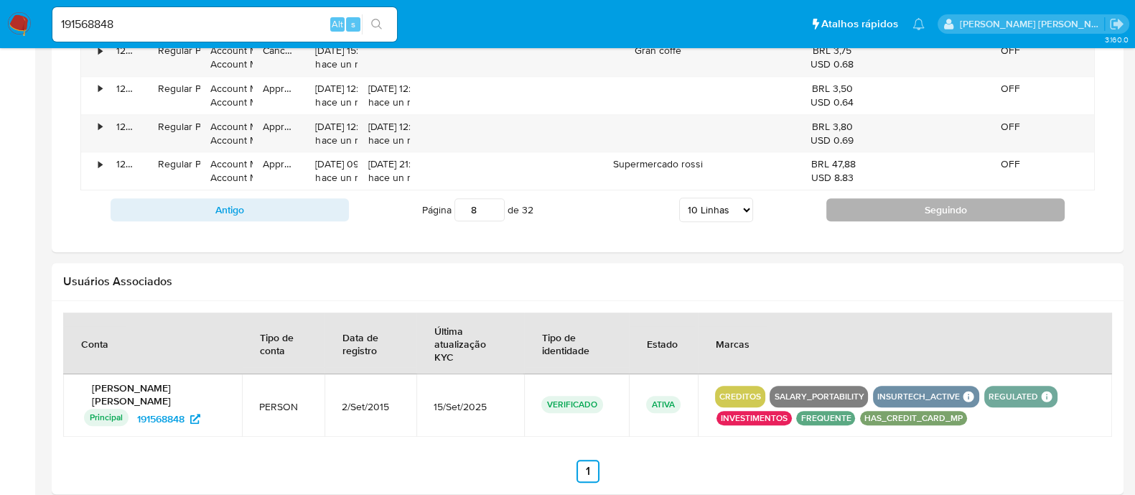
click at [949, 220] on button "Seguindo" at bounding box center [945, 209] width 238 height 23
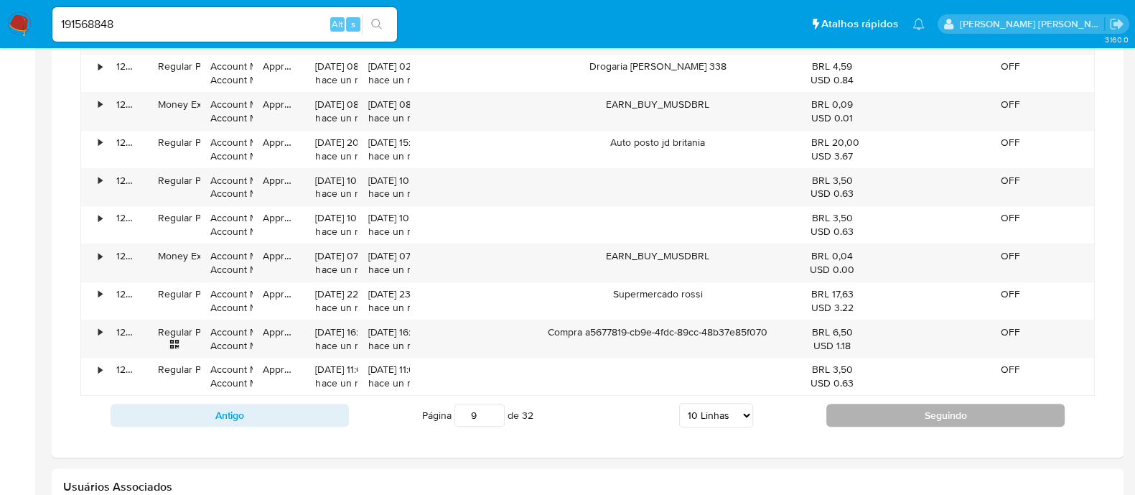
scroll to position [1166, 0]
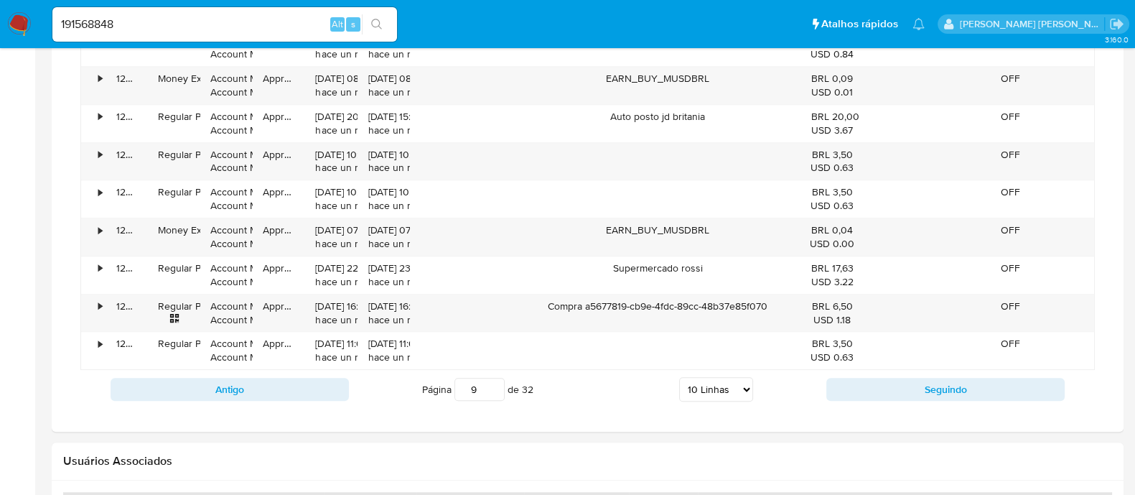
click at [912, 418] on div "Transacionalidade Consulta o resumo dos movimentos do usuário Informações trans…" at bounding box center [587, 25] width 1049 height 789
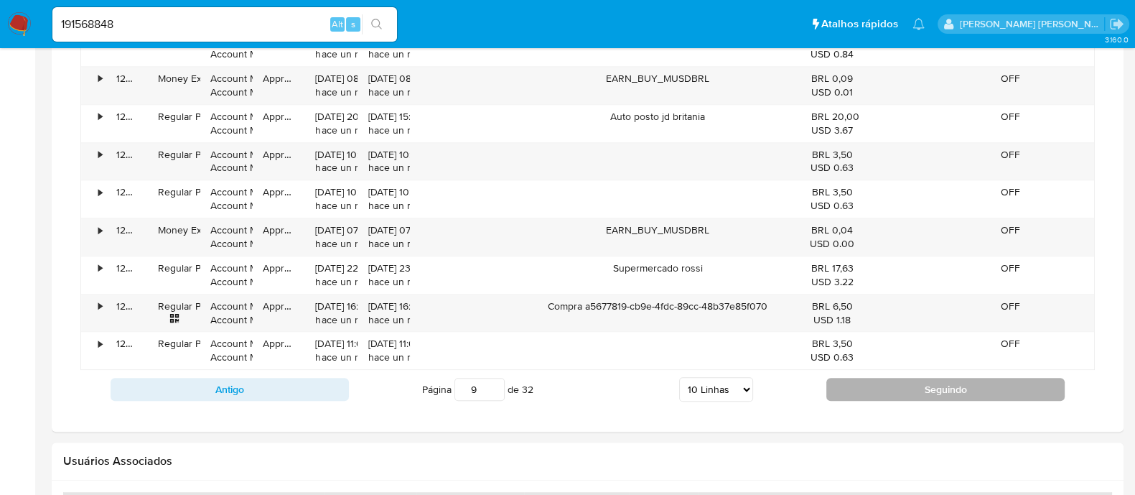
click at [915, 401] on button "Seguindo" at bounding box center [945, 389] width 238 height 23
type input "10"
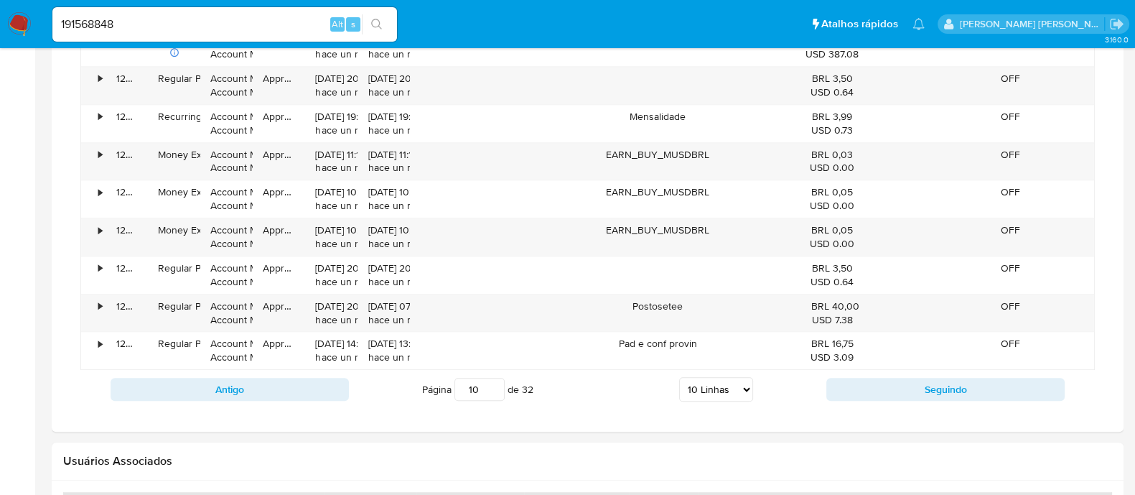
click at [186, 17] on input "191568848" at bounding box center [224, 24] width 345 height 19
click at [186, 18] on input "191568848" at bounding box center [224, 24] width 345 height 19
paste input "85790102"
type input "185790102"
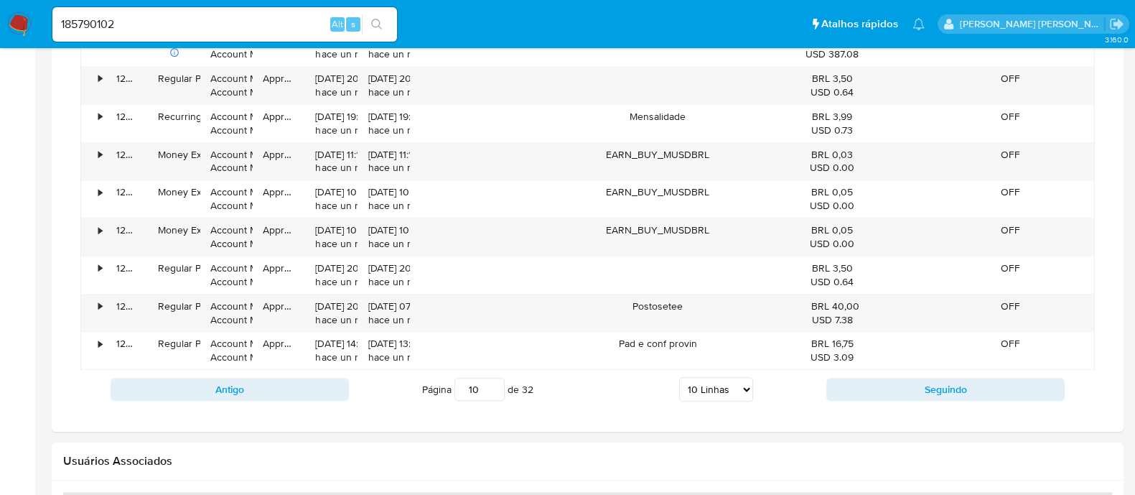
click at [375, 29] on icon "search-icon" at bounding box center [376, 24] width 11 height 11
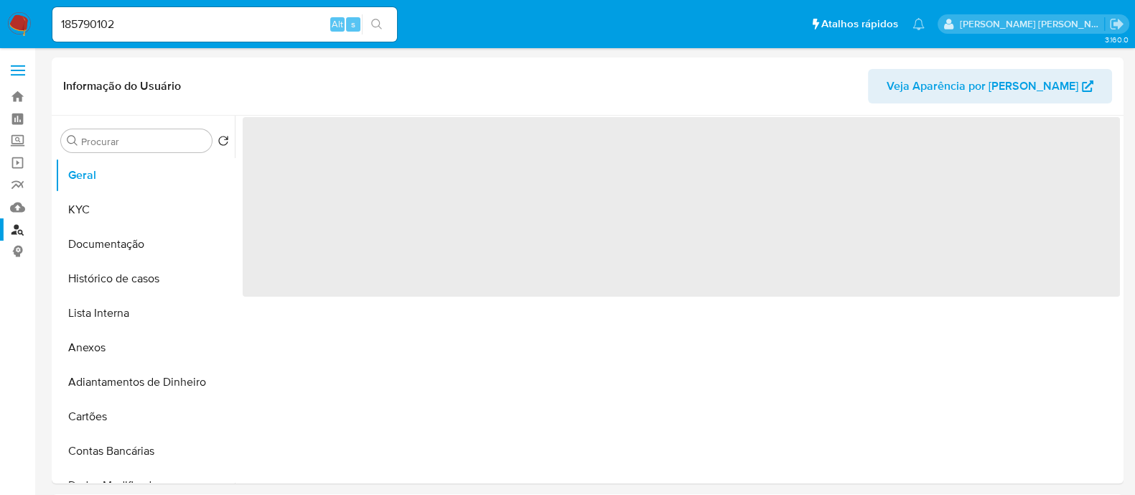
select select "10"
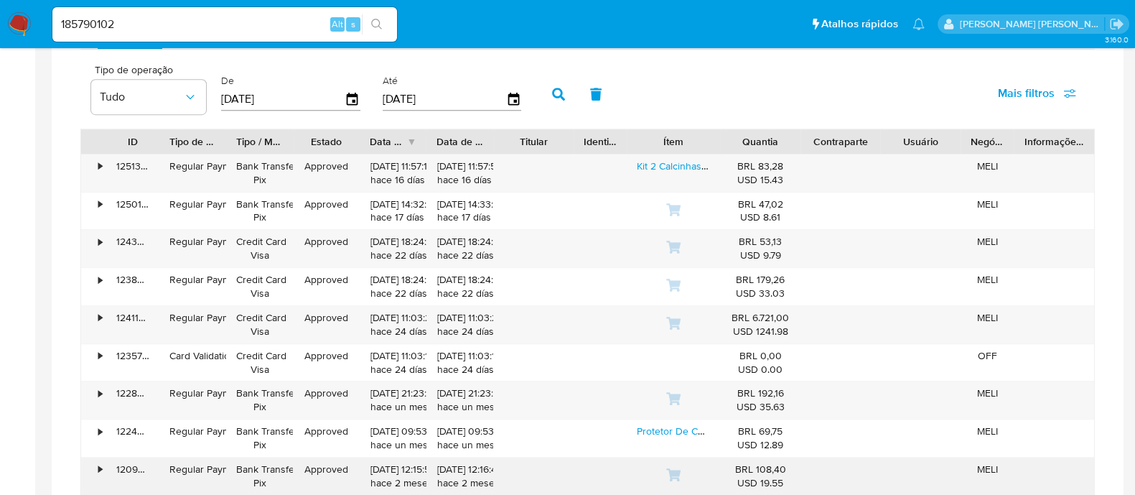
scroll to position [807, 0]
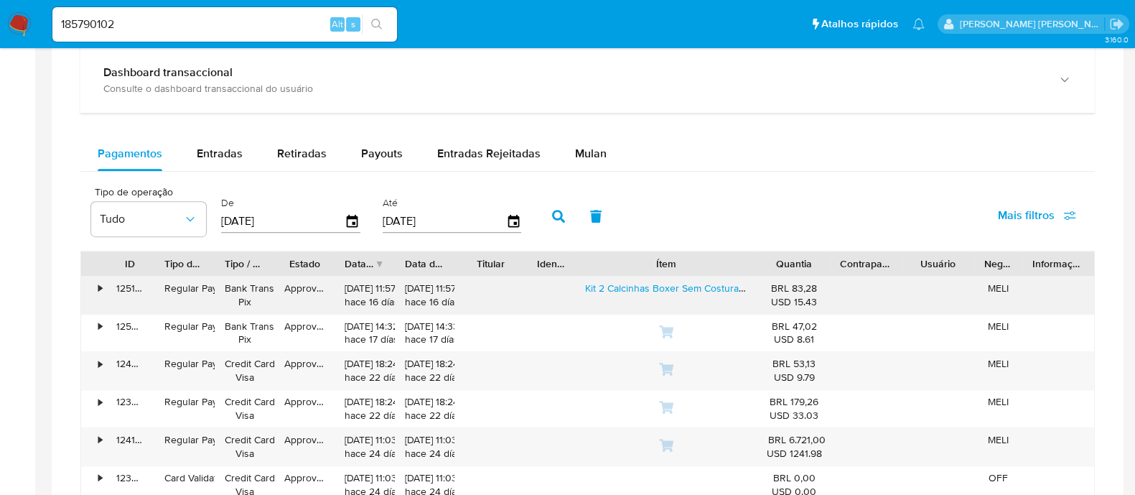
drag, startPoint x: 721, startPoint y: 260, endPoint x: 811, endPoint y: 274, distance: 90.9
click at [811, 274] on div "ID Tipo de operação Tipo / Método Estado Data de criação Data de aprovação Titu…" at bounding box center [587, 452] width 1014 height 405
click at [688, 281] on link "Kit 2 Calcinhas Boxer Sem Costura Infantil Selene Feminina" at bounding box center [716, 288] width 262 height 14
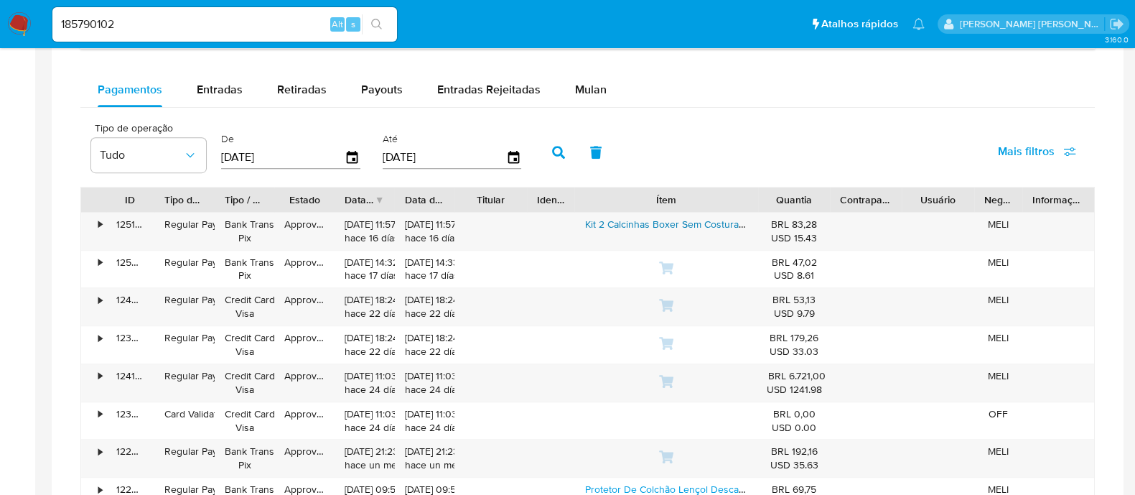
scroll to position [897, 0]
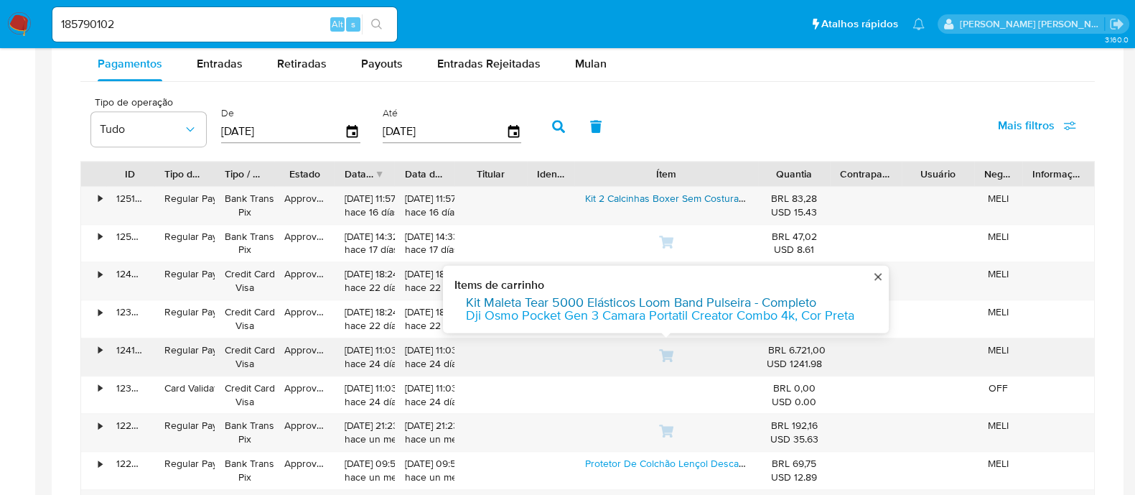
click at [659, 296] on link "Kit Maleta Tear 5000 Elásticos Loom Band Pulseira - Completo" at bounding box center [641, 301] width 350 height 13
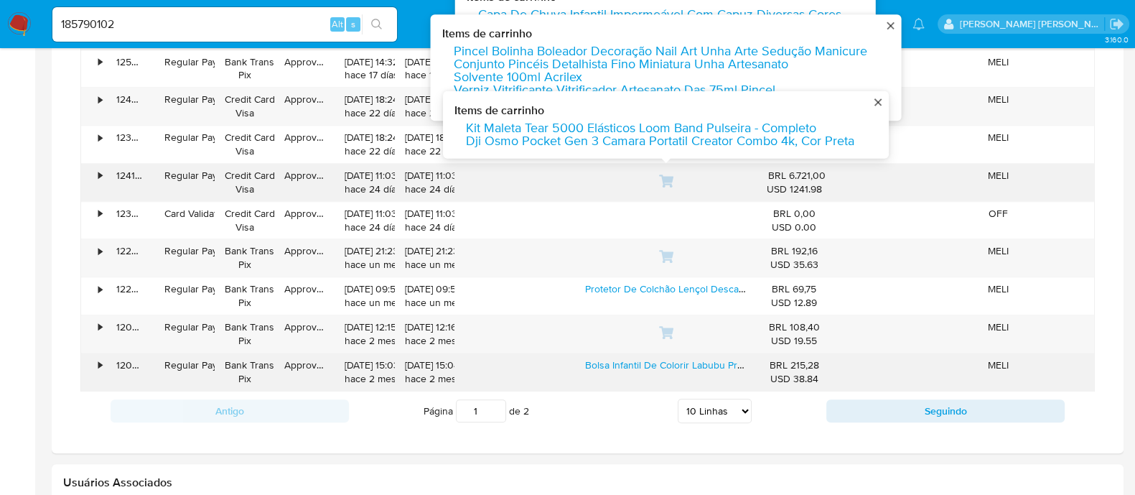
scroll to position [1077, 0]
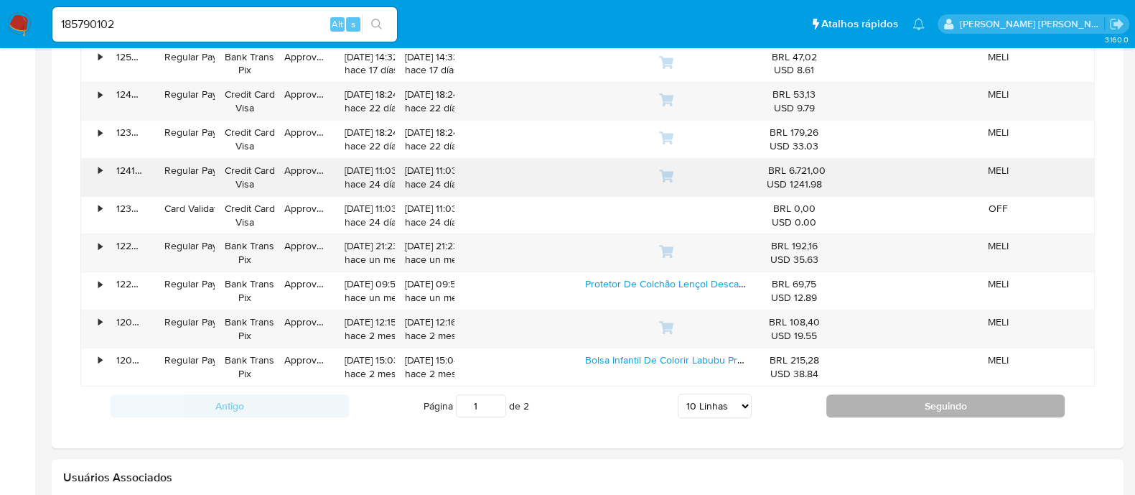
click at [894, 407] on button "Seguindo" at bounding box center [945, 405] width 238 height 23
type input "2"
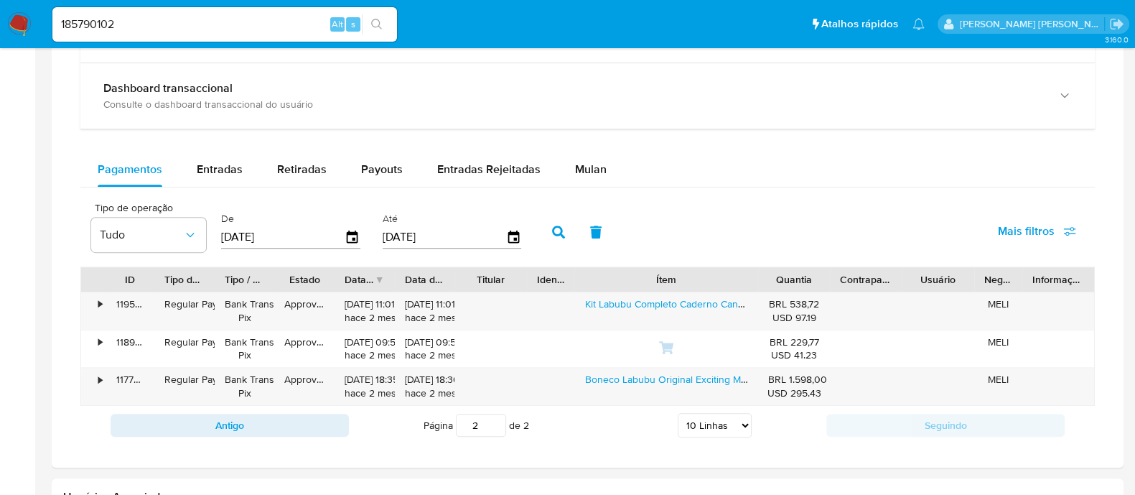
scroll to position [764, 0]
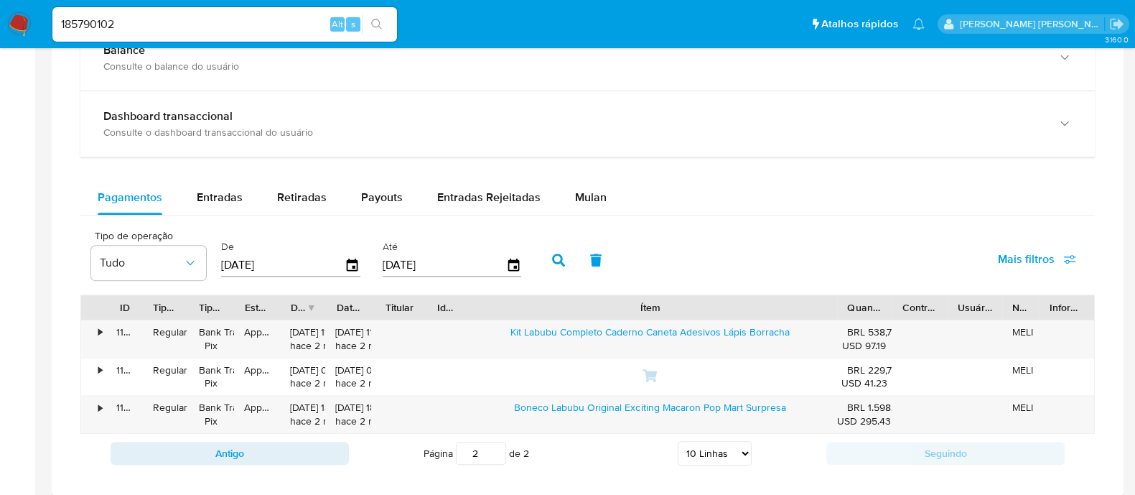
drag, startPoint x: 757, startPoint y: 305, endPoint x: 950, endPoint y: 304, distance: 192.4
click at [950, 304] on div "ID Tipo de operação Tipo / Método Estado Data de criação Data de aprovação Titu…" at bounding box center [587, 307] width 1013 height 24
click at [735, 402] on link "Boneco Labubu Original Exciting Macaron Pop Mart Surpresa" at bounding box center [650, 407] width 271 height 14
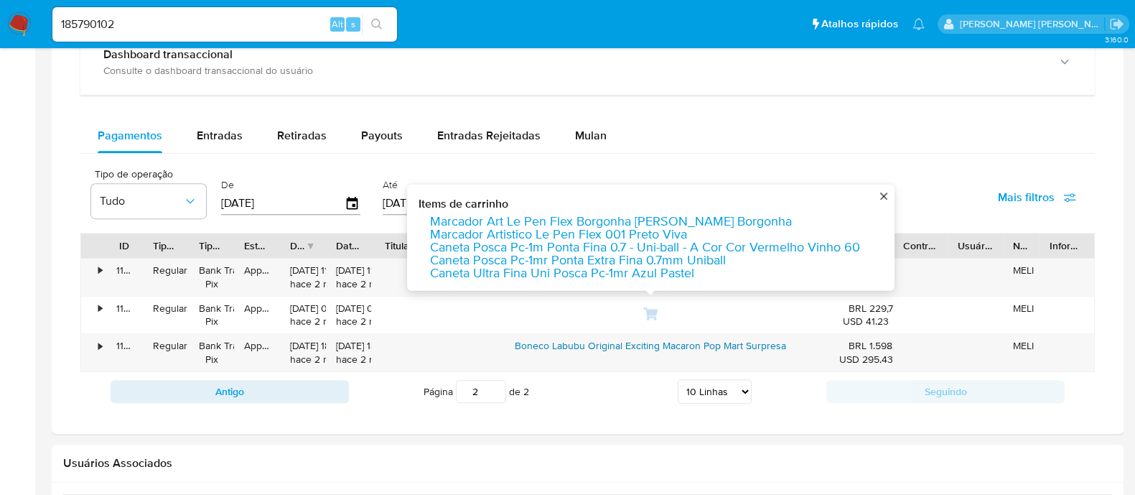
scroll to position [853, 0]
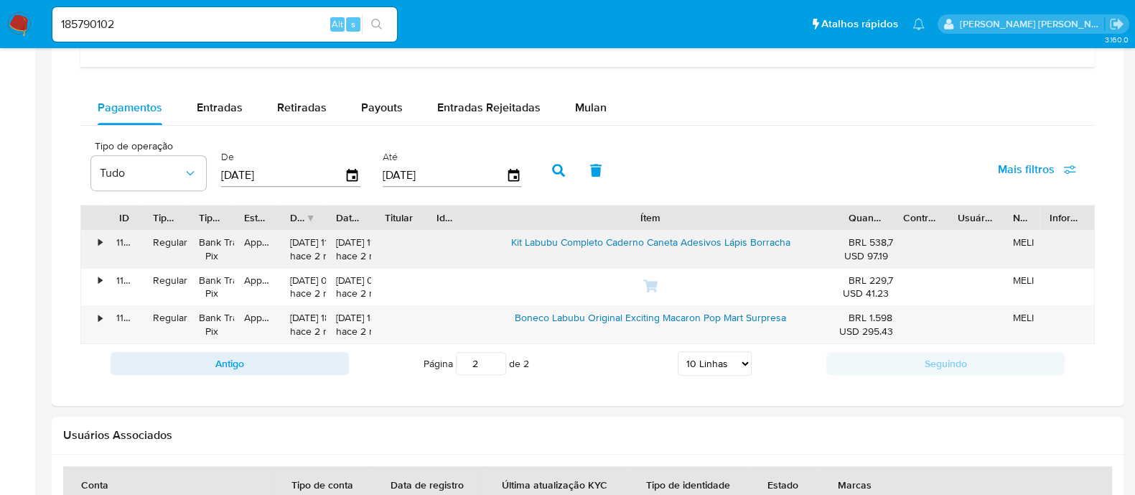
click at [698, 237] on link "Kit Labubu Completo Caderno Caneta Adesivos Lápis Borracha" at bounding box center [650, 242] width 279 height 14
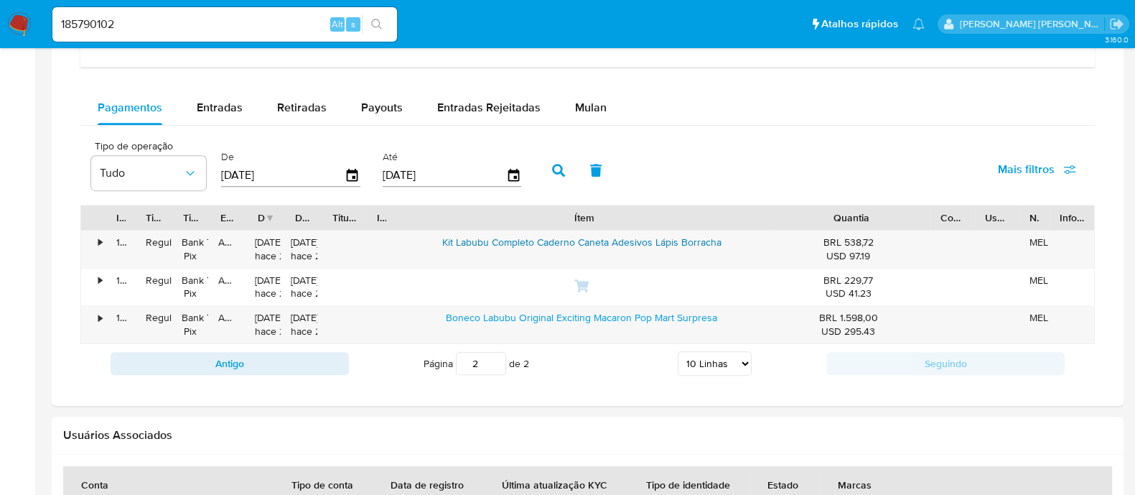
drag, startPoint x: 887, startPoint y: 215, endPoint x: 991, endPoint y: 224, distance: 104.5
click at [991, 224] on div "ID Tipo de operação Tipo / Método Estado Data de criação Data de aprovação Titu…" at bounding box center [587, 217] width 1013 height 24
click at [90, 237] on div "•" at bounding box center [93, 248] width 25 height 37
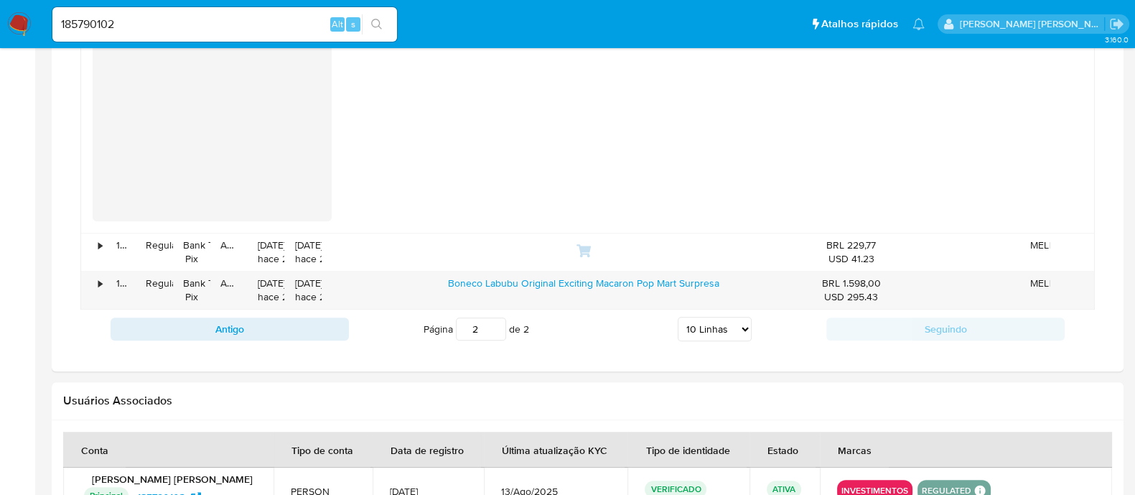
scroll to position [1624, 0]
